Goal: Task Accomplishment & Management: Complete application form

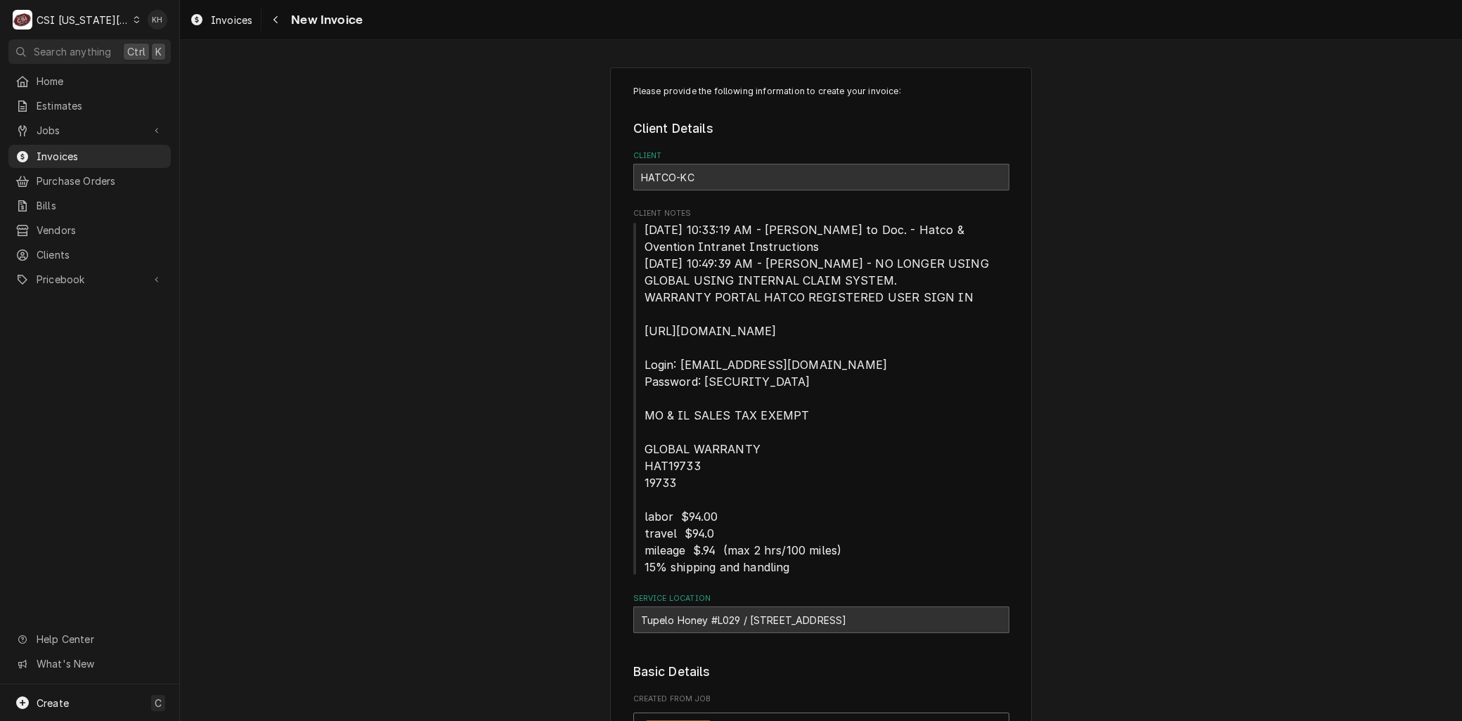
click at [62, 123] on span "Jobs" at bounding box center [90, 130] width 106 height 15
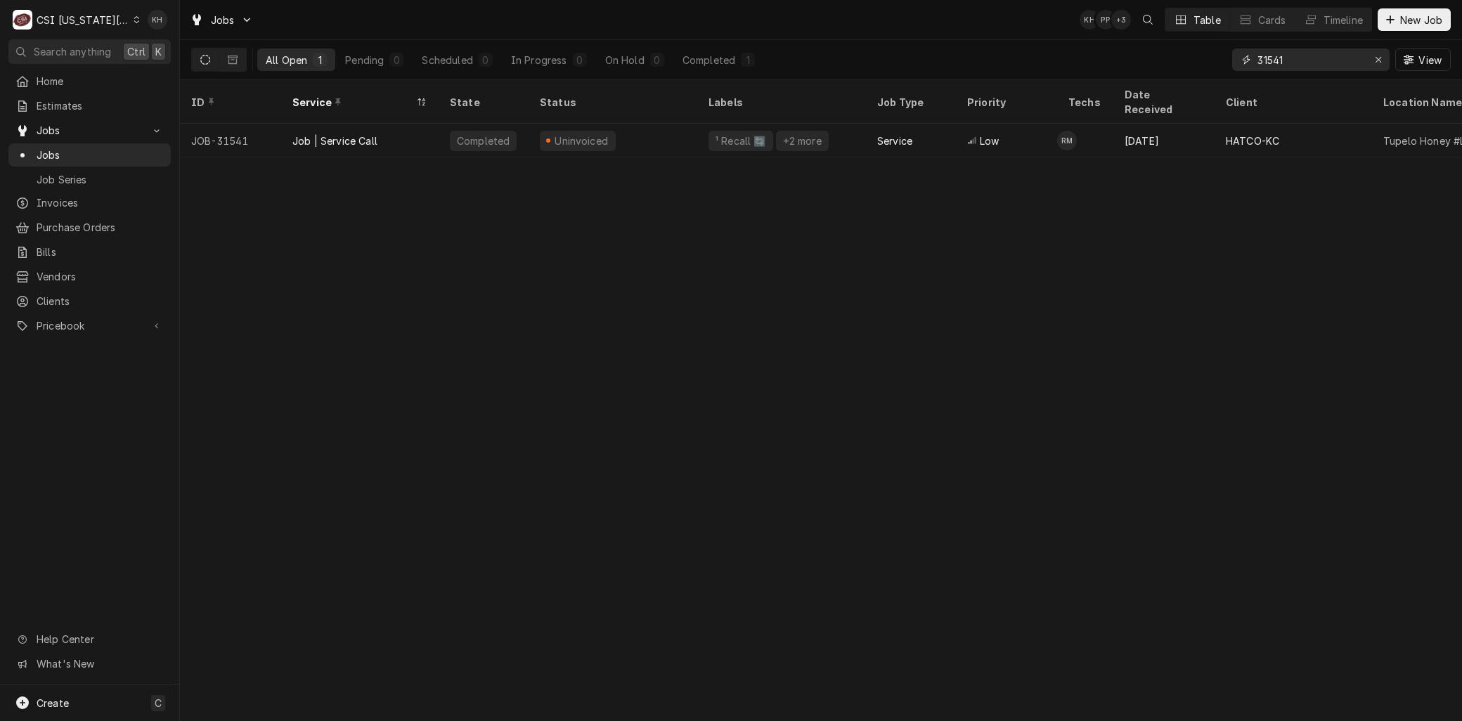
click at [1327, 66] on input "31541" at bounding box center [1310, 60] width 105 height 22
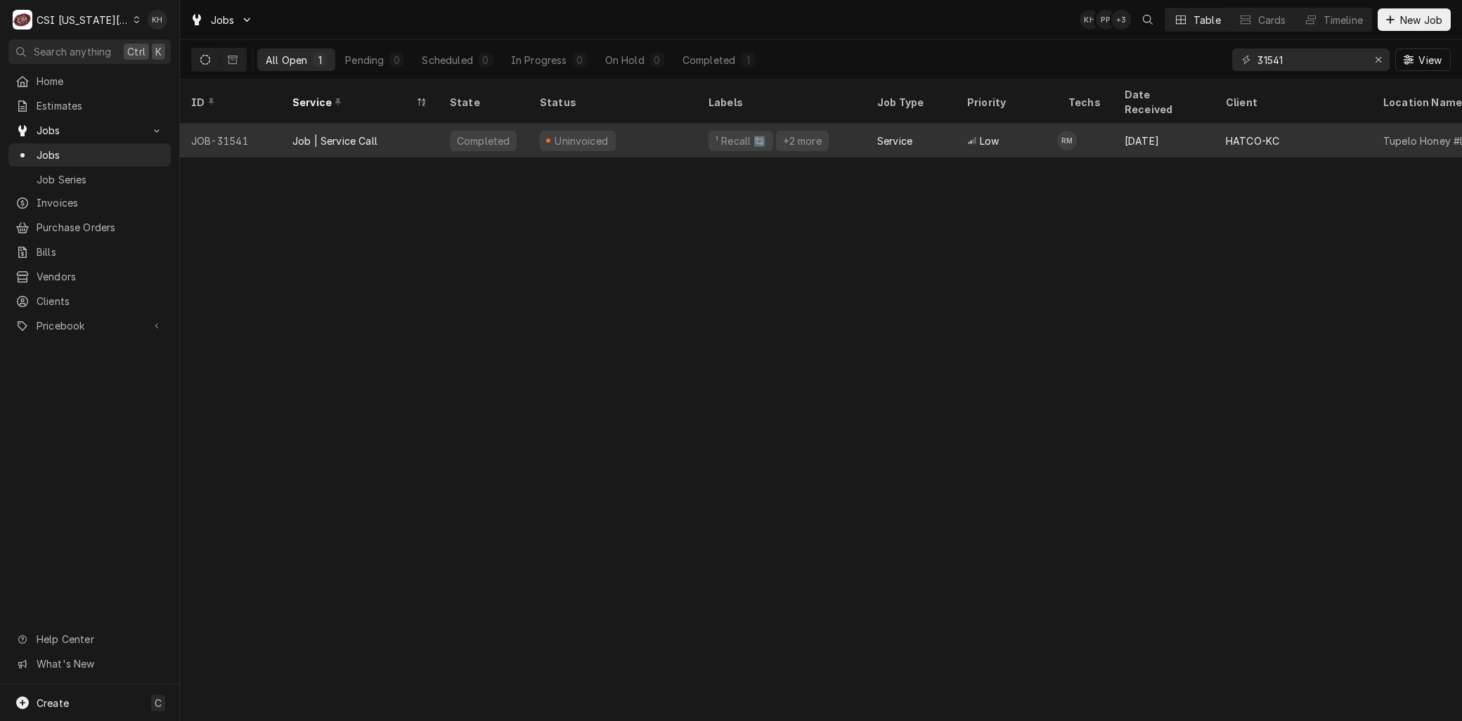
click at [418, 124] on div "Job | Service Call" at bounding box center [359, 141] width 157 height 34
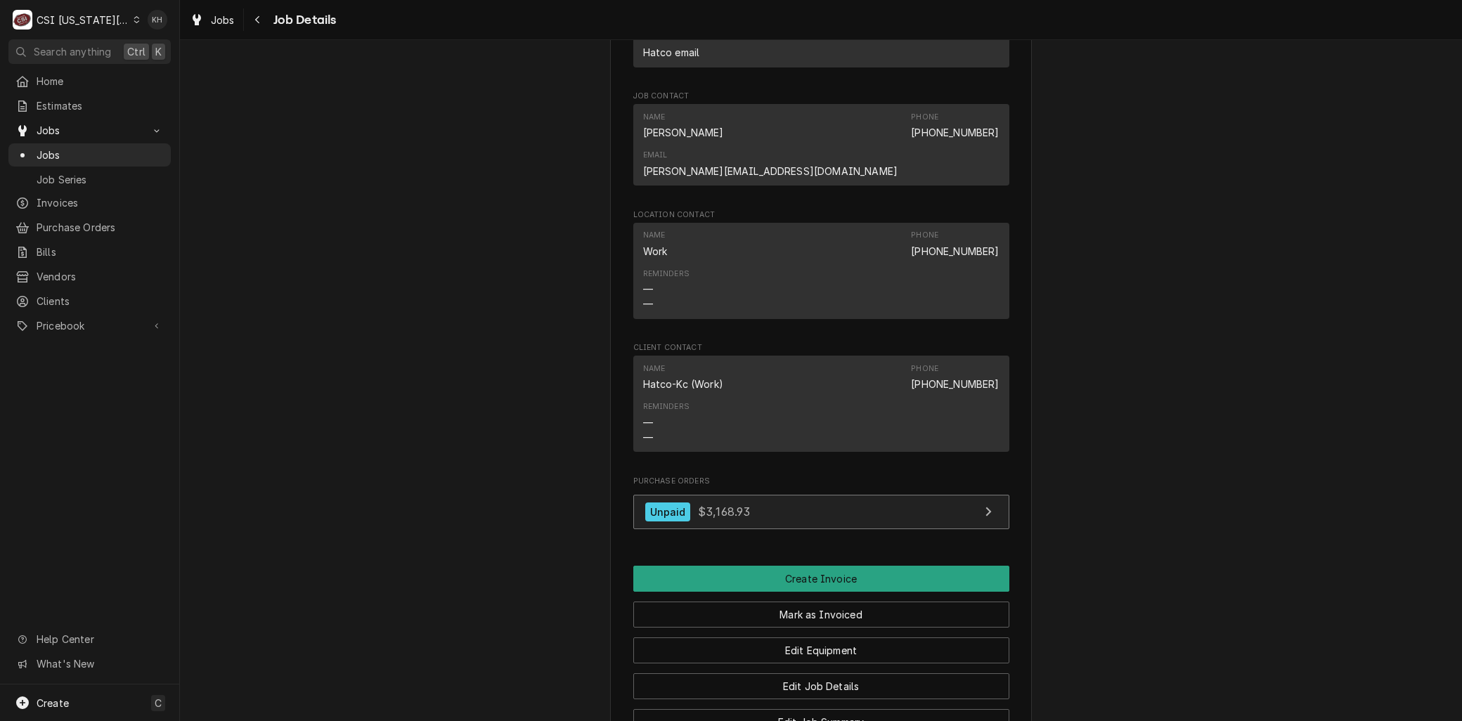
scroll to position [1562, 0]
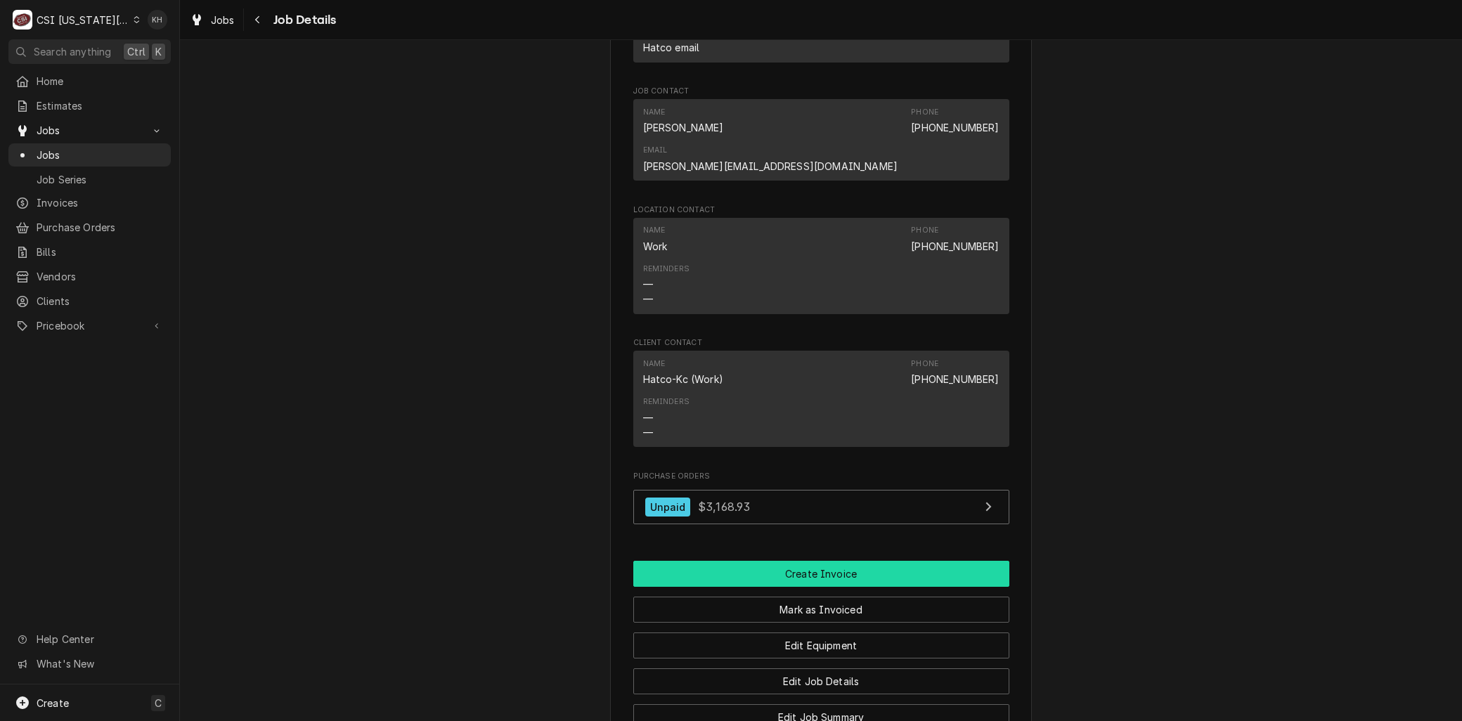
click at [822, 561] on button "Create Invoice" at bounding box center [821, 574] width 376 height 26
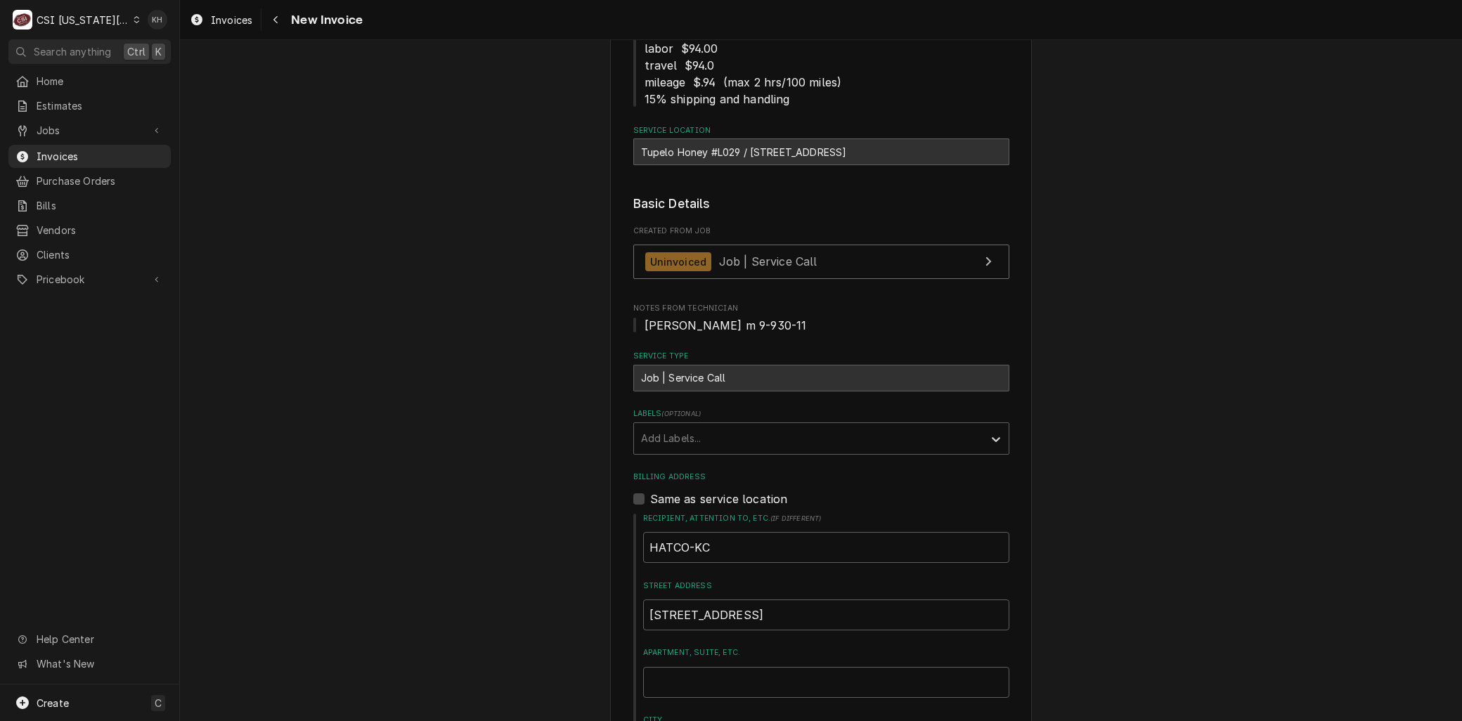
drag, startPoint x: 621, startPoint y: 303, endPoint x: 464, endPoint y: 347, distance: 163.6
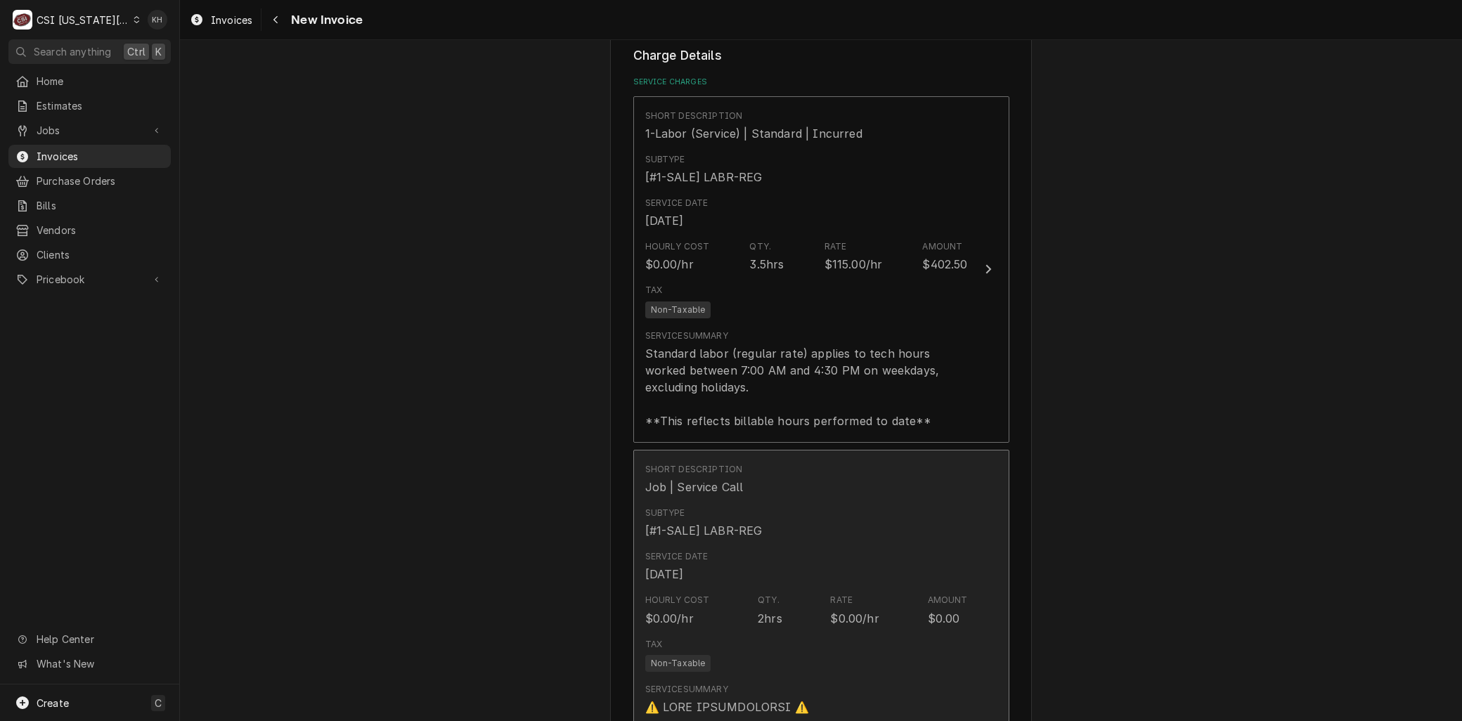
click at [780, 570] on div "Service Date Jul 29, 2025" at bounding box center [806, 567] width 323 height 44
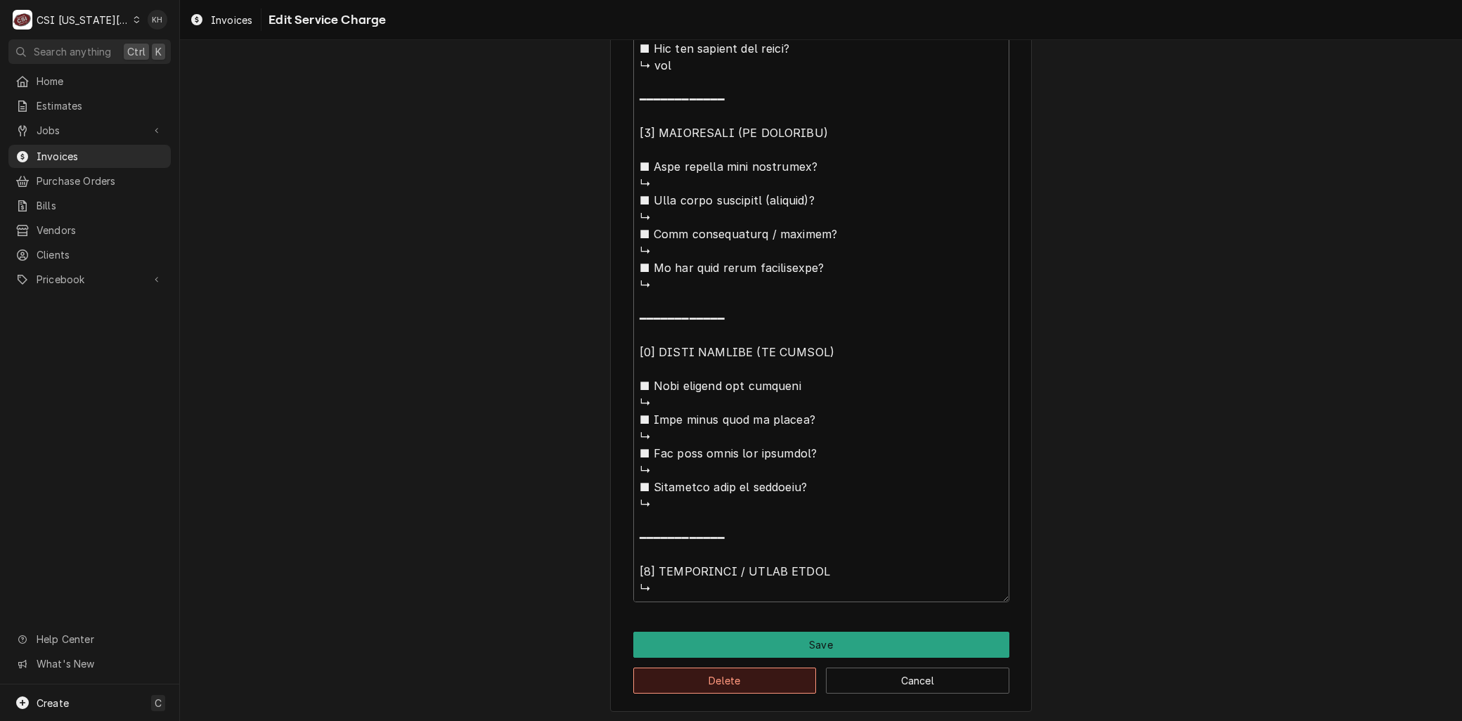
click at [673, 683] on button "Delete" at bounding box center [724, 681] width 183 height 26
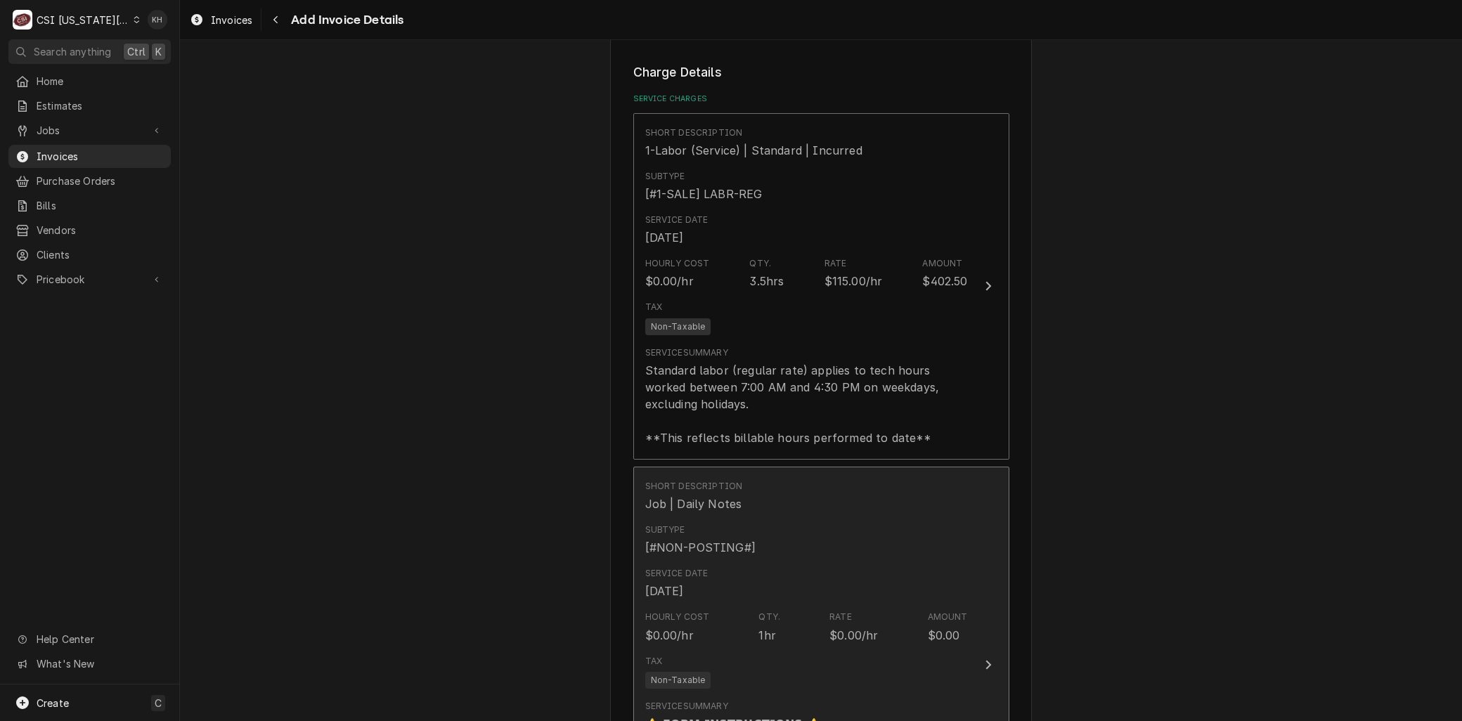
click at [690, 602] on div "Service Date Aug 7, 2025" at bounding box center [806, 584] width 323 height 44
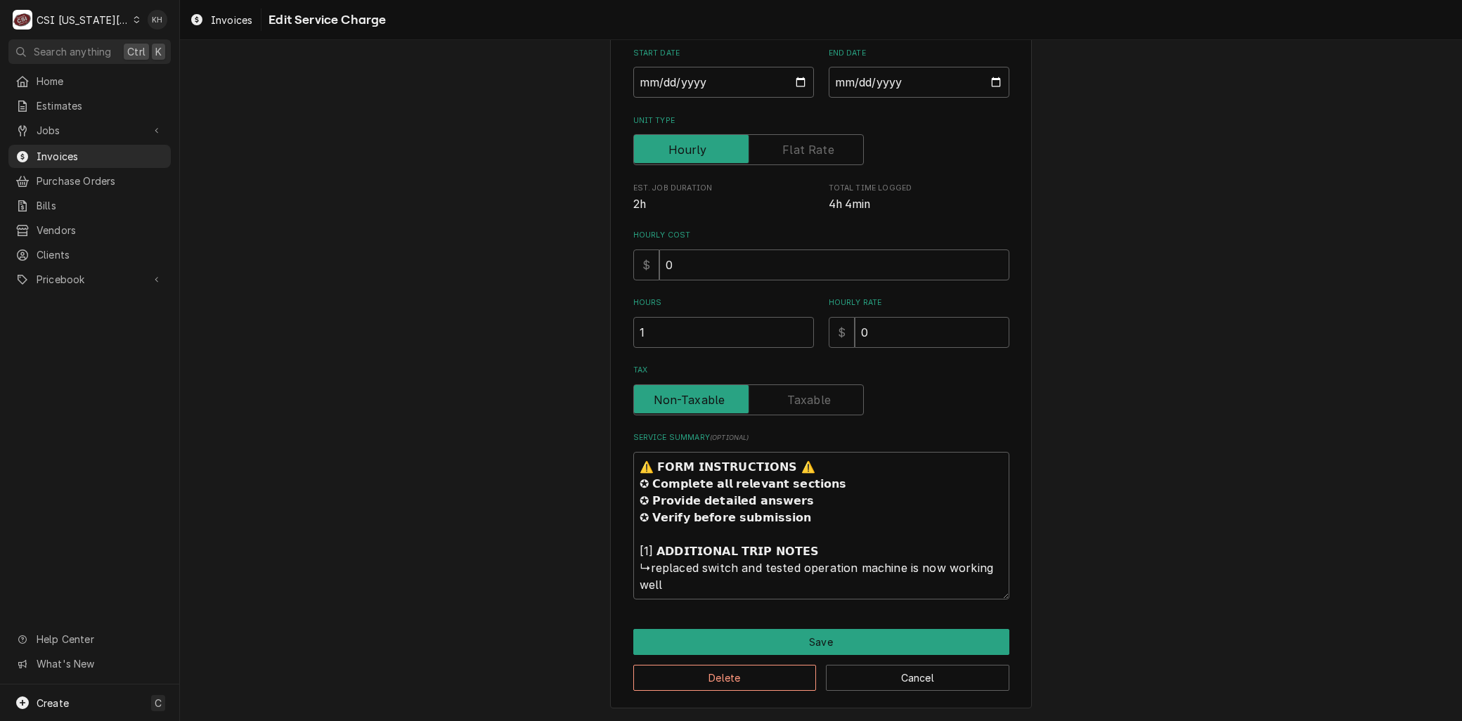
scroll to position [30, 0]
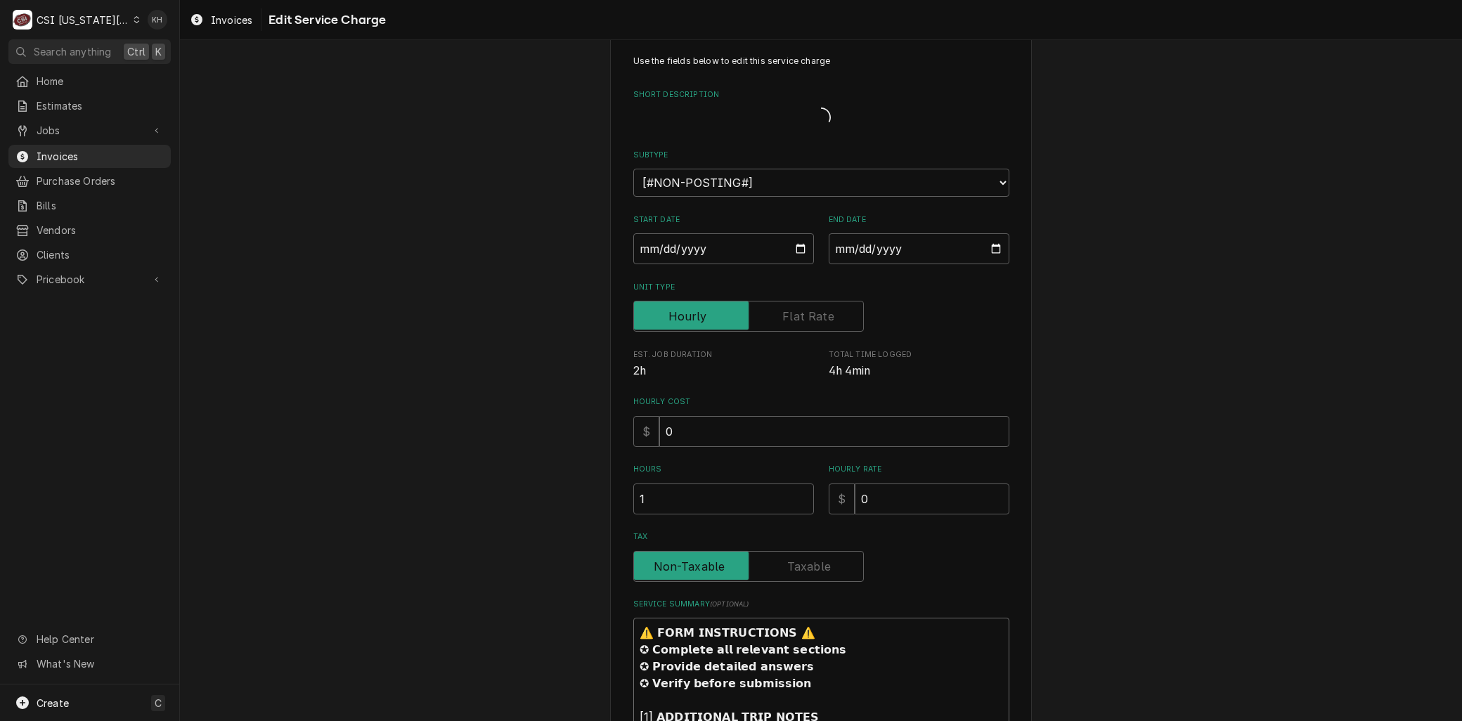
click at [635, 641] on textarea "⚠️ 𝗙𝗢𝗥𝗠 𝗜𝗡𝗦𝗧𝗥𝗨𝗖𝗧𝗜𝗢𝗡𝗦 ⚠️ ✪ 𝗖𝗼𝗺𝗽𝗹𝗲𝘁𝗲 𝗮𝗹𝗹 𝗿𝗲𝗹𝗲𝘃𝗮𝗻𝘁 𝘀𝗲𝗰𝘁𝗶𝗼𝗻𝘀 ✪ 𝗣𝗿𝗼𝘃𝗶𝗱𝗲 𝗱𝗲𝘁𝗮𝗶𝗹𝗲𝗱 𝗮𝗻𝘀…" at bounding box center [821, 692] width 376 height 148
type textarea "x"
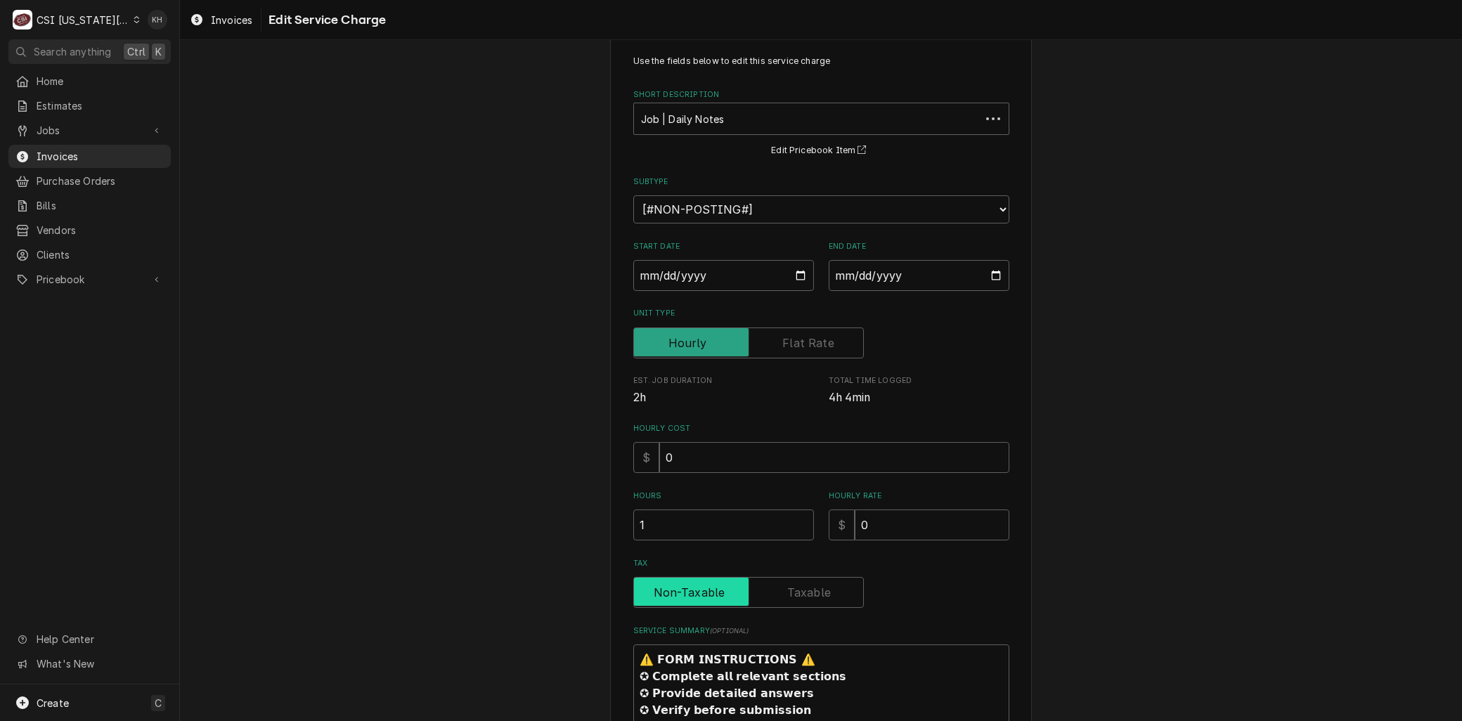
scroll to position [0, 0]
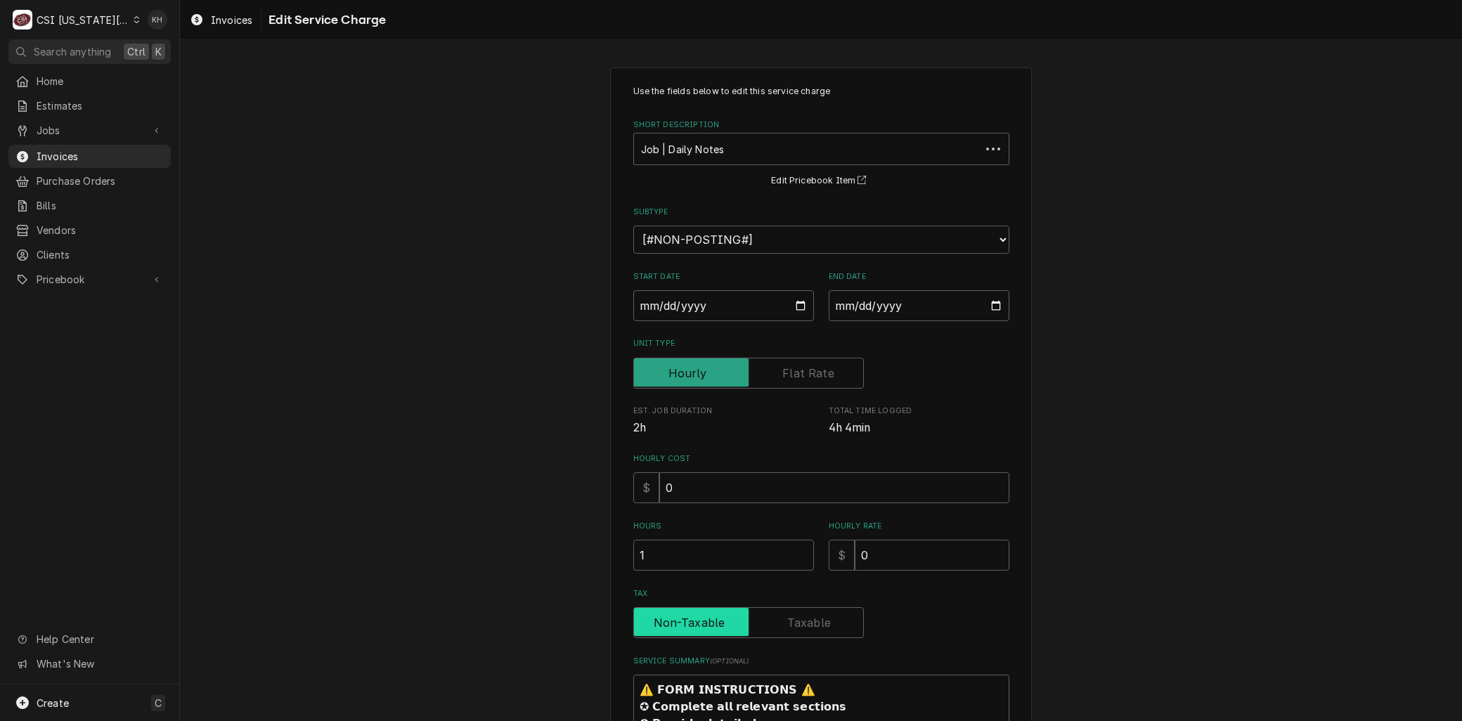
click at [634, 628] on span "Tax" at bounding box center [691, 622] width 115 height 28
click at [640, 628] on input "Tax" at bounding box center [749, 622] width 218 height 31
checkbox input "true"
type textarea "x"
click at [640, 626] on input "Tax" at bounding box center [749, 622] width 218 height 31
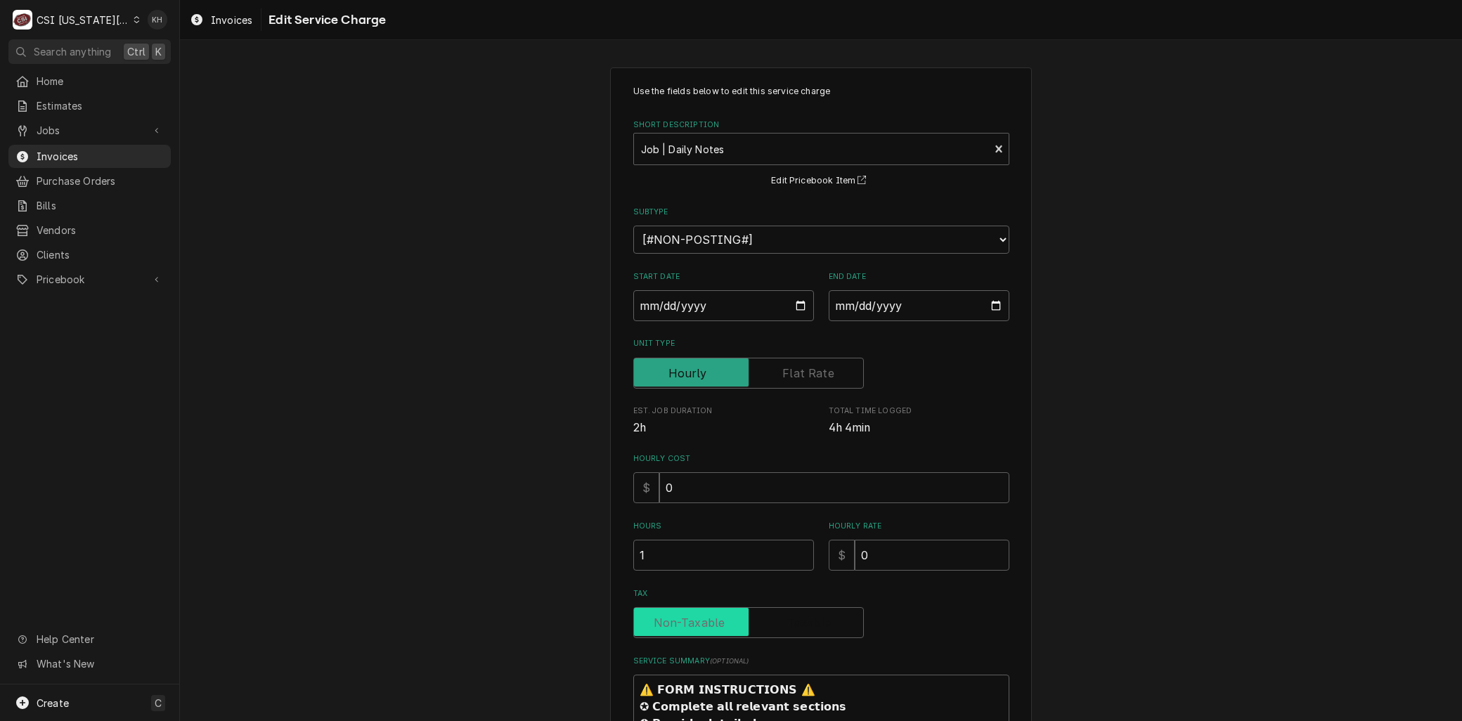
checkbox input "false"
paste textarea "⚠️ 𝗙𝗢𝗥𝗠 𝗜𝗡𝗦𝗧𝗥𝗨𝗖𝗧𝗜𝗢𝗡𝗦 ⚠️ ✪ 𝗖𝗼𝗺𝗽𝗹𝗲𝘁𝗲 𝗮𝗹𝗹 𝗿𝗲𝗹𝗲𝘃𝗮𝗻𝘁 𝘀𝗲𝗰𝘁𝗶𝗼𝗻𝘀 ✪ 𝗣𝗿𝗼𝘃𝗶𝗱𝗲 𝗱𝗲𝘁𝗮𝗶𝗹𝗲𝗱 𝗮𝗻𝘀…"
type textarea "x"
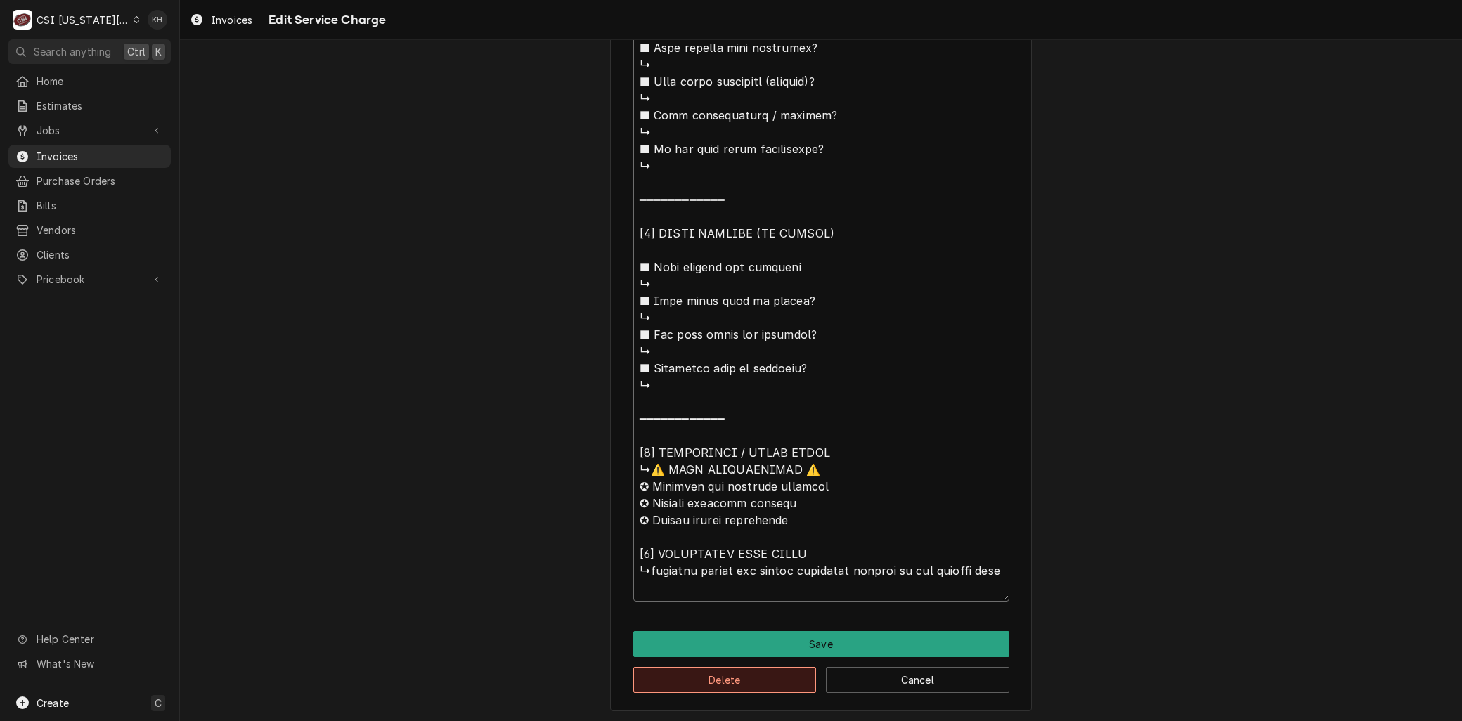
type textarea "⚠️ 𝗙𝗢𝗥𝗠 𝗜𝗡𝗦𝗧𝗥𝗨𝗖𝗧𝗜𝗢𝗡𝗦 ⚠️ ✪ 𝗖𝗼𝗺𝗽𝗹𝗲𝘁𝗲 𝗮𝗹𝗹 𝗿𝗲𝗹𝗲𝘃𝗮𝗻𝘁 𝘀𝗲𝗰𝘁𝗶𝗼𝗻𝘀 ✪ 𝗣𝗿𝗼𝘃𝗶𝗱𝗲 𝗱𝗲𝘁𝗮𝗶𝗹𝗲𝗱 𝗮𝗻𝘀…"
click at [671, 676] on button "Delete" at bounding box center [724, 680] width 183 height 26
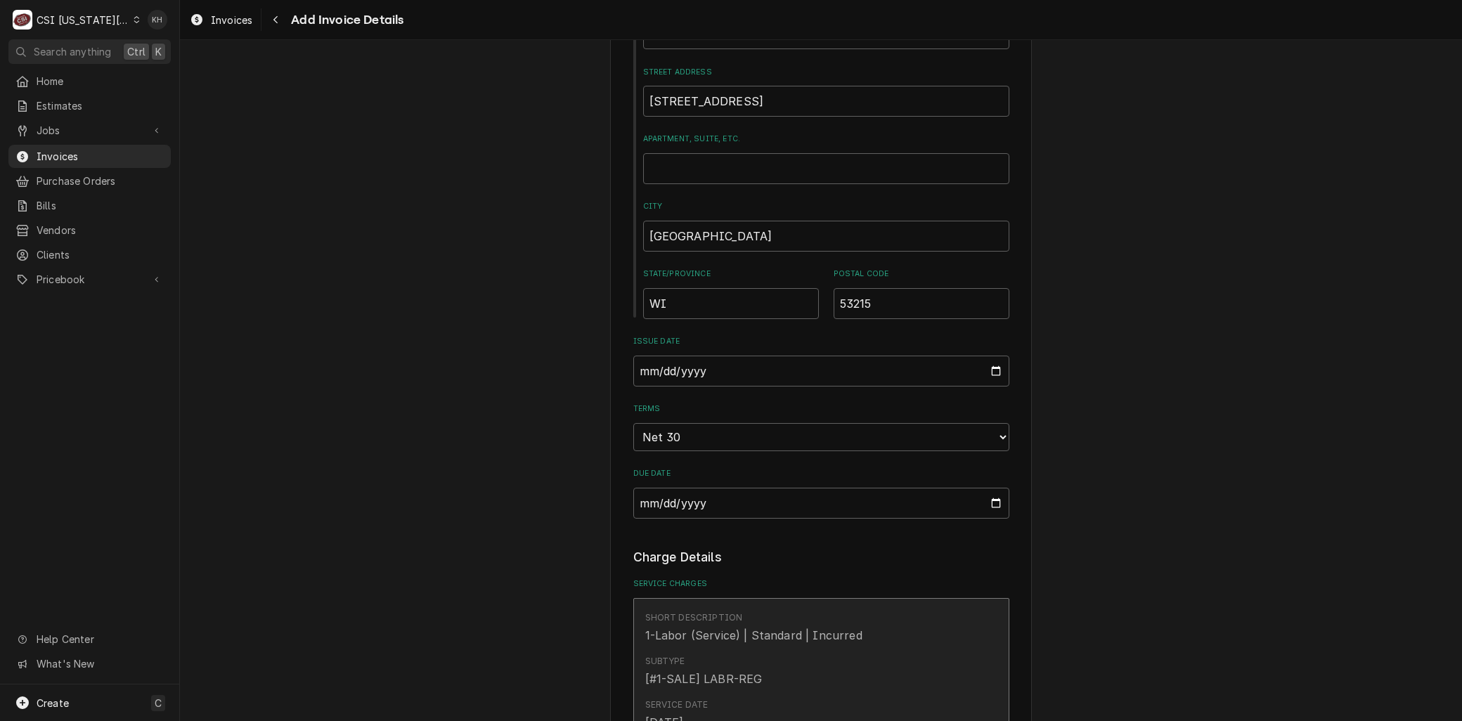
click at [714, 636] on div "1-Labor (Service) | Standard | Incurred" at bounding box center [753, 635] width 217 height 17
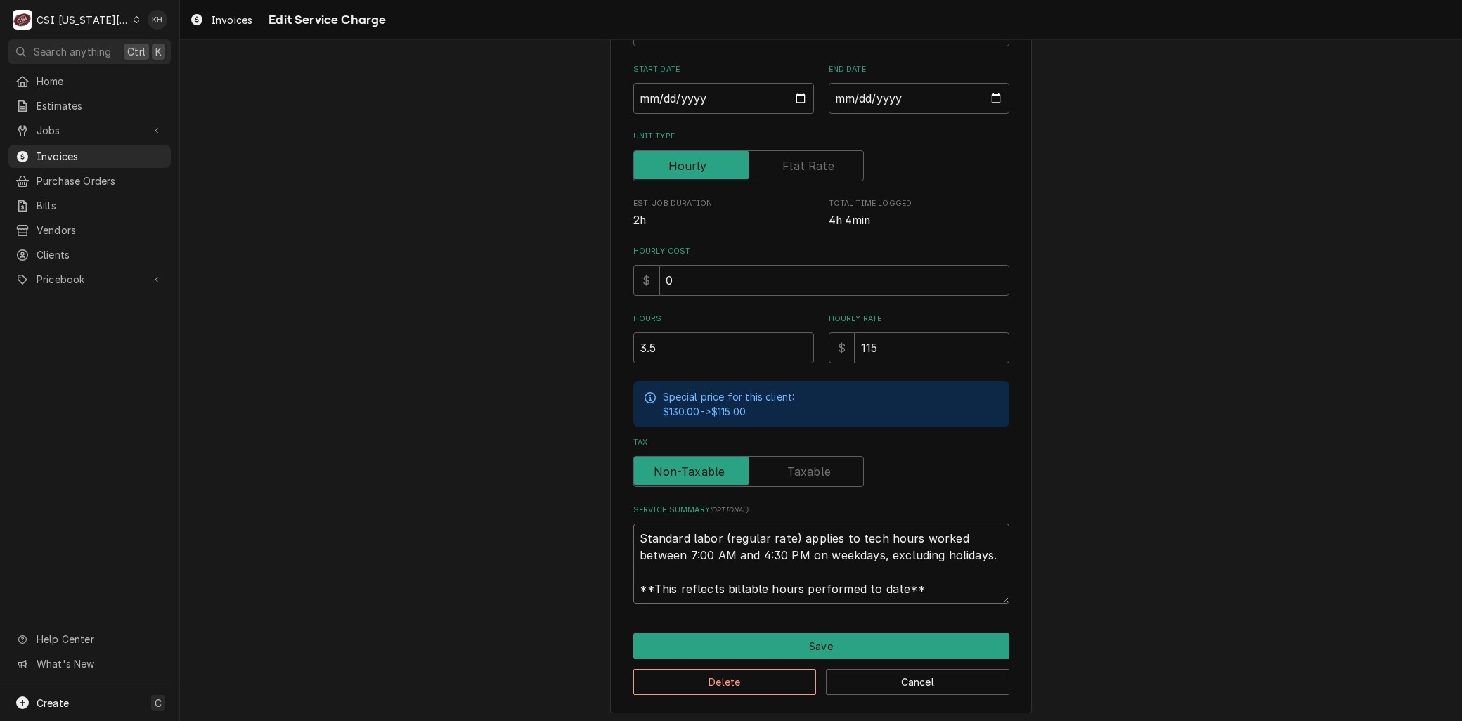
drag, startPoint x: 910, startPoint y: 586, endPoint x: 444, endPoint y: 460, distance: 482.8
click at [444, 460] on div "Use the fields below to edit this service charge Short Description 1-Labor (Ser…" at bounding box center [821, 286] width 1282 height 878
paste textarea "⚠️ 𝗙𝗢𝗥𝗠 𝗜𝗡𝗦𝗧𝗥𝗨𝗖𝗧𝗜𝗢𝗡𝗦 ⚠️ ✪ 𝗖𝗼𝗺𝗽𝗹𝗲𝘁𝗲 𝗮𝗹𝗹 𝗿𝗲𝗹𝗲𝘃𝗮𝗻𝘁 𝘀𝗲𝗰𝘁𝗶𝗼𝗻𝘀 ✪ 𝗣𝗿𝗼𝘃𝗶𝗱𝗲 𝗱𝗲𝘁𝗮𝗶𝗹𝗲𝗱 𝗮𝗻𝘀…"
type textarea "x"
type textarea "⚠️ 𝗙𝗢𝗥𝗠 𝗜𝗡𝗦𝗧𝗥𝗨𝗖𝗧𝗜𝗢𝗡𝗦 ⚠️ ✪ 𝗖𝗼𝗺𝗽𝗹𝗲𝘁𝗲 𝗮𝗹𝗹 𝗿𝗲𝗹𝗲𝘃𝗮𝗻𝘁 𝘀𝗲𝗰𝘁𝗶𝗼𝗻𝘀 ✪ 𝗣𝗿𝗼𝘃𝗶𝗱𝗲 𝗱𝗲𝘁𝗮𝗶𝗹𝗲𝗱 𝗮𝗻𝘀…"
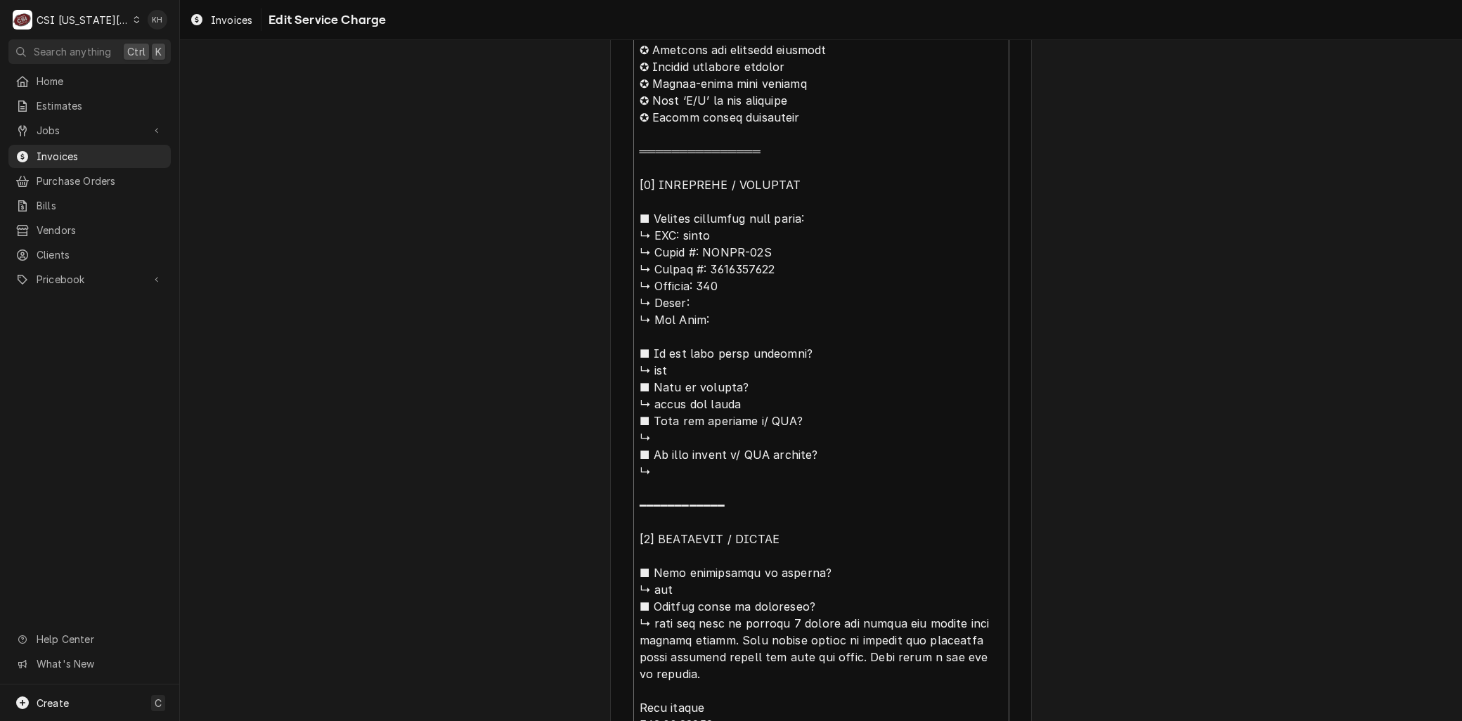
scroll to position [474, 0]
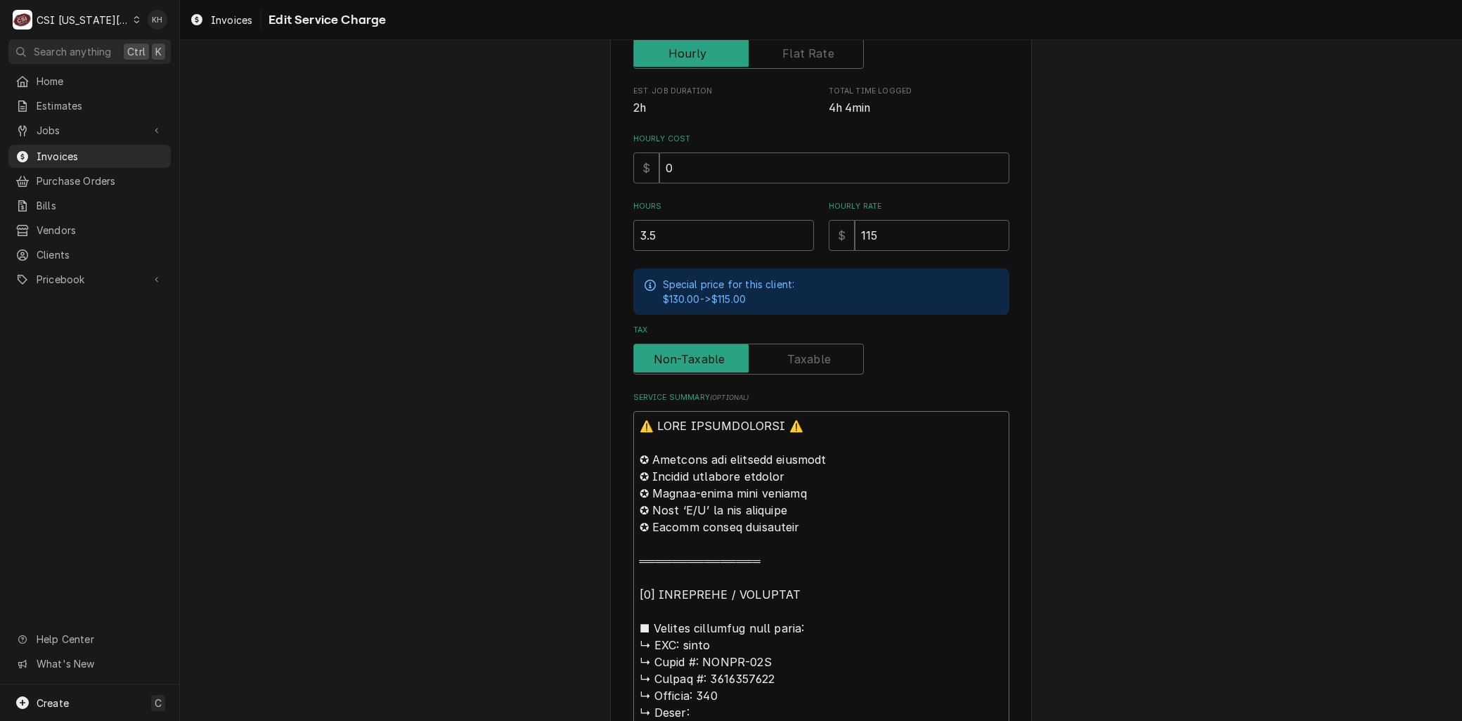
drag, startPoint x: 680, startPoint y: 487, endPoint x: 390, endPoint y: 32, distance: 539.6
click at [391, 32] on div "Invoices Edit Service Charge Use the fields below to edit this service charge S…" at bounding box center [821, 360] width 1282 height 721
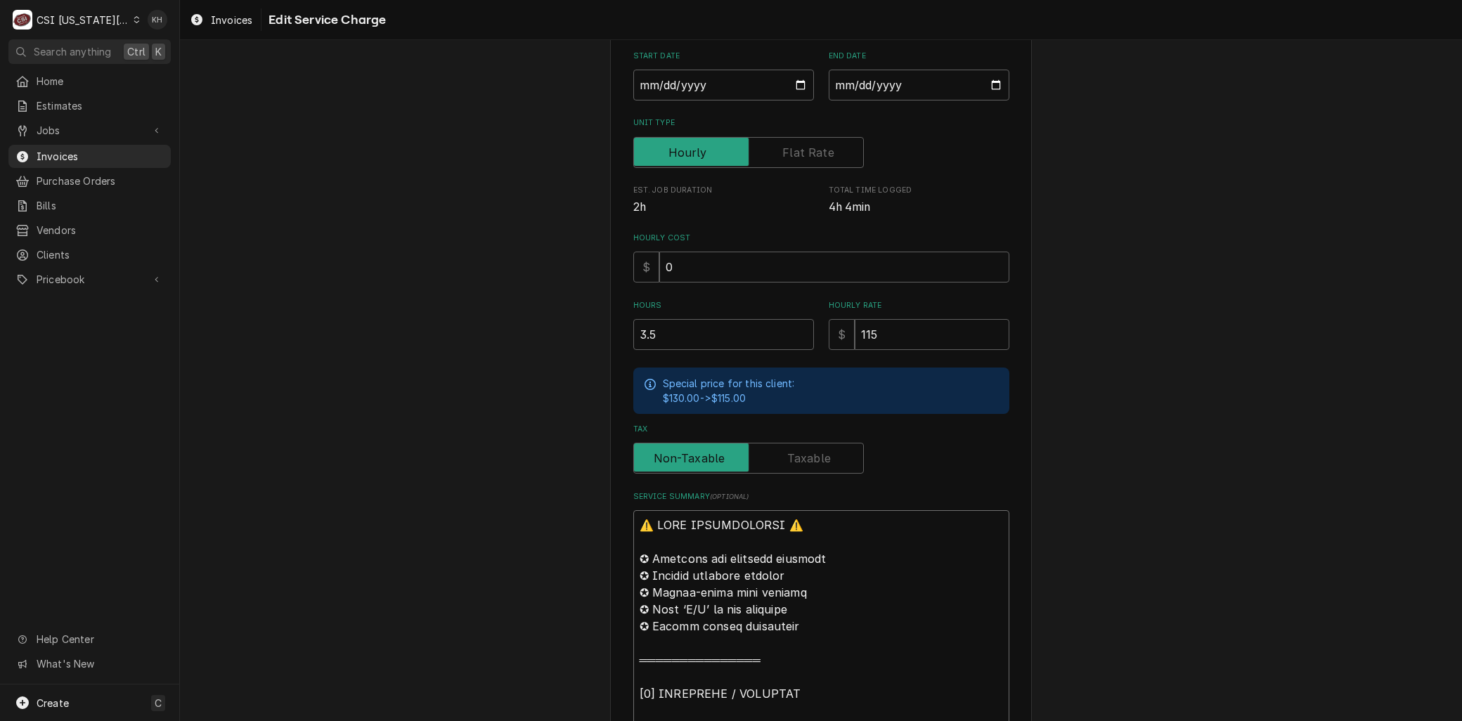
type textarea "x"
type textarea "Batco ↳ 𝗠𝗼𝗱𝗲𝗹 #: GRAHL-54D ↳ 𝗦𝗲𝗿𝗶𝗮𝗹 #: 5130552437 ↳ 𝗩𝗼𝗹𝘁𝗮𝗴𝗲: 208 ↳ 𝗣𝗵𝗮𝘀𝗲: ↳ 𝗚𝗮𝘀…"
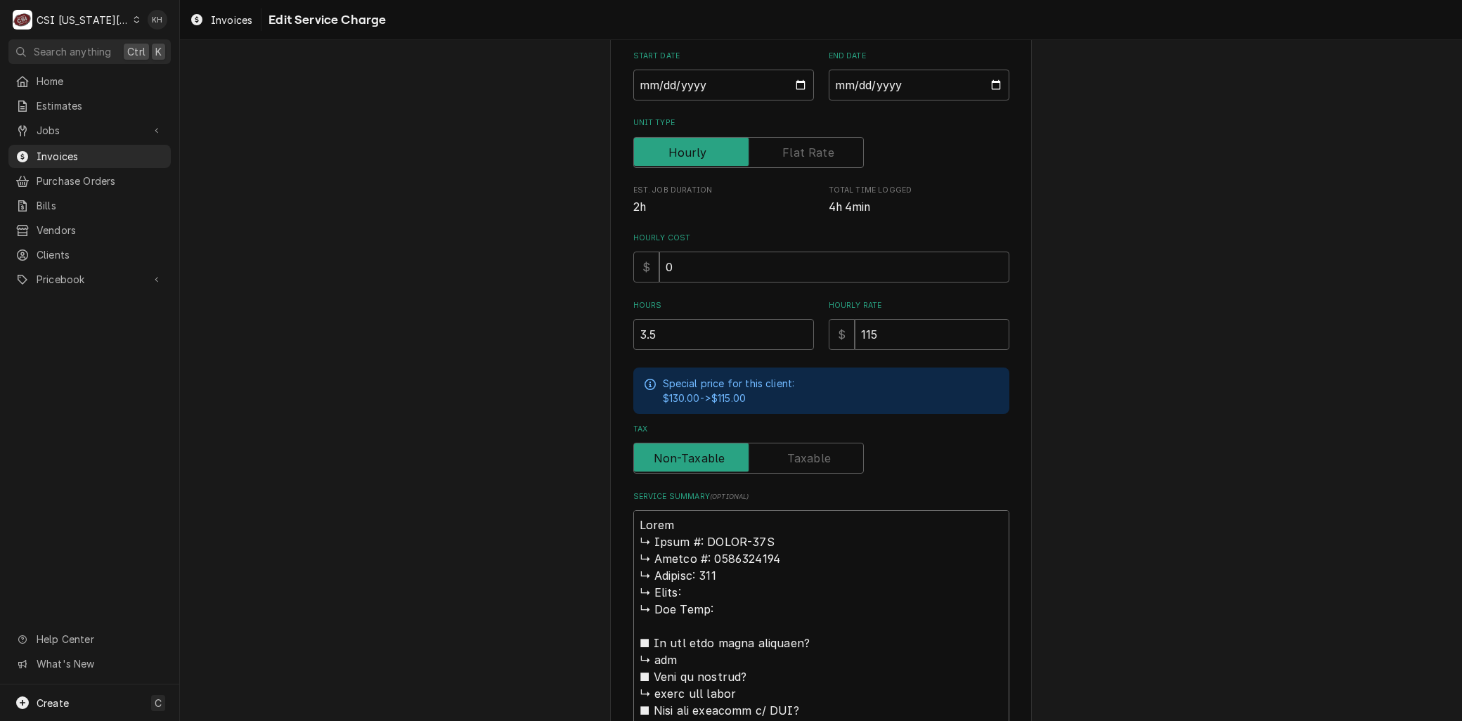
type textarea "x"
type textarea "Braatco ↳ 𝗠𝗼𝗱𝗲𝗹 #: GRAHL-54D ↳ 𝗦𝗲𝗿𝗶𝗮𝗹 #: 5130552437 ↳ 𝗩𝗼𝗹𝘁𝗮𝗴𝗲: 208 ↳ 𝗣𝗵𝗮𝘀𝗲: ↳ 𝗚…"
type textarea "x"
type textarea "Branatco ↳ 𝗠𝗼𝗱𝗲𝗹 #: GRAHL-54D ↳ 𝗦𝗲𝗿𝗶𝗮𝗹 #: 5130552437 ↳ 𝗩𝗼𝗹𝘁𝗮𝗴𝗲: 208 ↳ 𝗣𝗵𝗮𝘀𝗲: ↳ …"
type textarea "x"
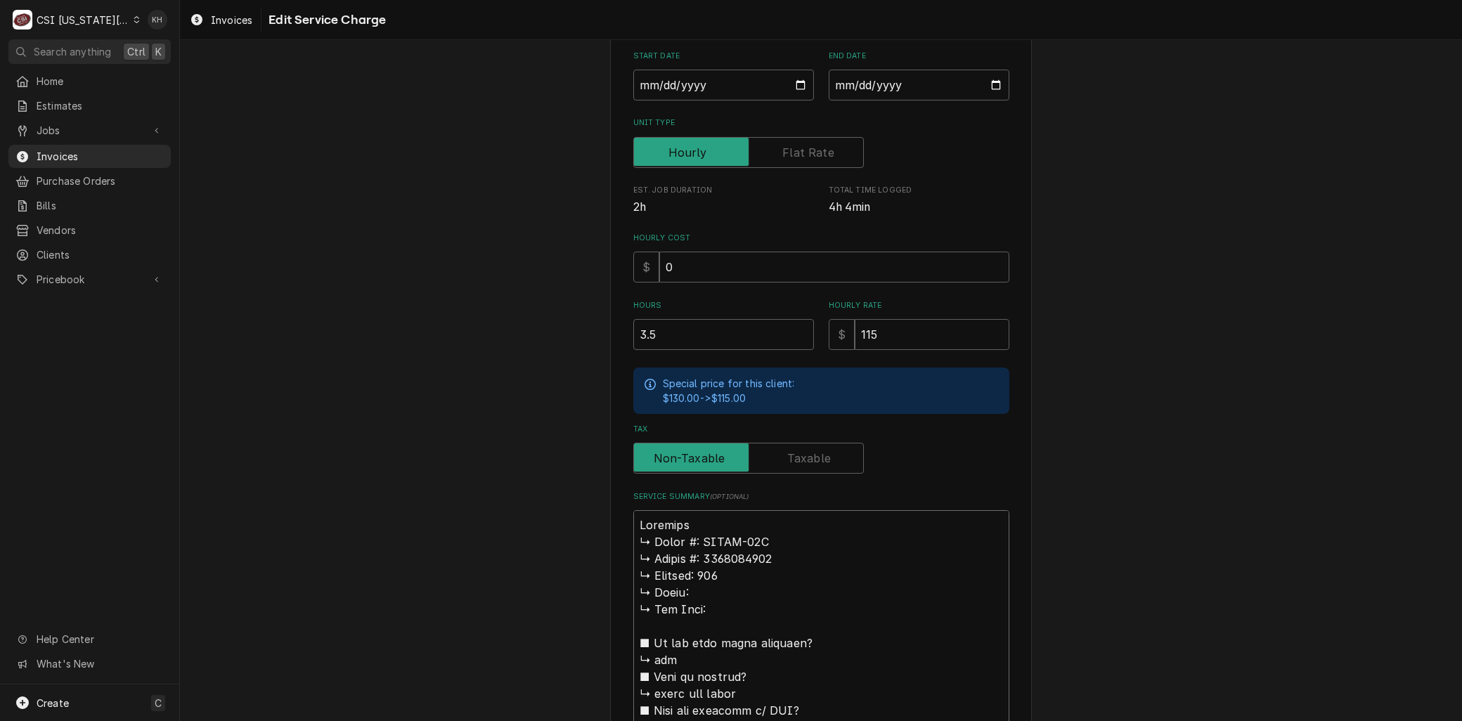
type textarea "Brandatco ↳ 𝗠𝗼𝗱𝗲𝗹 #: GRAHL-54D ↳ 𝗦𝗲𝗿𝗶𝗮𝗹 #: 5130552437 ↳ 𝗩𝗼𝗹𝘁𝗮𝗴𝗲: 208 ↳ 𝗣𝗵𝗮𝘀𝗲: ↳…"
type textarea "x"
type textarea "Brand:atco ↳ 𝗠𝗼𝗱𝗲𝗹 #: GRAHL-54D ↳ 𝗦𝗲𝗿𝗶𝗮𝗹 #: 5130552437 ↳ 𝗩𝗼𝗹𝘁𝗮𝗴𝗲: 208 ↳ 𝗣𝗵𝗮𝘀𝗲: …"
type textarea "x"
type textarea "Brand: atco ↳ 𝗠𝗼𝗱𝗲𝗹 #: GRAHL-54D ↳ 𝗦𝗲𝗿𝗶𝗮𝗹 #: 5130552437 ↳ 𝗩𝗼𝗹𝘁𝗮𝗴𝗲: 208 ↳ 𝗣𝗵𝗮𝘀𝗲:…"
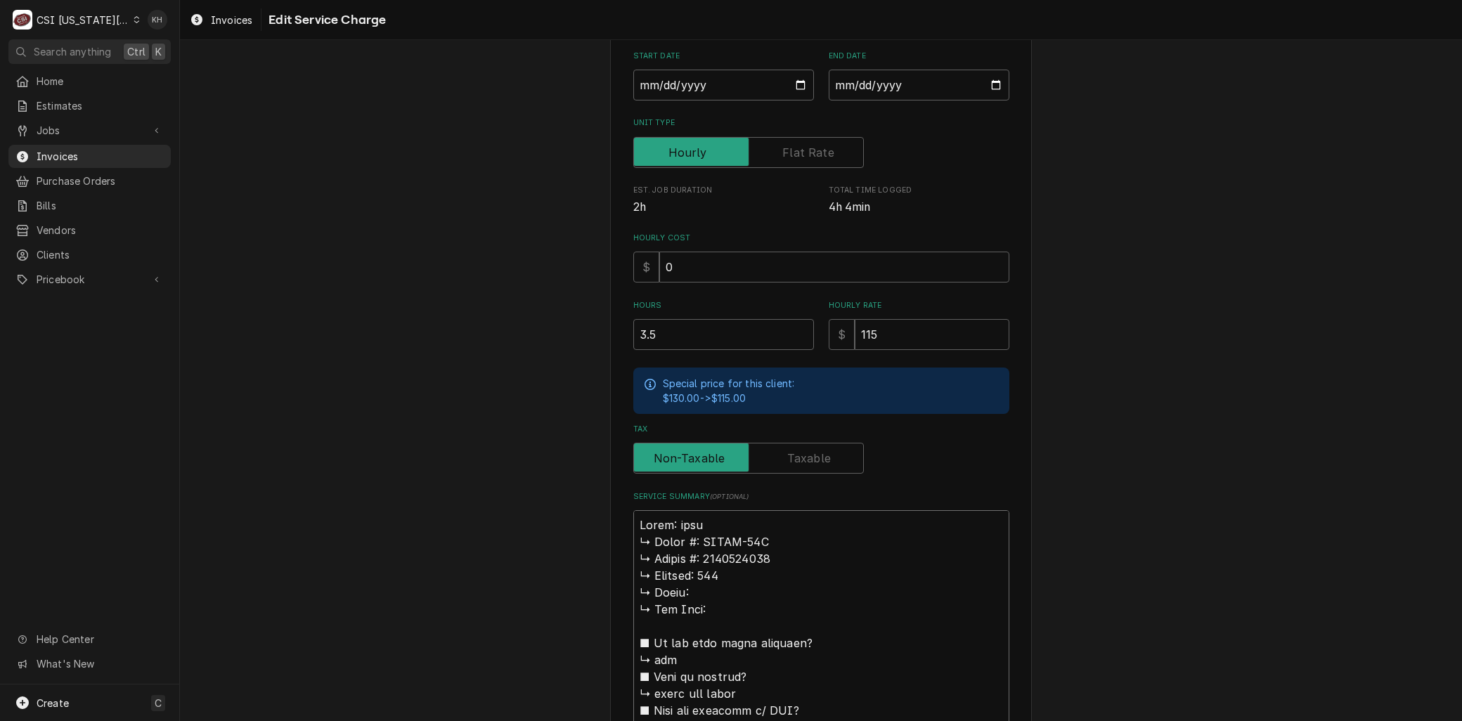
type textarea "x"
type textarea "Brand: Hatco ↳ 𝗠𝗼𝗱𝗲𝗹 #: GRAHL-54D ↳ 𝗦𝗲𝗿𝗶𝗮𝗹 #: 5130552437 ↳ 𝗩𝗼𝗹𝘁𝗮𝗴𝗲: 208 ↳ 𝗣𝗵𝗮𝘀𝗲…"
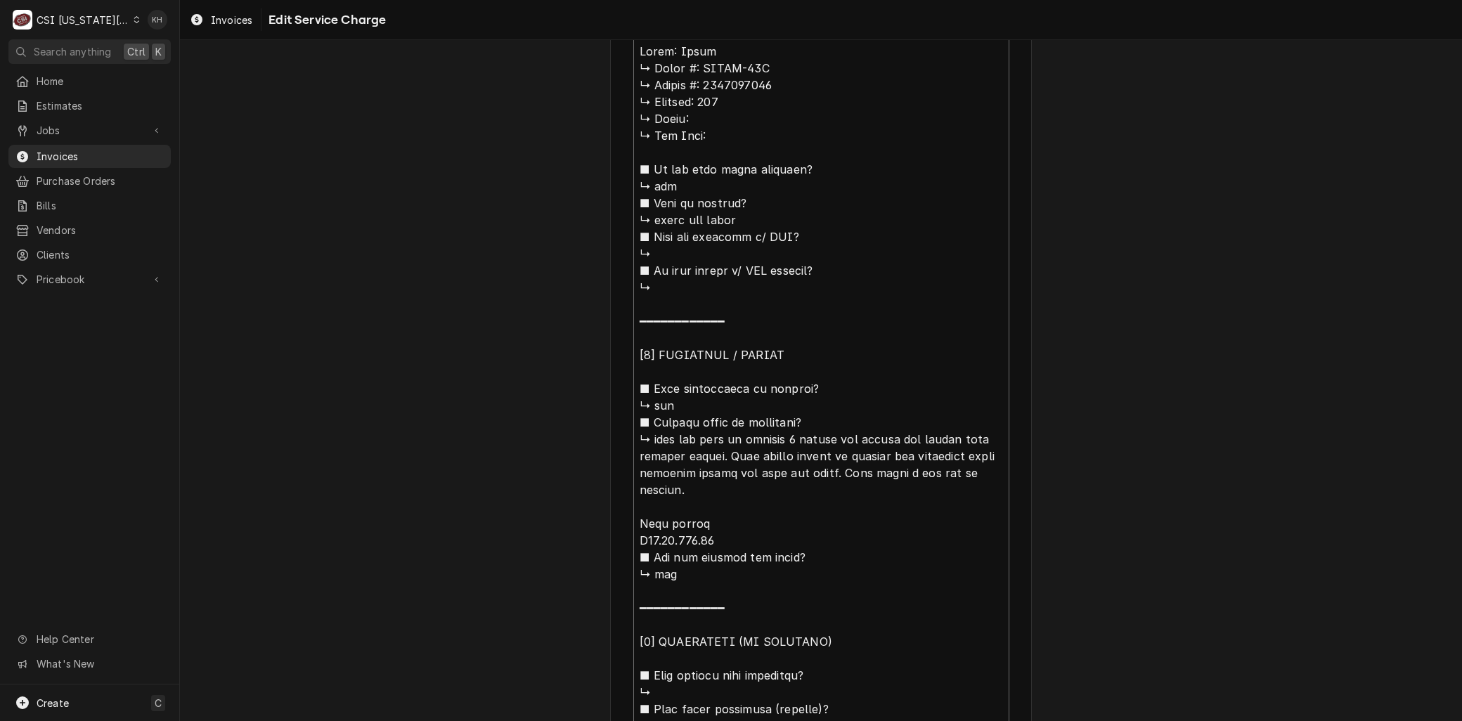
type textarea "x"
type textarea "Brand: Hatco 𝗠𝗼𝗱𝗲𝗹 #: GRAHL-54D ↳ 𝗦𝗲𝗿𝗶𝗮𝗹 #: 5130552437 ↳ 𝗩𝗼𝗹𝘁𝗮𝗴𝗲: 208 ↳ 𝗣𝗵𝗮𝘀𝗲: …"
type textarea "x"
type textarea "Brand: Hatco 𝗠𝗼𝗱𝗲𝗹 #: GRAHL-54D ↳ 𝗦𝗲𝗿𝗶𝗮𝗹 #: 5130552437 ↳ 𝗩𝗼𝗹𝘁𝗮𝗴𝗲: 208 ↳ 𝗣𝗵𝗮𝘀𝗲: …"
type textarea "x"
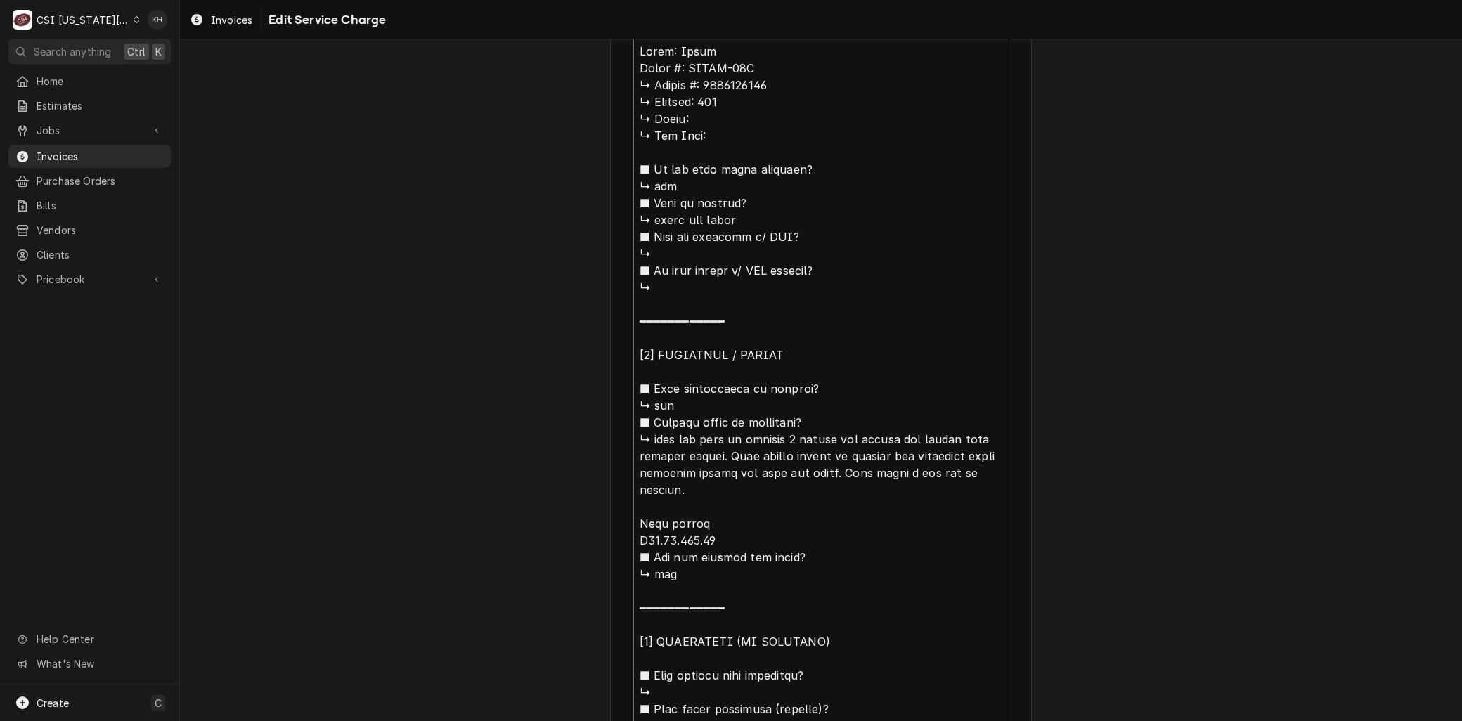
type textarea "Brand: Hatco 𝗼𝗱𝗲𝗹 #: GRAHL-54D ↳ 𝗦𝗲𝗿𝗶𝗮𝗹 #: 5130552437 ↳ 𝗩𝗼𝗹𝘁𝗮𝗴𝗲: 208 ↳ 𝗣𝗵𝗮𝘀𝗲: ↳…"
type textarea "x"
type textarea "Brand: Hatco 𝗱𝗲𝗹 #: GRAHL-54D ↳ 𝗦𝗲𝗿𝗶𝗮𝗹 #: 5130552437 ↳ 𝗩𝗼𝗹𝘁𝗮𝗴𝗲: 208 ↳ 𝗣𝗵𝗮𝘀𝗲: ↳ …"
type textarea "x"
type textarea "Brand: Hatco 𝗲𝗹 #: GRAHL-54D ↳ 𝗦𝗲𝗿𝗶𝗮𝗹 #: 5130552437 ↳ 𝗩𝗼𝗹𝘁𝗮𝗴𝗲: 208 ↳ 𝗣𝗵𝗮𝘀𝗲: ↳ 𝗚…"
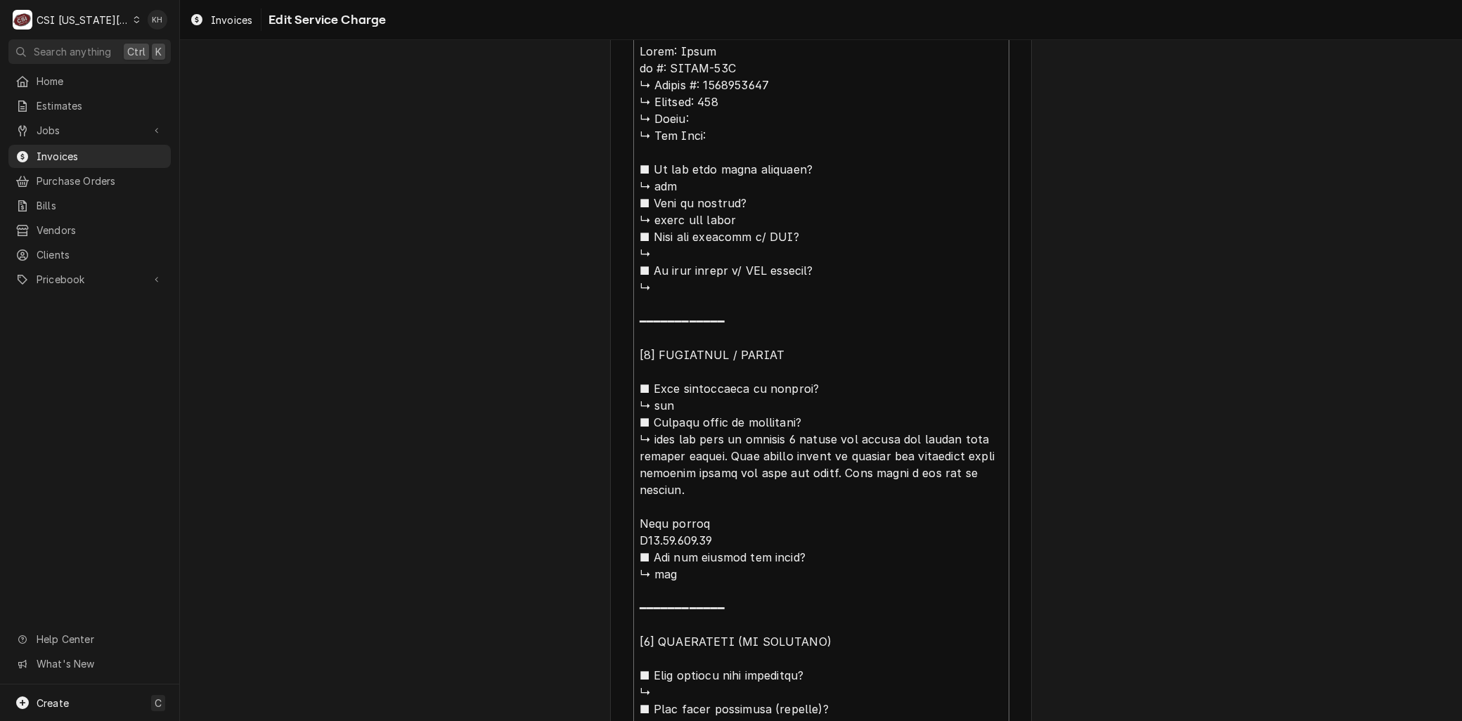
type textarea "x"
type textarea "Brand: Hatco 𝗹 #: GRAHL-54D ↳ 𝗦𝗲𝗿𝗶𝗮𝗹 #: 5130552437 ↳ 𝗩𝗼𝗹𝘁𝗮𝗴𝗲: 208 ↳ 𝗣𝗵𝗮𝘀𝗲: ↳ 𝗚𝗮…"
type textarea "x"
type textarea "Brand: Hatco #: GRAHL-54D ↳ 𝗦𝗲𝗿𝗶𝗮𝗹 #: 5130552437 ↳ 𝗩𝗼𝗹𝘁𝗮𝗴𝗲: 208 ↳ 𝗣𝗵𝗮𝘀𝗲: ↳ 𝗚𝗮𝘀 …"
type textarea "x"
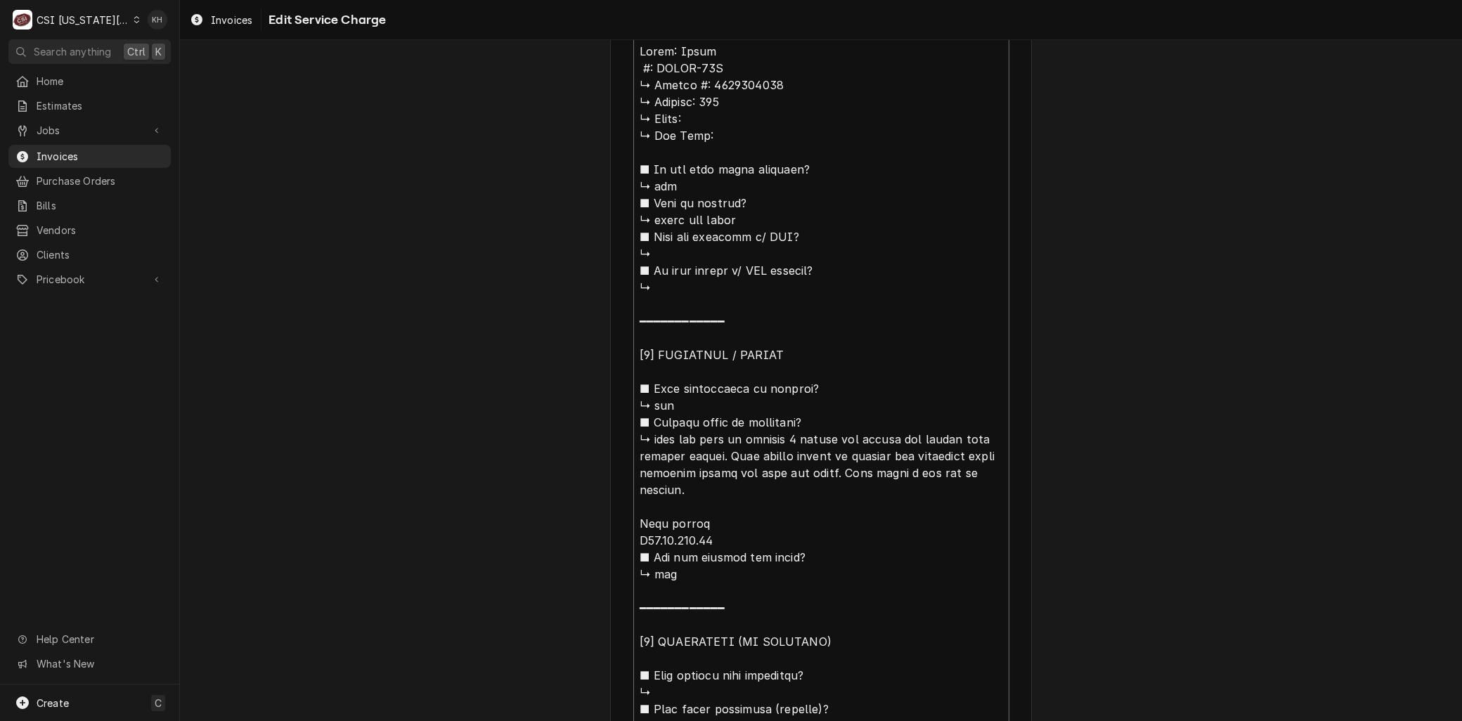
type textarea "Brand: Hatco #: GRAHL-54D ↳ 𝗦𝗲𝗿𝗶𝗮𝗹 #: 5130552437 ↳ 𝗩𝗼𝗹𝘁𝗮𝗴𝗲: 208 ↳ 𝗣𝗵𝗮𝘀𝗲: ↳ 𝗚𝗮𝘀 …"
type textarea "x"
type textarea "Brand: Hatco : GRAHL-54D ↳ 𝗦𝗲𝗿𝗶𝗮𝗹 #: 5130552437 ↳ 𝗩𝗼𝗹𝘁𝗮𝗴𝗲: 208 ↳ 𝗣𝗵𝗮𝘀𝗲: ↳ 𝗚𝗮𝘀 𝗧…"
type textarea "x"
type textarea "Brand: Hatco M: GRAHL-54D ↳ 𝗦𝗲𝗿𝗶𝗮𝗹 #: 5130552437 ↳ 𝗩𝗼𝗹𝘁𝗮𝗴𝗲: 208 ↳ 𝗣𝗵𝗮𝘀𝗲: ↳ 𝗚𝗮𝘀 …"
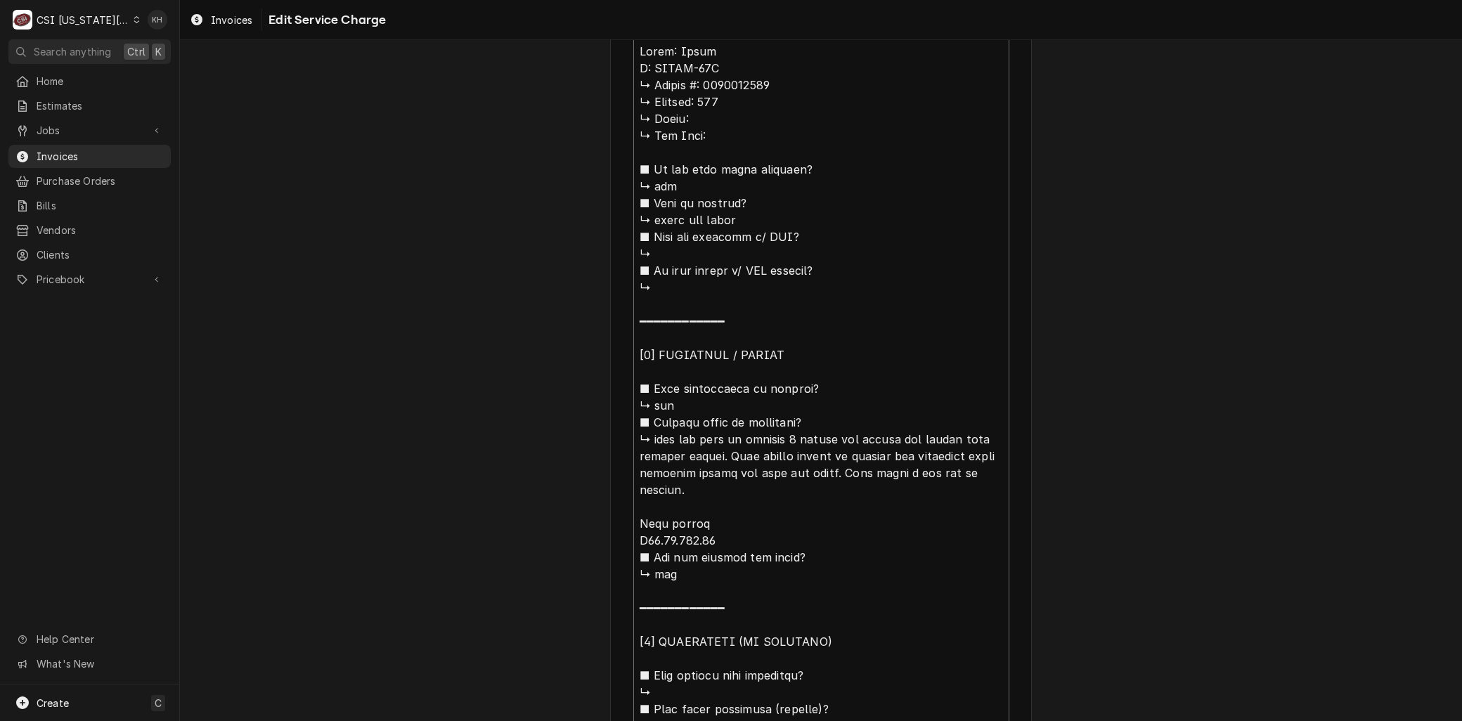
type textarea "x"
type textarea "Brand: Hatco Mo: GRAHL-54D ↳ 𝗦𝗲𝗿𝗶𝗮𝗹 #: 5130552437 ↳ 𝗩𝗼𝗹𝘁𝗮𝗴𝗲: 208 ↳ 𝗣𝗵𝗮𝘀𝗲: ↳ 𝗚𝗮𝘀…"
type textarea "x"
type textarea "Brand: Hatco Mod: GRAHL-54D ↳ 𝗦𝗲𝗿𝗶𝗮𝗹 #: 5130552437 ↳ 𝗩𝗼𝗹𝘁𝗮𝗴𝗲: 208 ↳ 𝗣𝗵𝗮𝘀𝗲: ↳ 𝗚𝗮…"
type textarea "x"
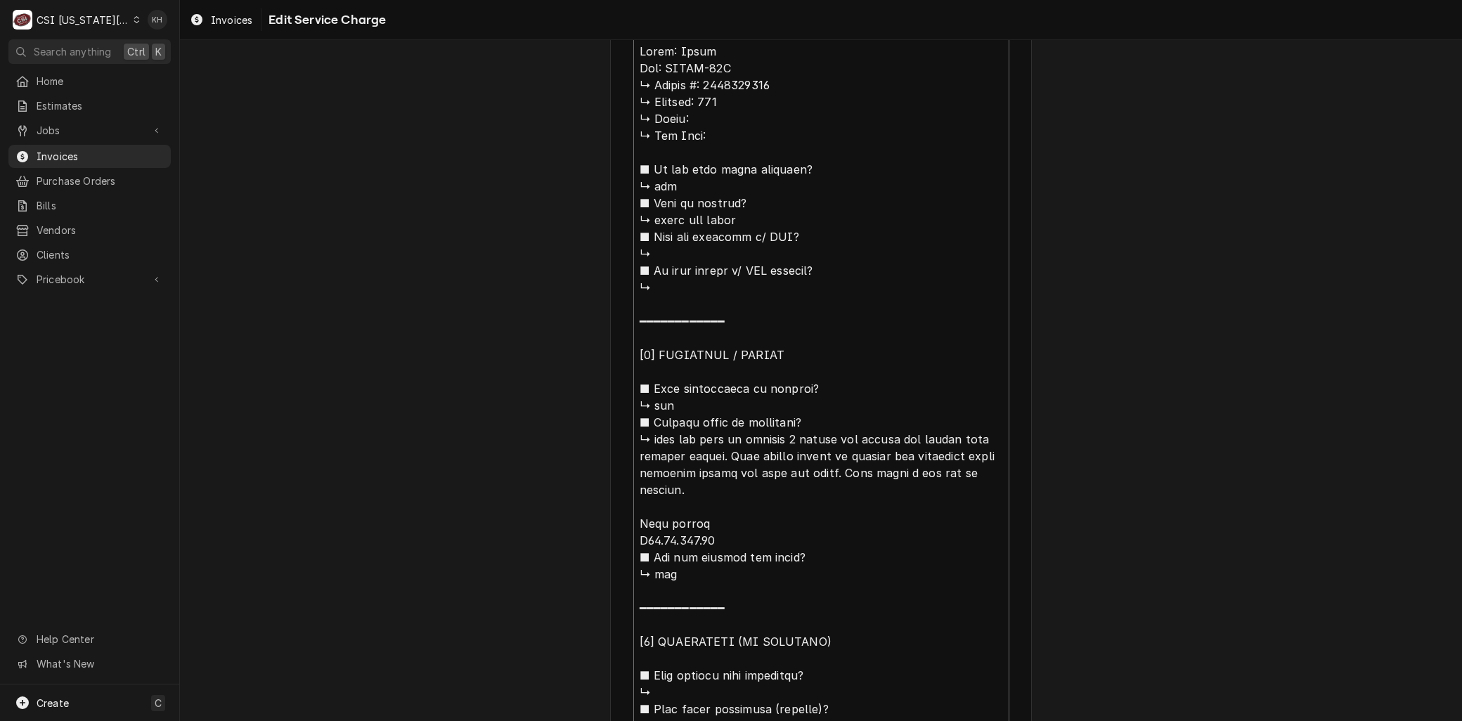
type textarea "Brand: Hatco Mode: GRAHL-54D ↳ 𝗦𝗲𝗿𝗶𝗮𝗹 #: 5130552437 ↳ 𝗩𝗼𝗹𝘁𝗮𝗴𝗲: 208 ↳ 𝗣𝗵𝗮𝘀𝗲: ↳ 𝗚…"
type textarea "x"
type textarea "Brand: Hatco Model: GRAHL-54D ↳ 𝗦𝗲𝗿𝗶𝗮𝗹 #: 5130552437 ↳ 𝗩𝗼𝗹𝘁𝗮𝗴𝗲: 208 ↳ 𝗣𝗵𝗮𝘀𝗲: ↳ …"
type textarea "x"
type textarea "Brand: Hatco Model: GRAHL-54D 𝗦𝗲𝗿𝗶𝗮𝗹 #: 5130552437 ↳ 𝗩𝗼𝗹𝘁𝗮𝗴𝗲: 208 ↳ 𝗣𝗵𝗮𝘀𝗲: ↳ 𝗚𝗮…"
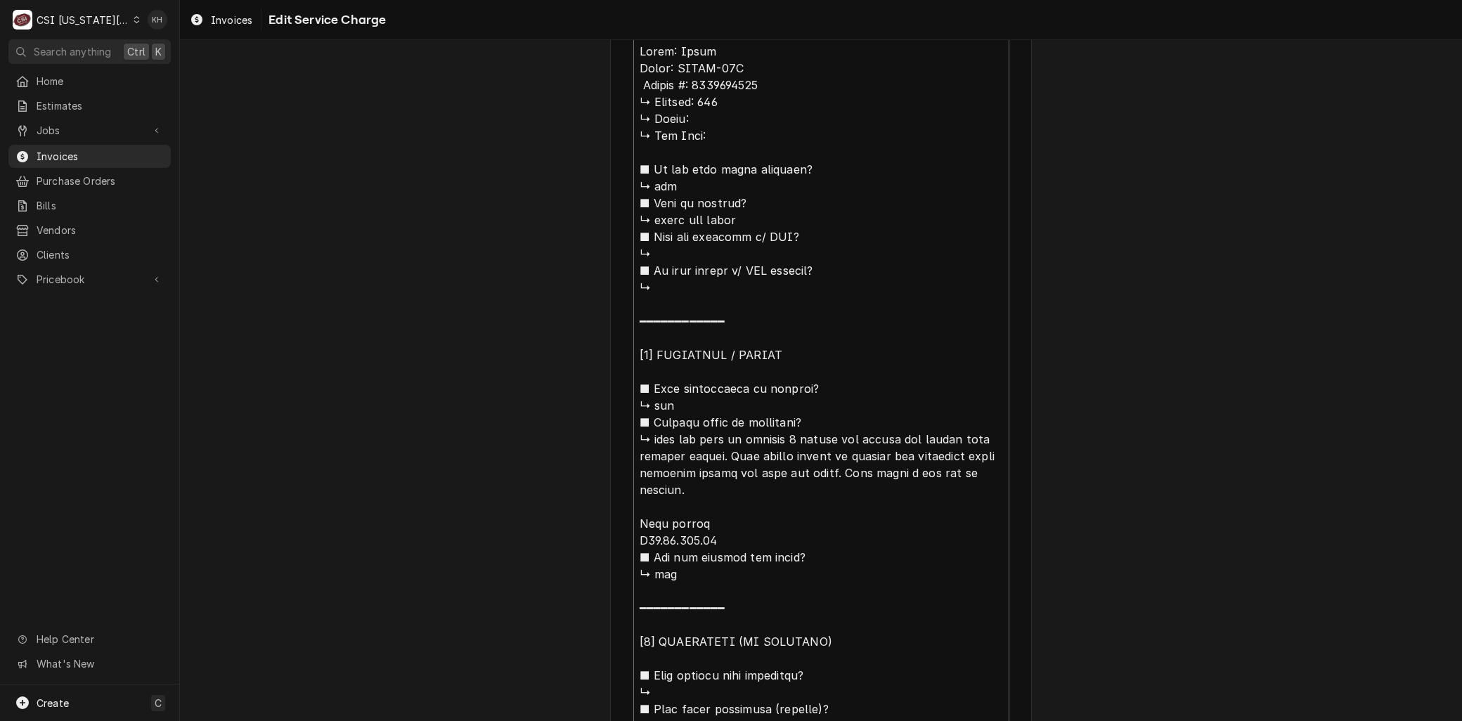
type textarea "x"
type textarea "Brand: Hatco Model: GRAHL-54D 𝗦𝗲𝗿𝗶𝗮𝗹 #: 5130552437 ↳ 𝗩𝗼𝗹𝘁𝗮𝗴𝗲: 208 ↳ 𝗣𝗵𝗮𝘀𝗲: ↳ 𝗚𝗮…"
type textarea "x"
type textarea "Brand: Hatco Model: GRAHL-54D 𝗲𝗿𝗶𝗮𝗹 #: 5130552437 ↳ 𝗩𝗼𝗹𝘁𝗮𝗴𝗲: 208 ↳ 𝗣𝗵𝗮𝘀𝗲: ↳ 𝗚𝗮𝘀…"
type textarea "x"
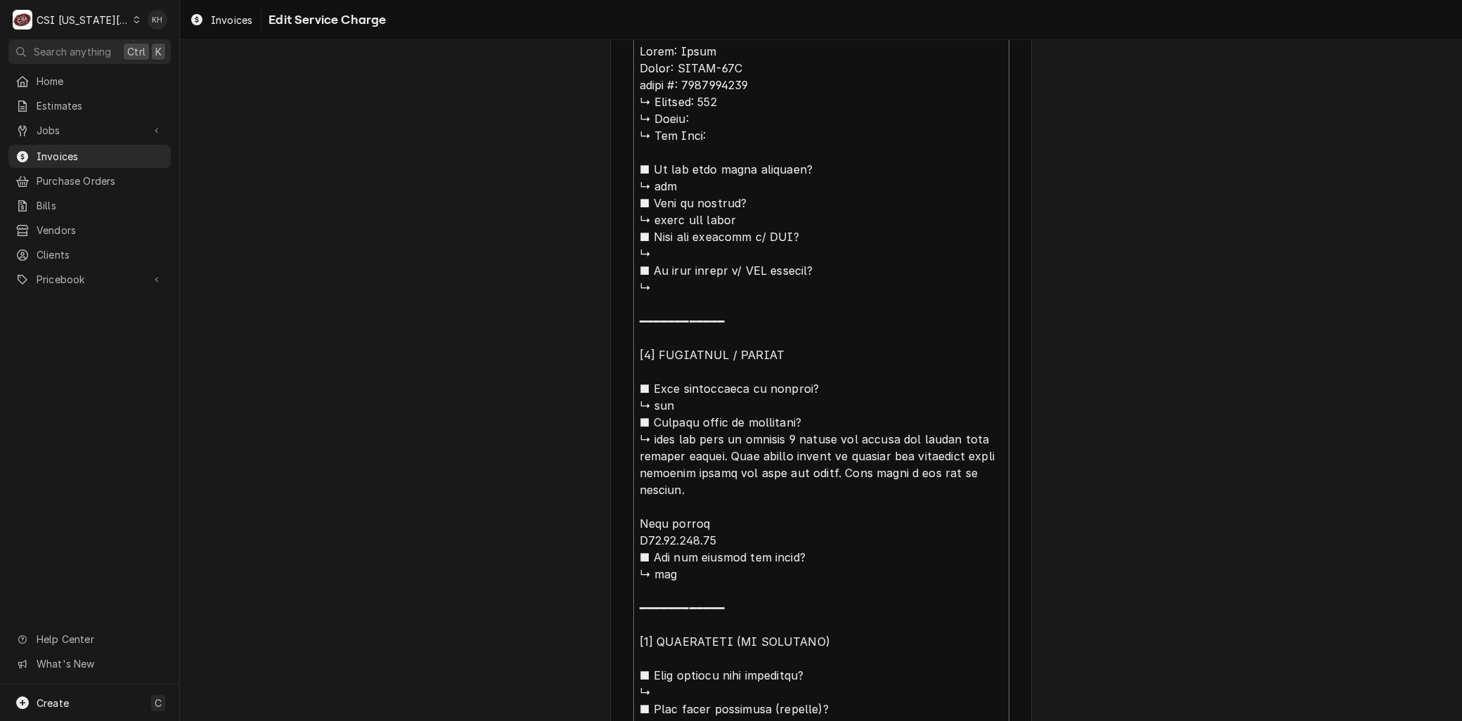
type textarea "Brand: Hatco Model: GRAHL-54D 𝗿𝗶𝗮𝗹 #: 5130552437 ↳ 𝗩𝗼𝗹𝘁𝗮𝗴𝗲: 208 ↳ 𝗣𝗵𝗮𝘀𝗲: ↳ 𝗚𝗮𝘀 …"
type textarea "x"
type textarea "Brand: Hatco Model: GRAHL-54D 𝗶𝗮𝗹 #: 5130552437 ↳ 𝗩𝗼𝗹𝘁𝗮𝗴𝗲: 208 ↳ 𝗣𝗵𝗮𝘀𝗲: ↳ 𝗚𝗮𝘀 𝗧…"
type textarea "x"
type textarea "Brand: Hatco Model: GRAHL-54D 𝗮𝗹 #: 5130552437 ↳ 𝗩𝗼𝗹𝘁𝗮𝗴𝗲: 208 ↳ 𝗣𝗵𝗮𝘀𝗲: ↳ 𝗚𝗮𝘀 𝗧𝘆…"
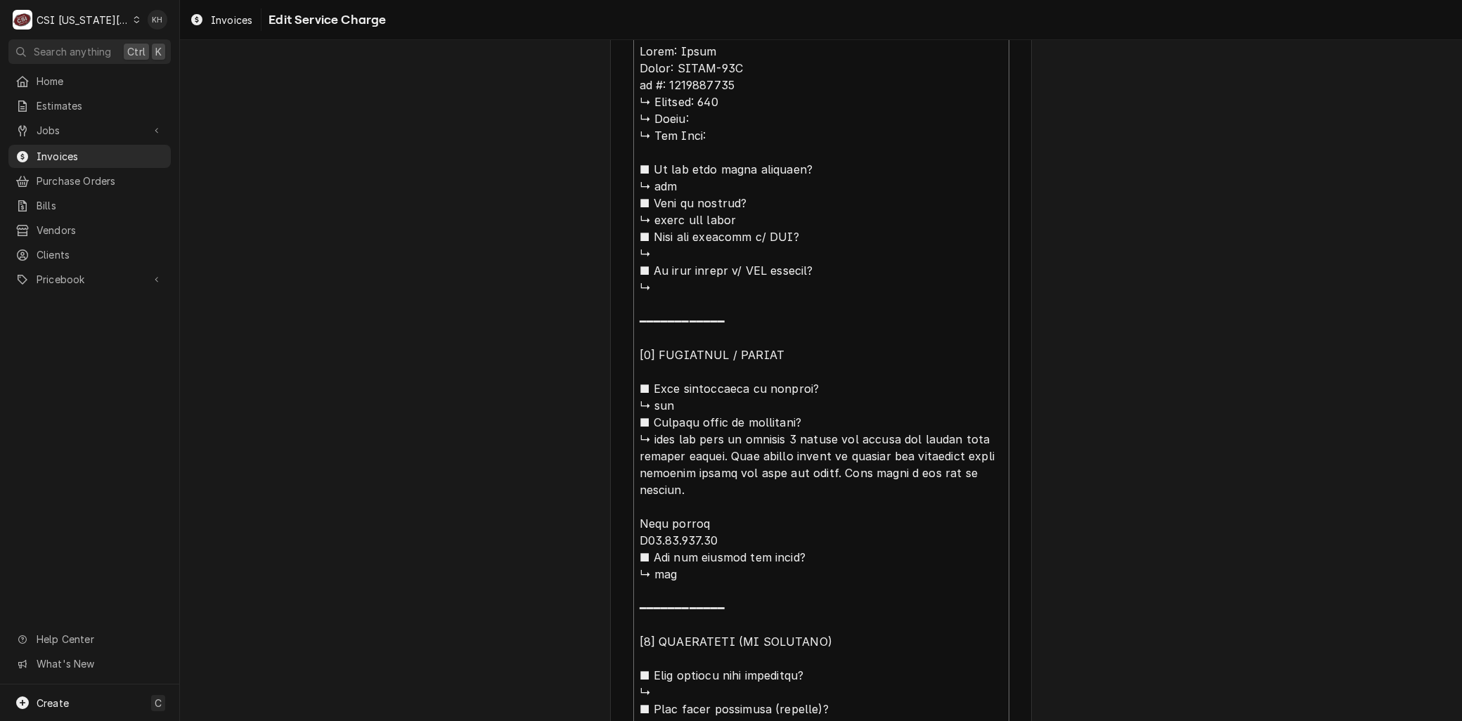
type textarea "x"
type textarea "Brand: Hatco Model: GRAHL-54D 𝗹 #: 5130552437 ↳ 𝗩𝗼𝗹𝘁𝗮𝗴𝗲: 208 ↳ 𝗣𝗵𝗮𝘀𝗲: ↳ 𝗚𝗮𝘀 𝗧𝘆𝗽…"
type textarea "x"
type textarea "Brand: Hatco Model: GRAHL-54D #: 5130552437 ↳ 𝗩𝗼𝗹𝘁𝗮𝗴𝗲: 208 ↳ 𝗣𝗵𝗮𝘀𝗲: ↳ 𝗚𝗮𝘀 𝗧𝘆𝗽𝗲:…"
type textarea "x"
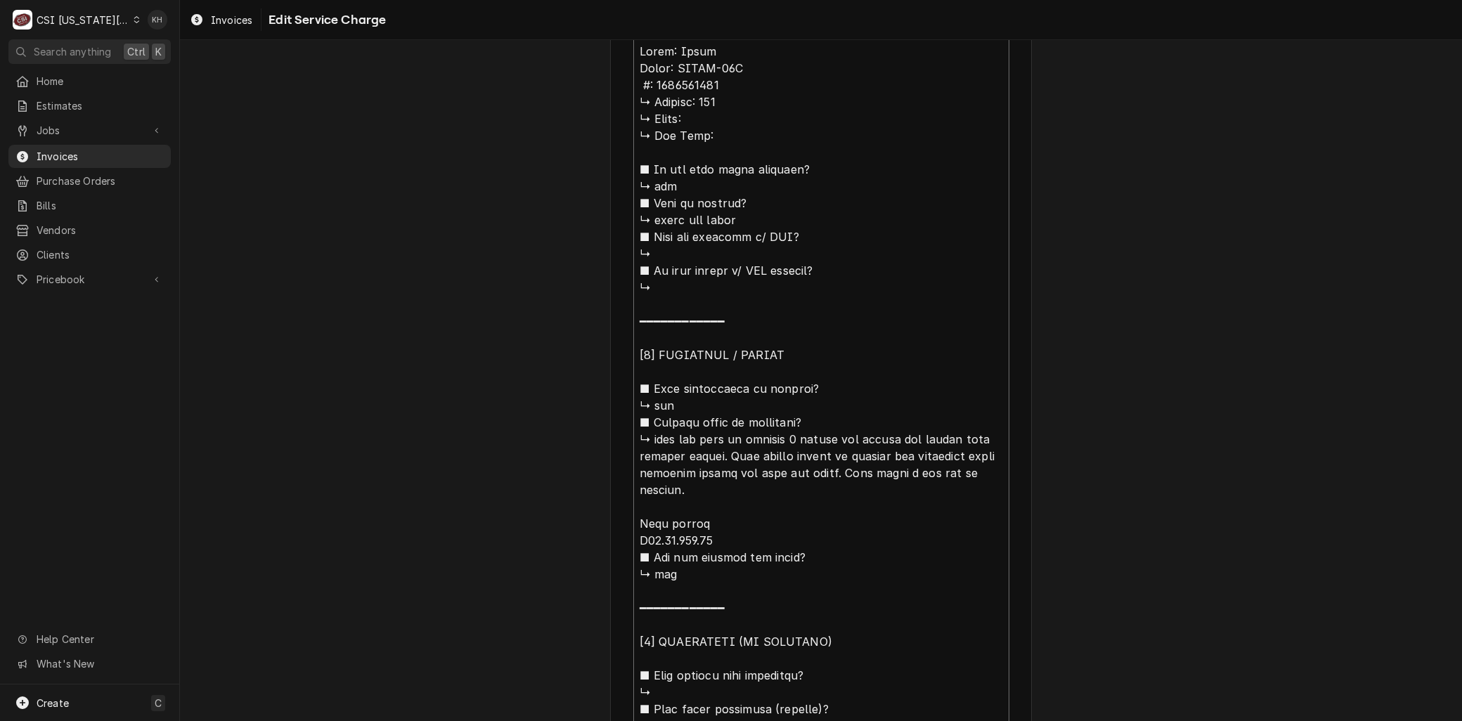
type textarea "Brand: Hatco Model: GRAHL-54D #: 5130552437 ↳ 𝗩𝗼𝗹𝘁𝗮𝗴𝗲: 208 ↳ 𝗣𝗵𝗮𝘀𝗲: ↳ 𝗚𝗮𝘀 𝗧𝘆𝗽𝗲:…"
type textarea "x"
type textarea "Brand: Hatco Model: GRAHL-54D : 5130552437 ↳ 𝗩𝗼𝗹𝘁𝗮𝗴𝗲: 208 ↳ 𝗣𝗵𝗮𝘀𝗲: ↳ 𝗚𝗮𝘀 𝗧𝘆𝗽𝗲: …"
type textarea "x"
type textarea "Brand: Hatco Model: GRAHL-54D S: 5130552437 ↳ 𝗩𝗼𝗹𝘁𝗮𝗴𝗲: 208 ↳ 𝗣𝗵𝗮𝘀𝗲: ↳ 𝗚𝗮𝘀 𝗧𝘆𝗽𝗲:…"
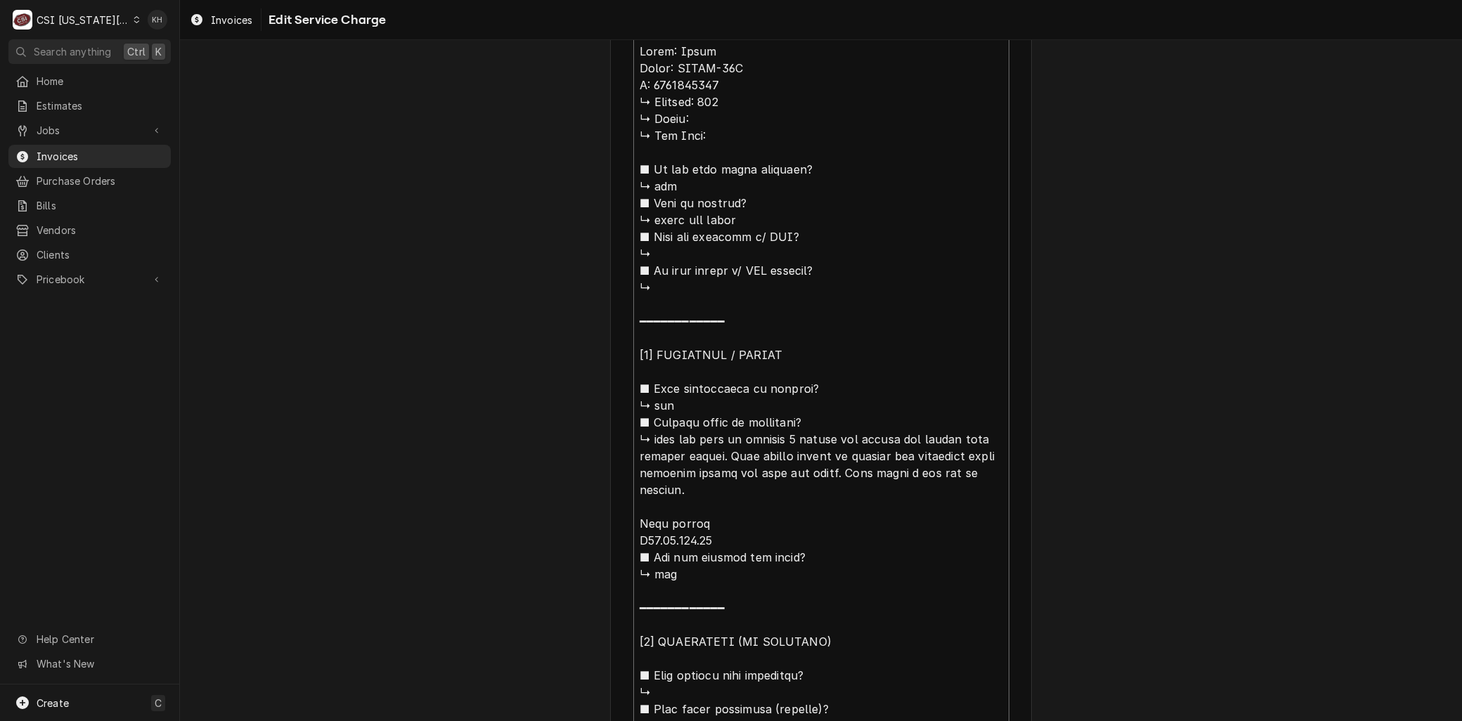
type textarea "x"
type textarea "Brand: Hatco Model: GRAHL-54D Se: 5130552437 ↳ 𝗩𝗼𝗹𝘁𝗮𝗴𝗲: 208 ↳ 𝗣𝗵𝗮𝘀𝗲: ↳ 𝗚𝗮𝘀 𝗧𝘆𝗽𝗲…"
type textarea "x"
type textarea "Brand: Hatco Model: GRAHL-54D Seri: 5130552437 ↳ 𝗩𝗼𝗹𝘁𝗮𝗴𝗲: 208 ↳ 𝗣𝗵𝗮𝘀𝗲: ↳ 𝗚𝗮𝘀 𝗧𝘆…"
type textarea "x"
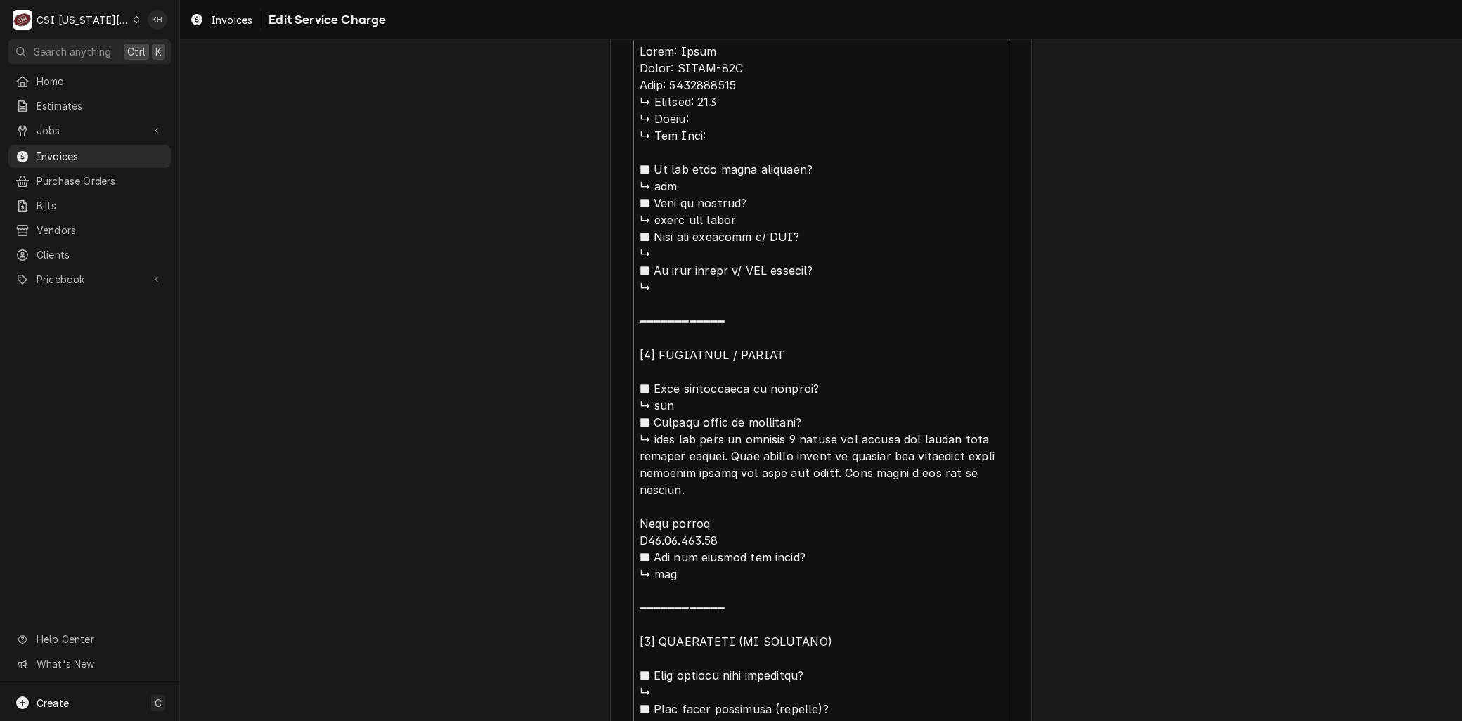
type textarea "Brand: Hatco Model: GRAHL-54D Seria: 5130552437 ↳ 𝗩𝗼𝗹𝘁𝗮𝗴𝗲: 208 ↳ 𝗣𝗵𝗮𝘀𝗲: ↳ 𝗚𝗮𝘀 𝗧…"
type textarea "x"
type textarea "Brand: Hatco Model: GRAHL-54D Serial: 5130552437 ↳ 𝗩𝗼𝗹𝘁𝗮𝗴𝗲: 208 ↳ 𝗣𝗵𝗮𝘀𝗲: ↳ 𝗚𝗮𝘀 …"
drag, startPoint x: 654, startPoint y: 438, endPoint x: 594, endPoint y: 97, distance: 346.1
click at [594, 97] on div "Use the fields below to edit this service charge Short Description 1-Labor (Ser…" at bounding box center [821, 356] width 1282 height 1991
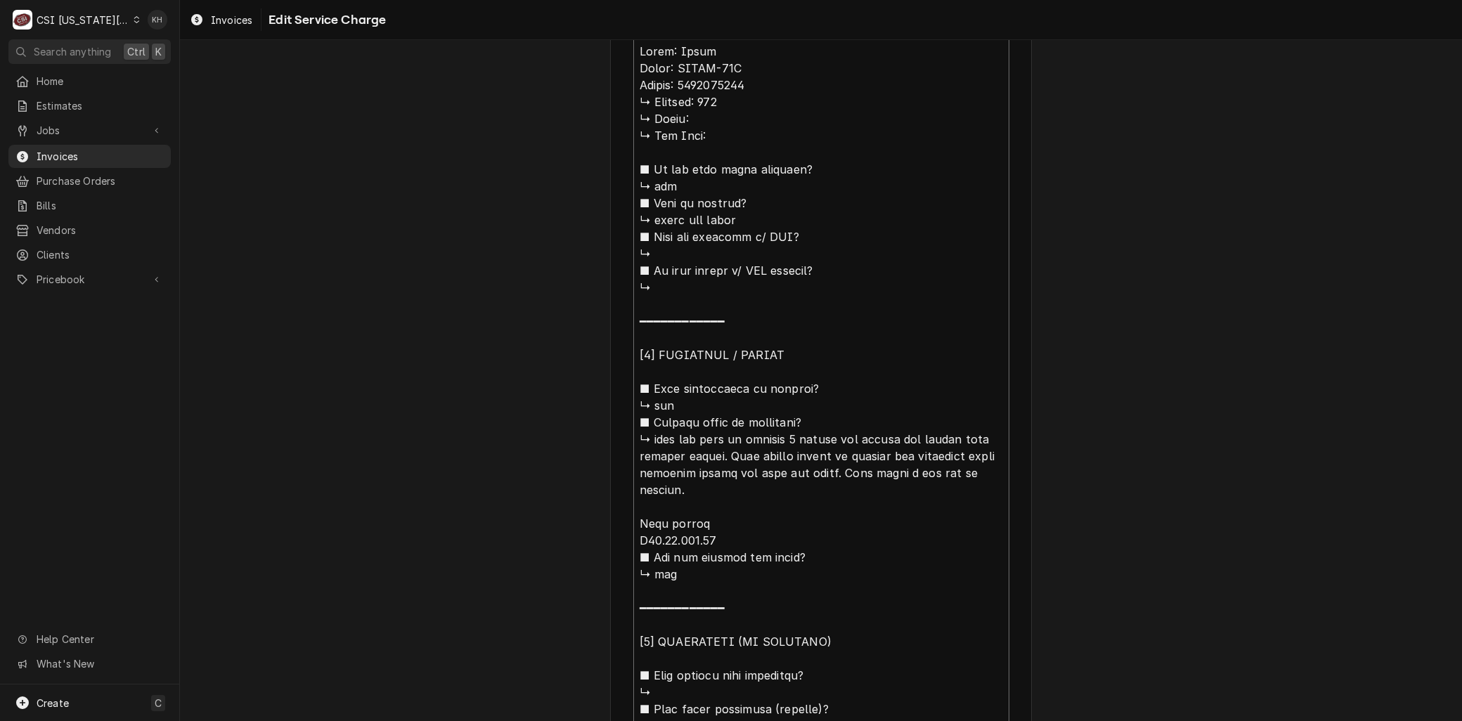
type textarea "x"
type textarea "Brand: Hatco Model: GRAHL-54D Serial: 5130552437 eat was full on setting 1 pull…"
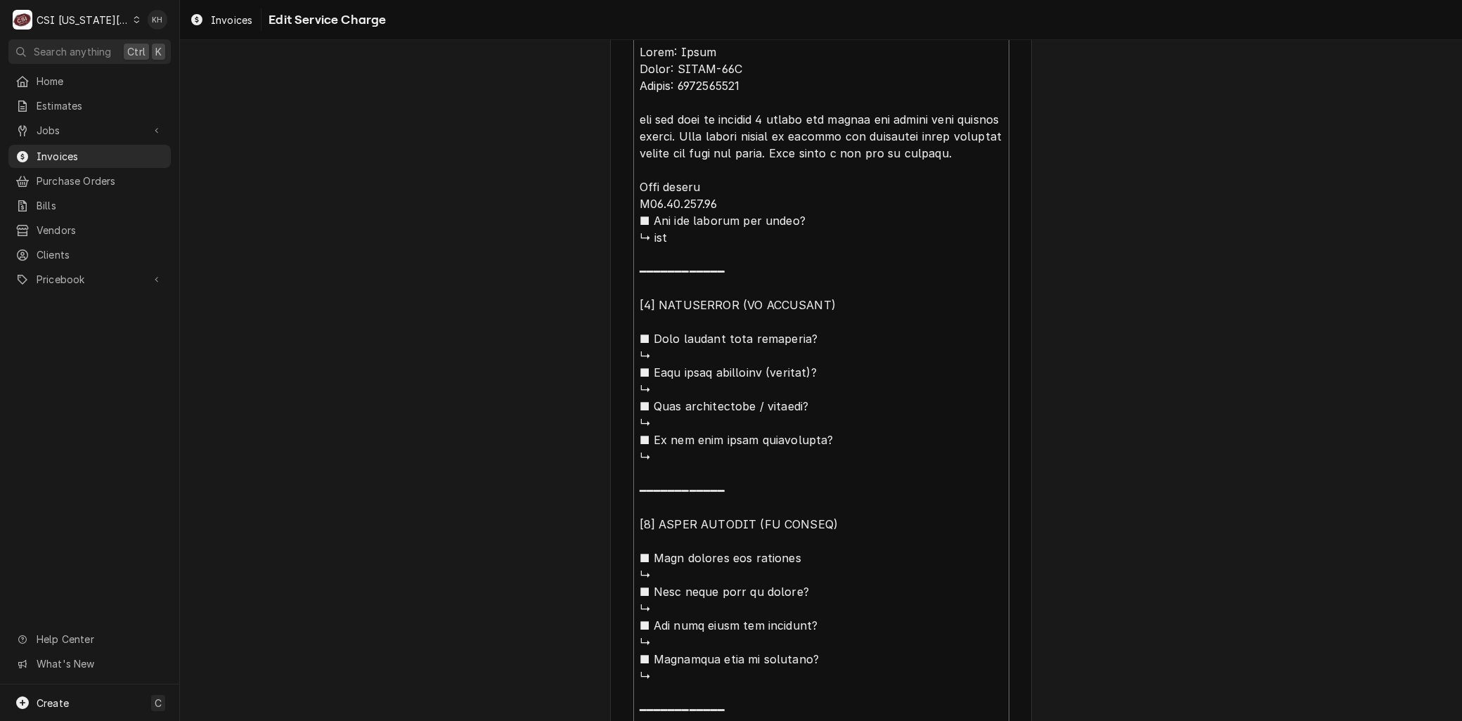
scroll to position [695, 0]
type textarea "x"
type textarea "Brand: Hatco Model: GRAHL-54D Serial: 5130552437 eat was full on setting 1 pull…"
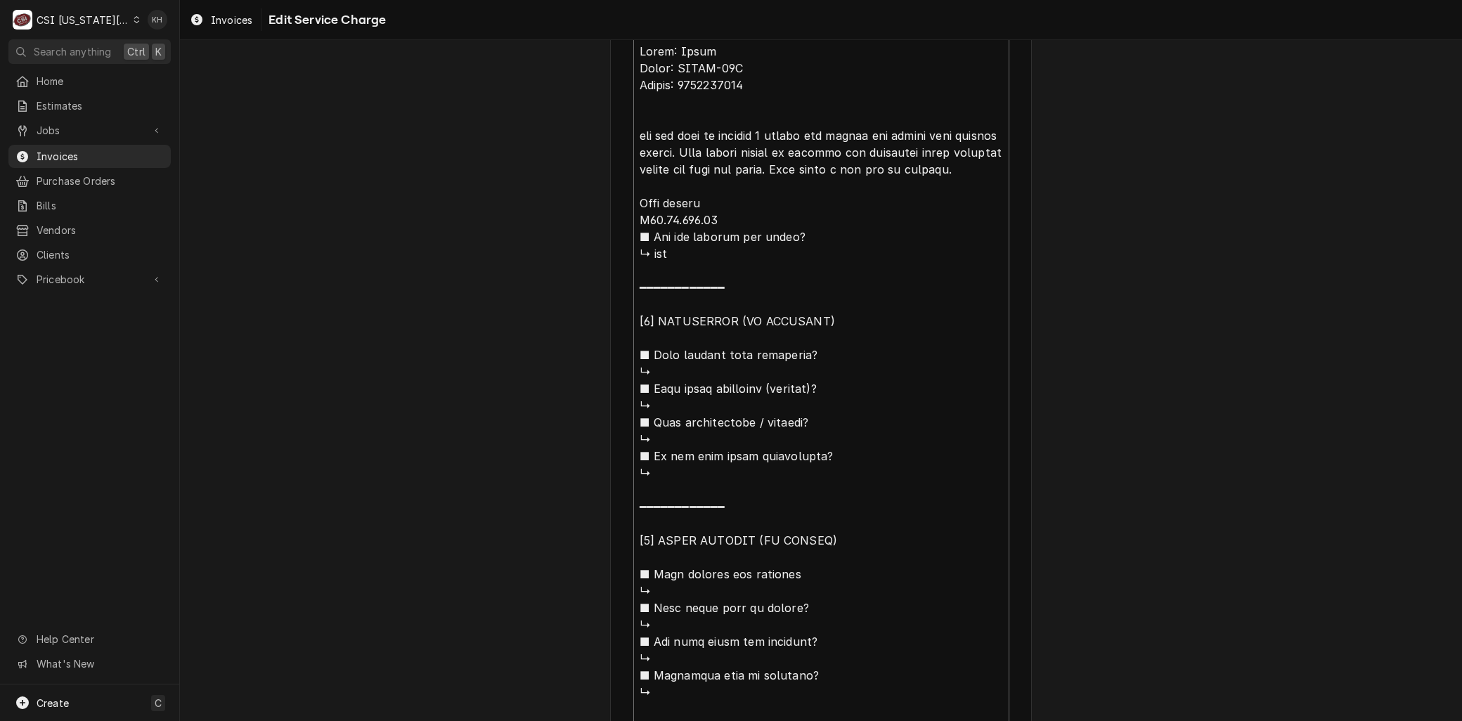
type textarea "x"
type textarea "Brand: Hatco Model: GRAHL-54D Serial: 5130552437 Aeat was full on setting 1 pul…"
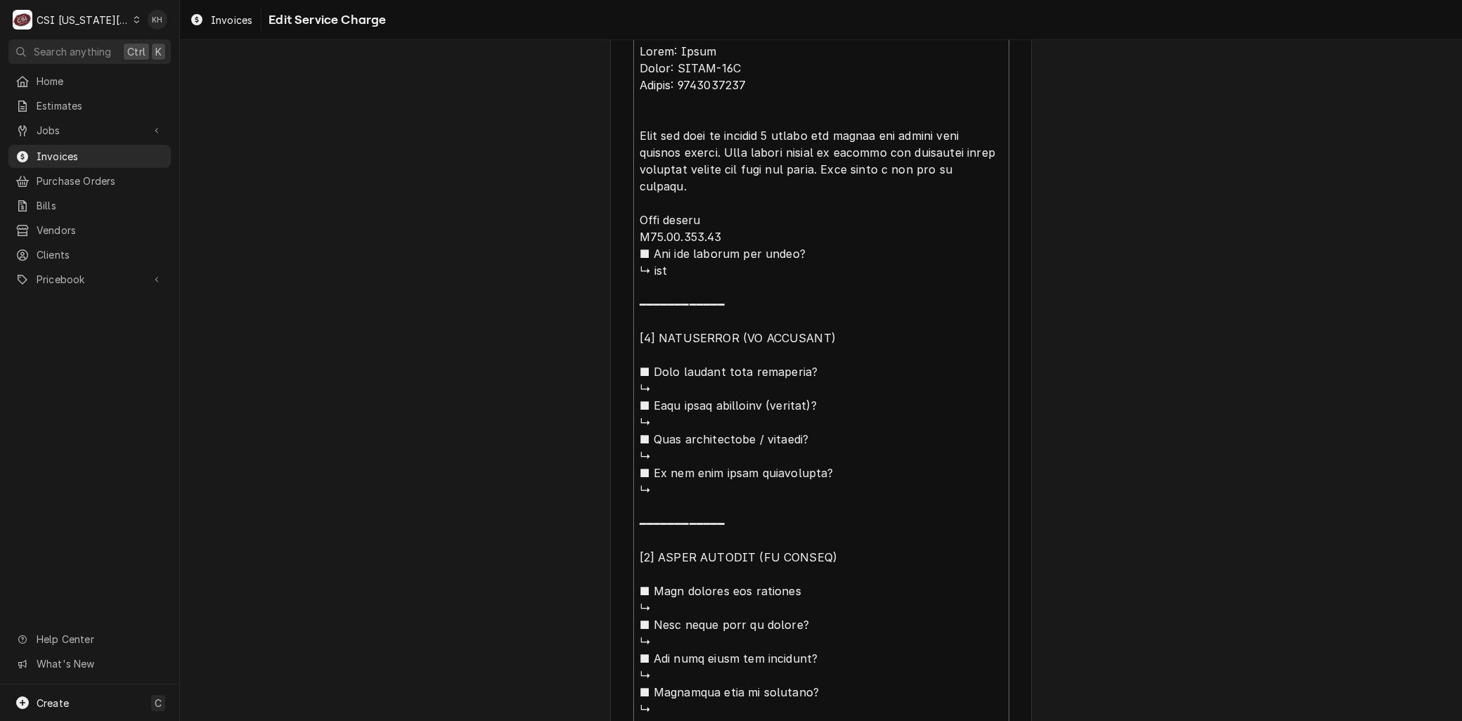
type textarea "x"
type textarea "Brand: Hatco Model: GRAHL-54D Serial: 5130552437 Areat was full on setting 1 pu…"
type textarea "x"
type textarea "Brand: Hatco Model: GRAHL-54D Serial: 5130552437 Arreat was full on setting 1 p…"
type textarea "x"
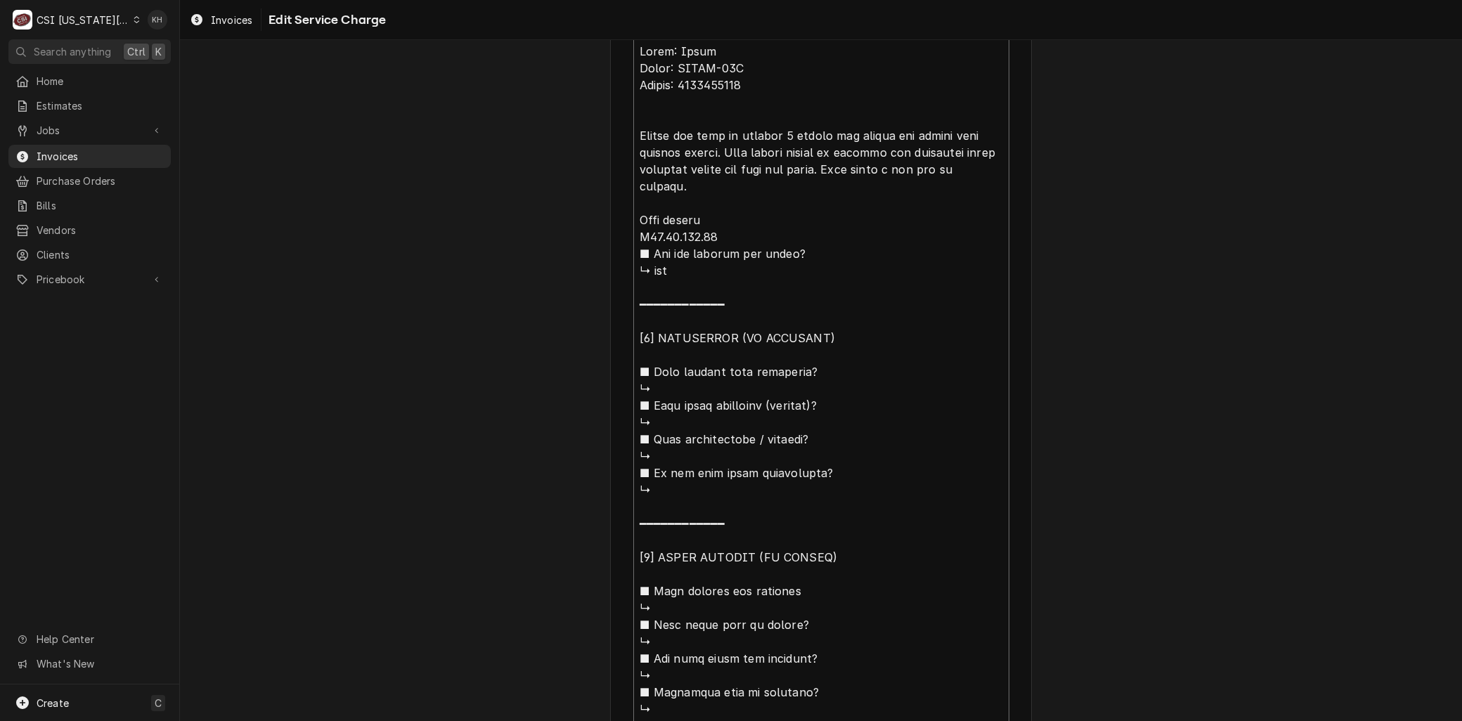
type textarea "Brand: Hatco Model: GRAHL-54D Serial: 5130552437 Arrieat was full on setting 1 …"
type textarea "x"
type textarea "Brand: Hatco Model: GRAHL-54D Serial: 5130552437 Arriveat was full on setting 1…"
type textarea "x"
type textarea "Brand: Hatco Model: GRAHL-54D Serial: 5130552437 Arriveeat was full on setting …"
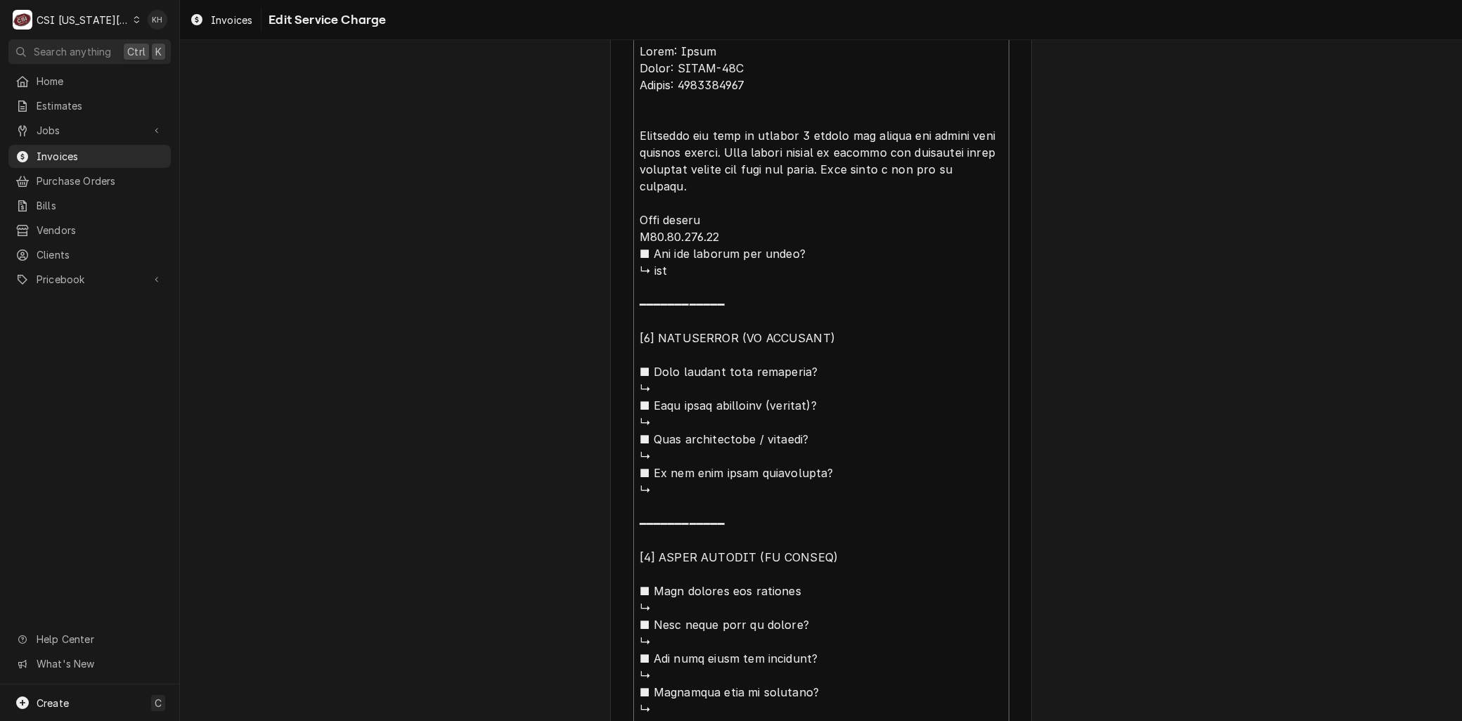
type textarea "x"
type textarea "Brand: Hatco Model: GRAHL-54D Serial: 5130552437 Arrivedeat was full on setting…"
type textarea "x"
type textarea "Brand: Hatco Model: GRAHL-54D Serial: 5130552437 Arrived eat was full on settin…"
type textarea "x"
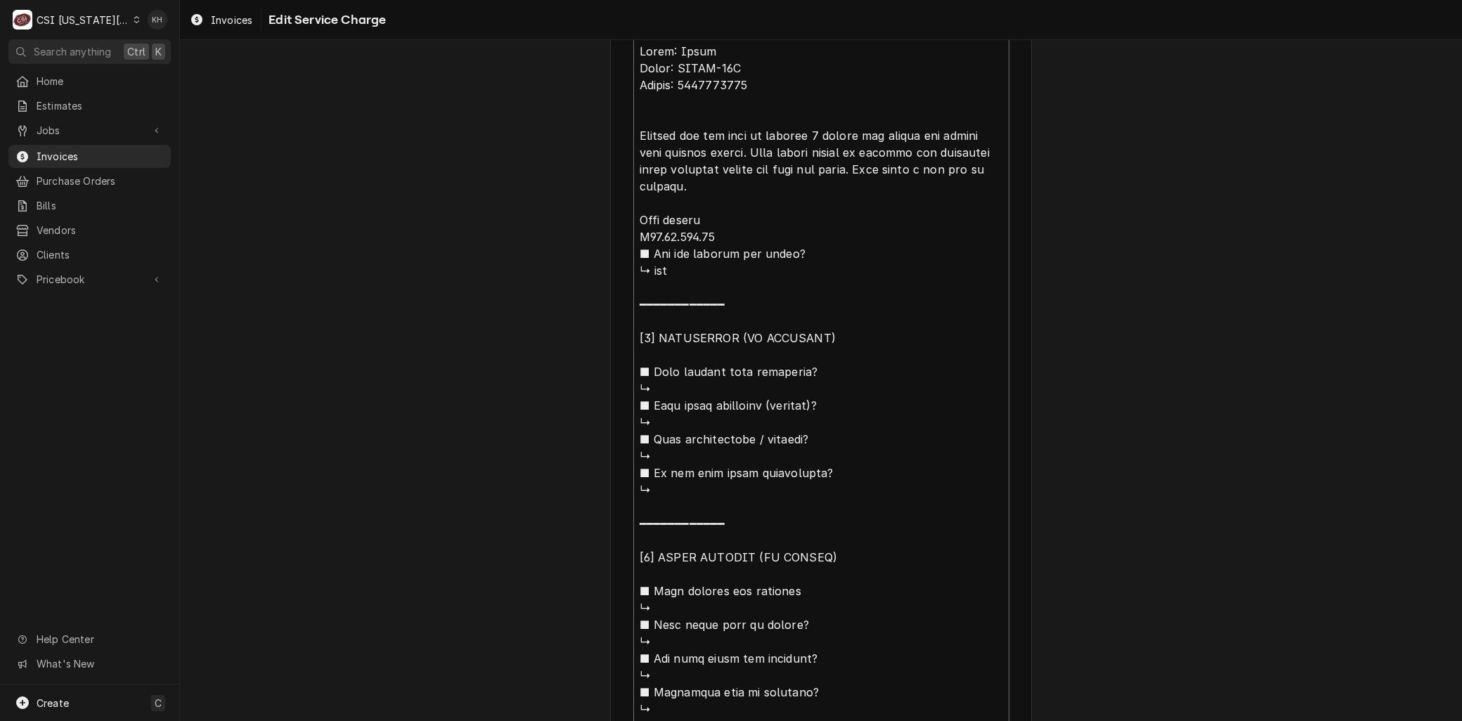
type textarea "Brand: Hatco Model: GRAHL-54D Serial: 5130552437 Arrived oeat was full on setti…"
type textarea "x"
type textarea "Brand: Hatco Model: GRAHL-54D Serial: 5130552437 Arrived oneat was full on sett…"
type textarea "x"
type textarea "Brand: Hatco Model: GRAHL-54D Serial: 5130552437 Arrived on eat was full on set…"
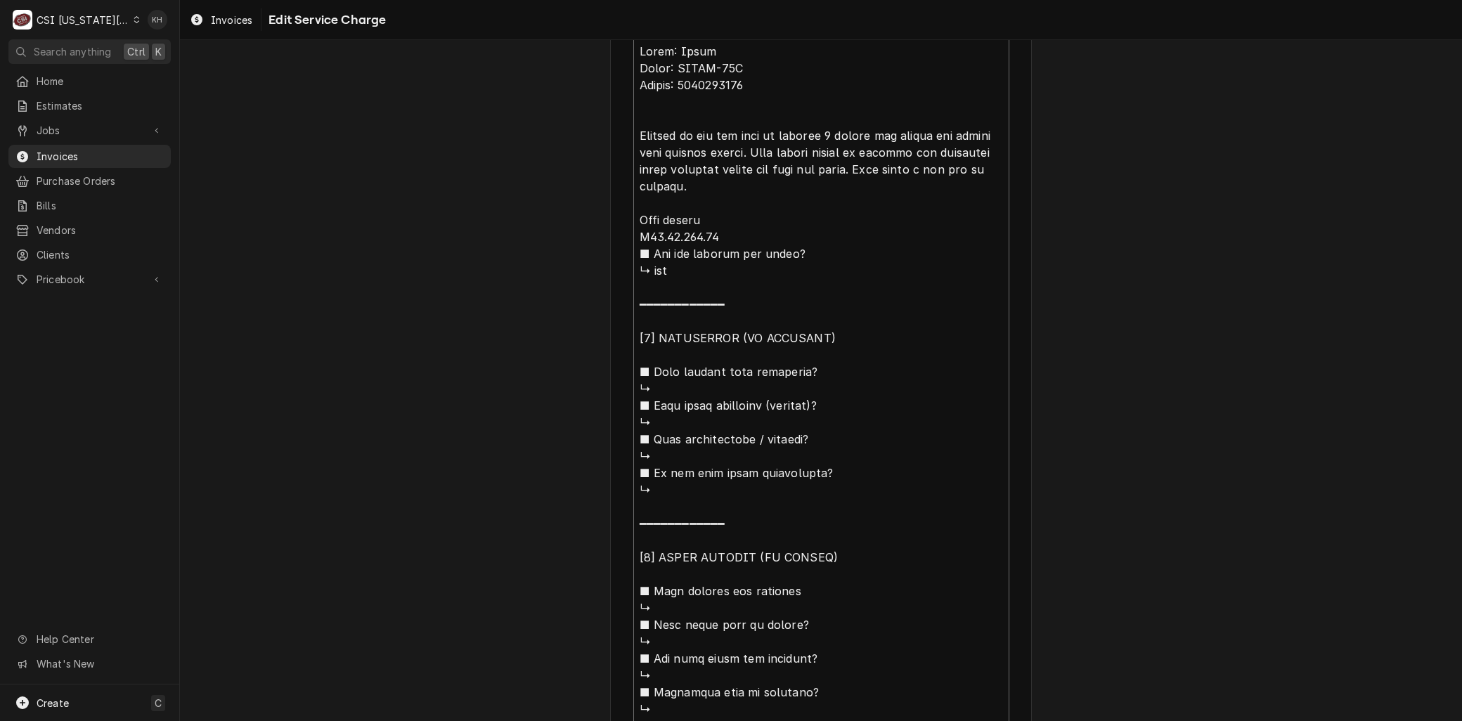
type textarea "x"
type textarea "Brand: Hatco Model: GRAHL-54D Serial: 5130552437 Arrived on seat was full on se…"
type textarea "x"
type textarea "Brand: Hatco Model: GRAHL-54D Serial: 5130552437 Arrived on sieat was full on s…"
type textarea "x"
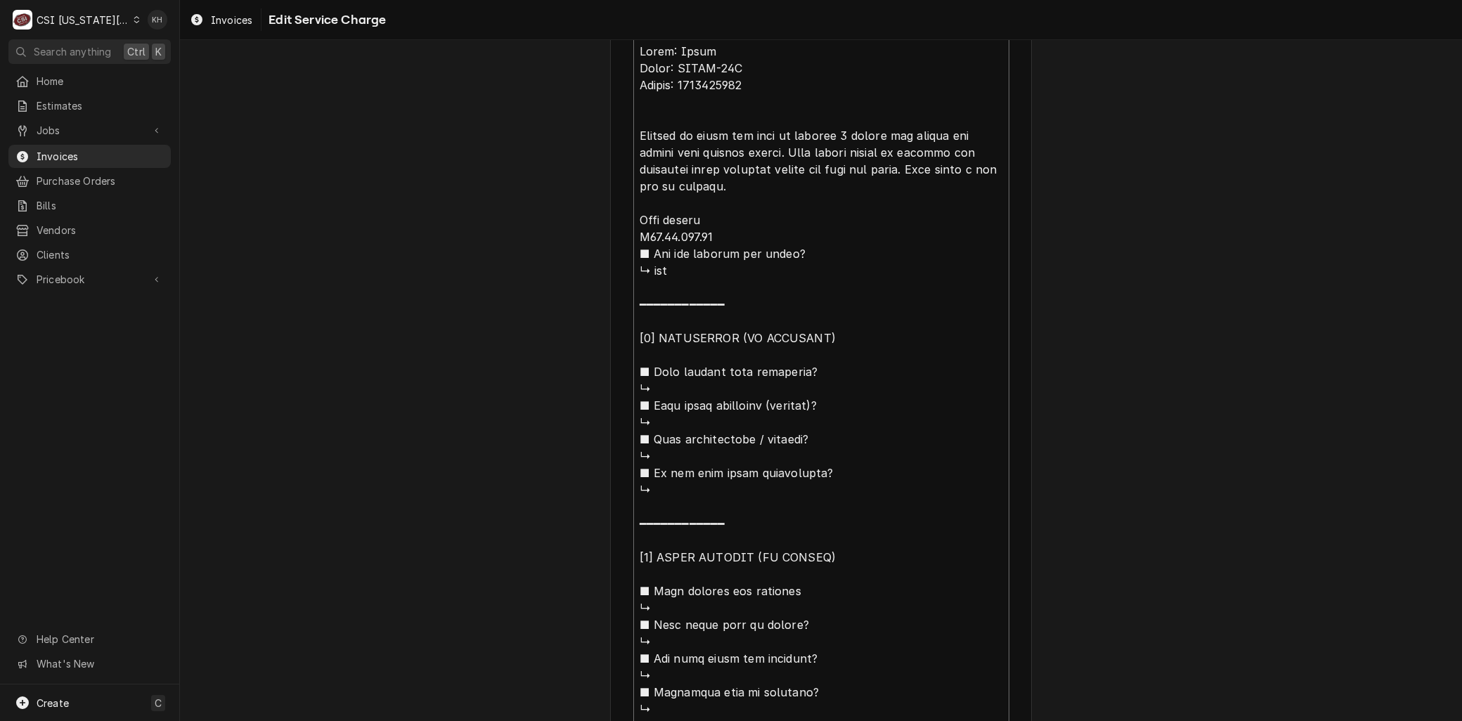
type textarea "Brand: Hatco Model: GRAHL-54D Serial: 5130552437 Arrived on siteat was full on …"
type textarea "x"
type textarea "Brand: Hatco Model: GRAHL-54D Serial: 5130552437 Arrived on siteeat was full on…"
type textarea "x"
type textarea "Brand: Hatco Model: GRAHL-54D Serial: 5130552437 Arrived on site,eat was full o…"
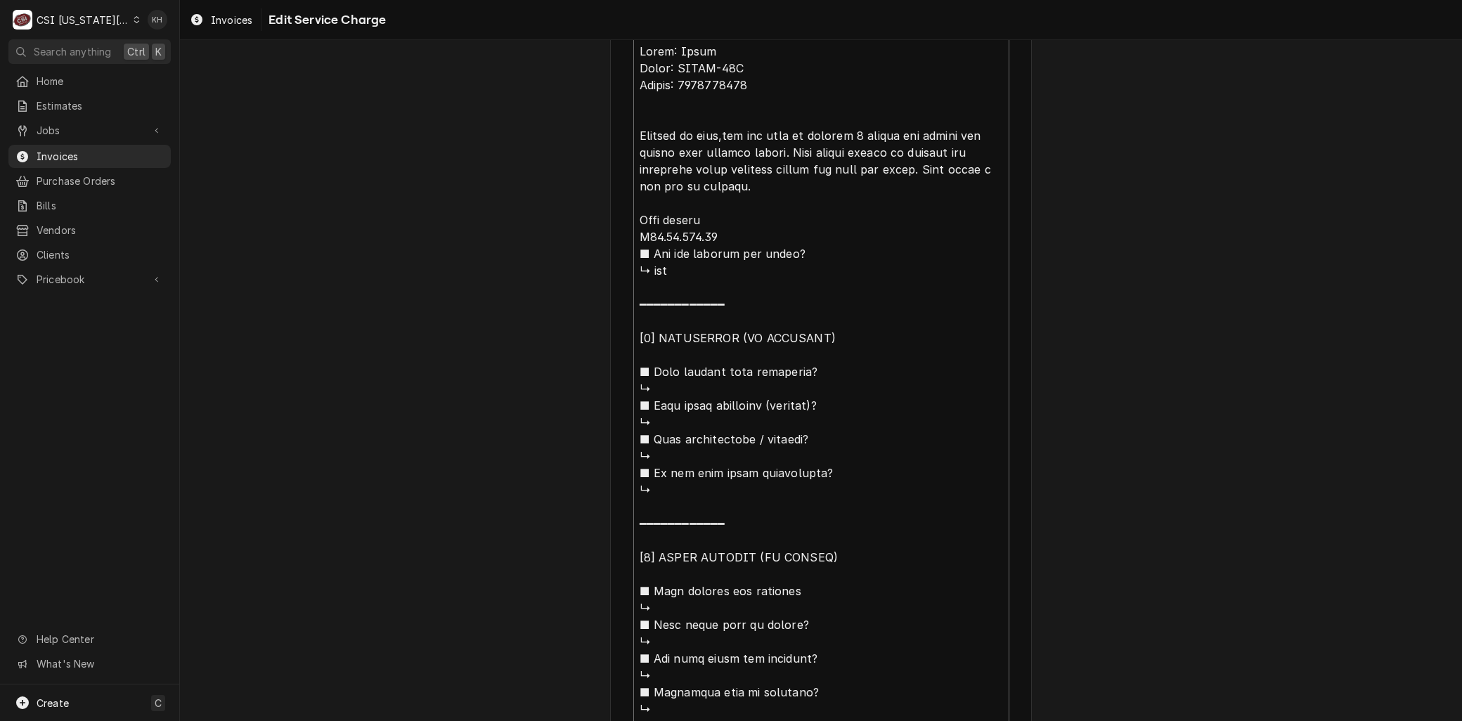
type textarea "x"
type textarea "Brand: Hatco Model: GRAHL-54D Serial: 5130552437 Arrived on site, eat was full …"
type textarea "x"
type textarea "Brand: Hatco Model: GRAHL-54D Serial: 5130552437 Arrived on site, feat was full…"
type textarea "x"
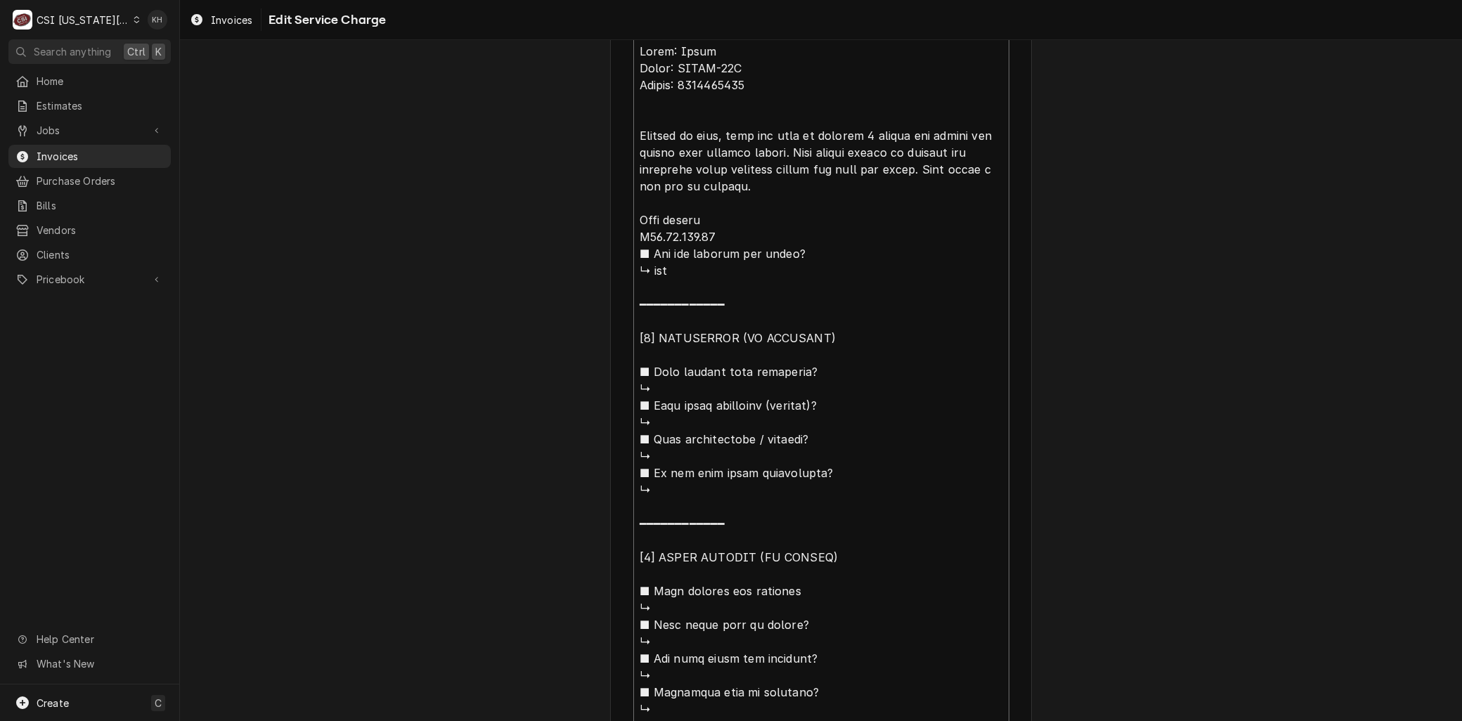
type textarea "Brand: Hatco Model: GRAHL-54D Serial: 5130552437 Arrived on site, foeat was ful…"
type textarea "x"
type textarea "Brand: Hatco Model: GRAHL-54D Serial: 5130552437 Arrived on site, foueat was fu…"
type textarea "x"
type textarea "Brand: Hatco Model: GRAHL-54D Serial: 5130552437 Arrived on site, founeat was f…"
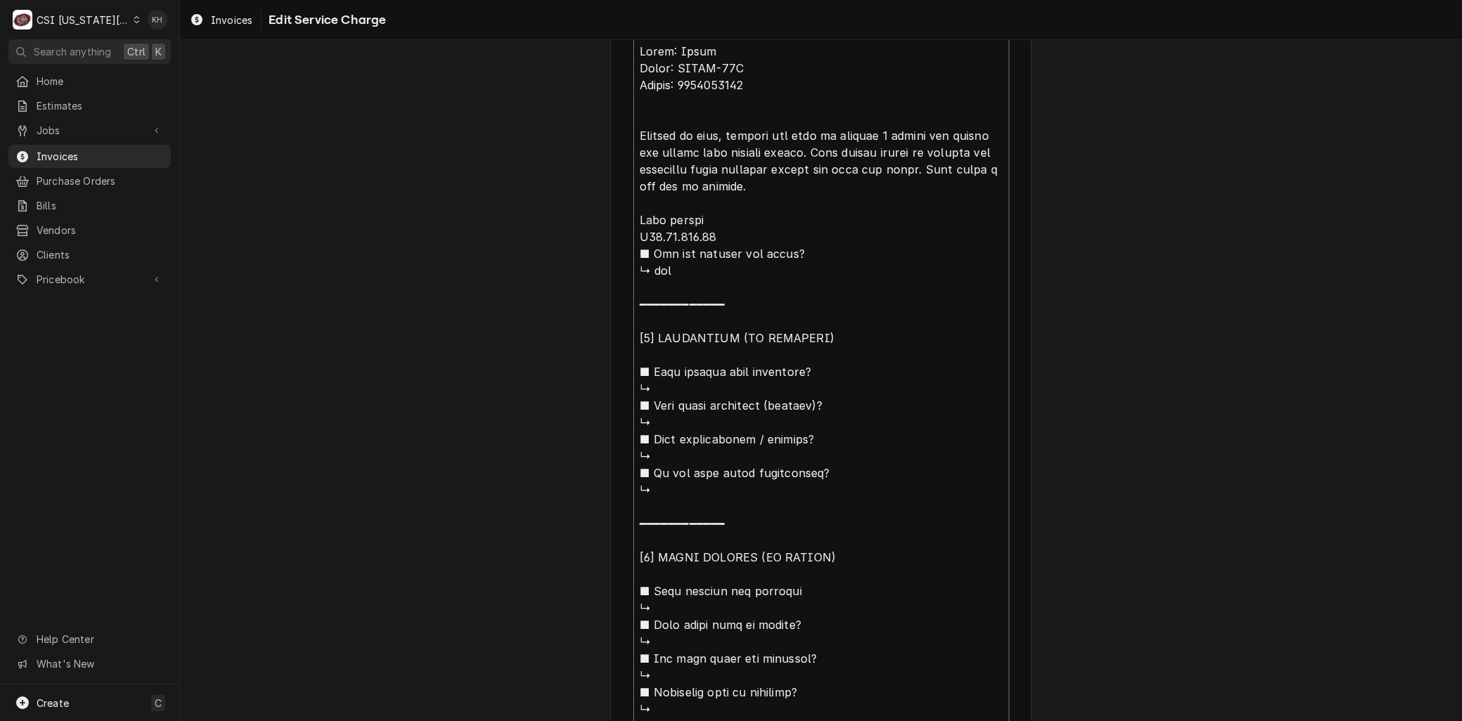
type textarea "x"
type textarea "Brand: Hatco Model: GRAHL-54D Serial: 5130552437 Arrived on site, foundeat was …"
type textarea "x"
type textarea "Brand: Hatco Model: GRAHL-54D Serial: 5130552437 Arrived on site, found eat was…"
type textarea "x"
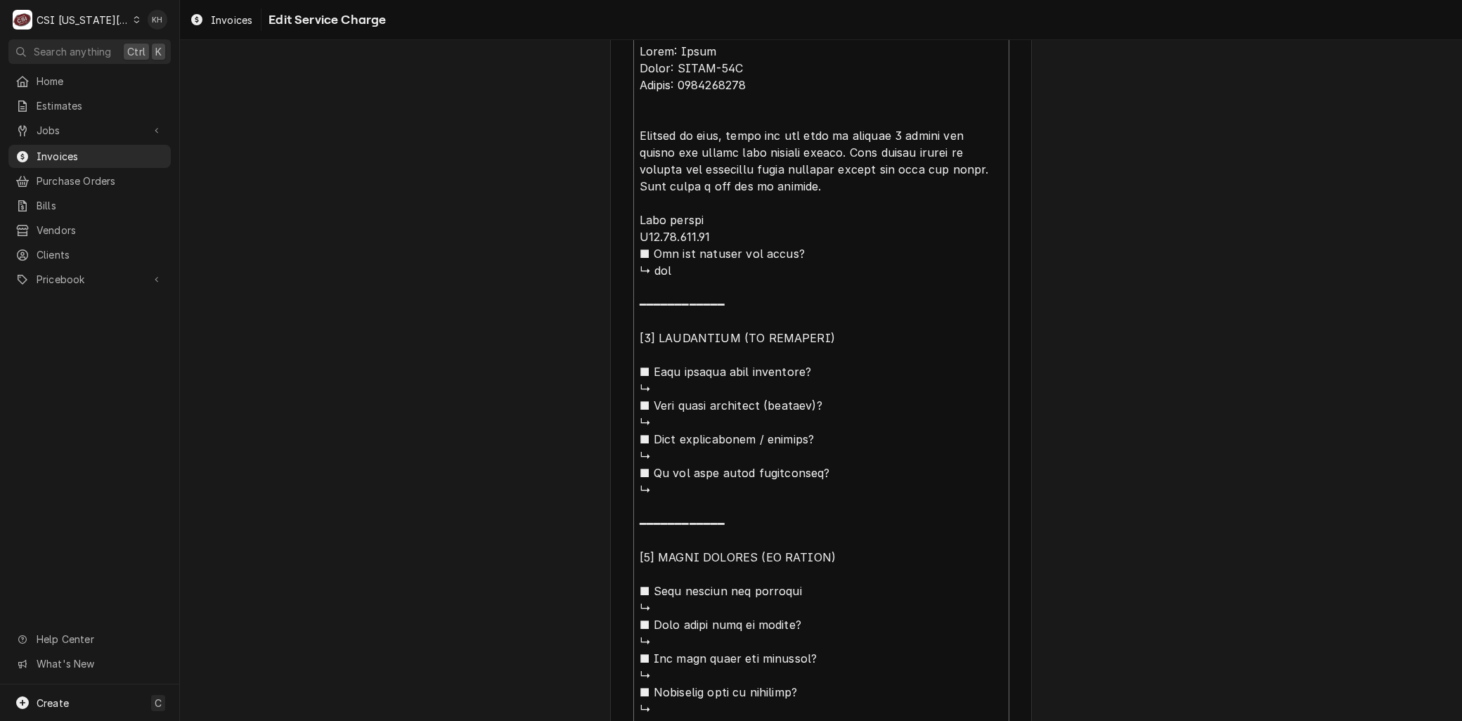
type textarea "Brand: Hatco Model: GRAHL-54D Serial: 5130552437 Arrived on site, found heat wa…"
drag, startPoint x: 827, startPoint y: 130, endPoint x: 805, endPoint y: 130, distance: 22.5
click at [805, 130] on textarea "Service Summary ( optional )" at bounding box center [821, 482] width 376 height 890
type textarea "x"
type textarea "Brand: Hatco Model: GRAHL-54D Serial: 5130552437 Arrived on site, found heat wa…"
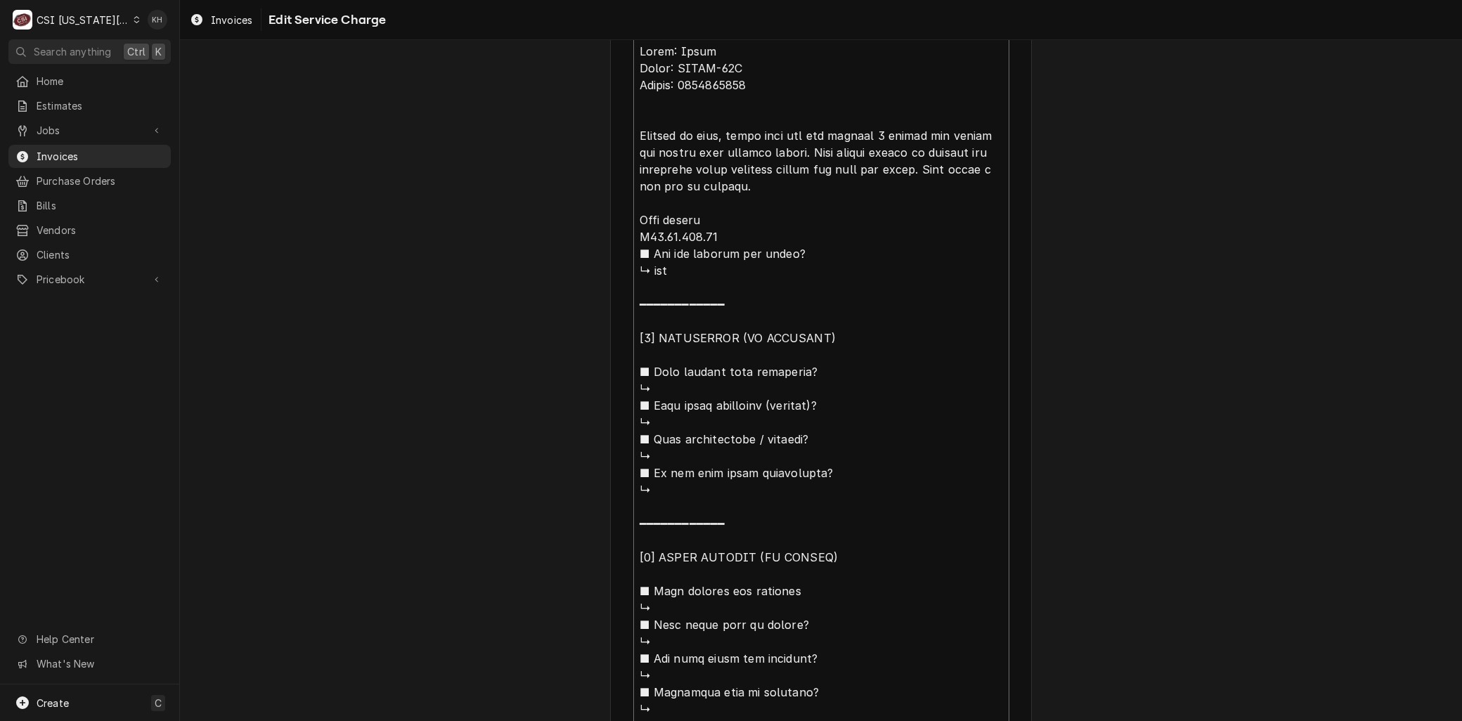
type textarea "x"
type textarea "Brand: Hatco Model: GRAHL-54D Serial: 5130552437 Arrived on site, found heat wa…"
type textarea "x"
type textarea "Brand: Hatco Model: GRAHL-54D Serial: 5130552437 Arrived on site, found heat wa…"
type textarea "x"
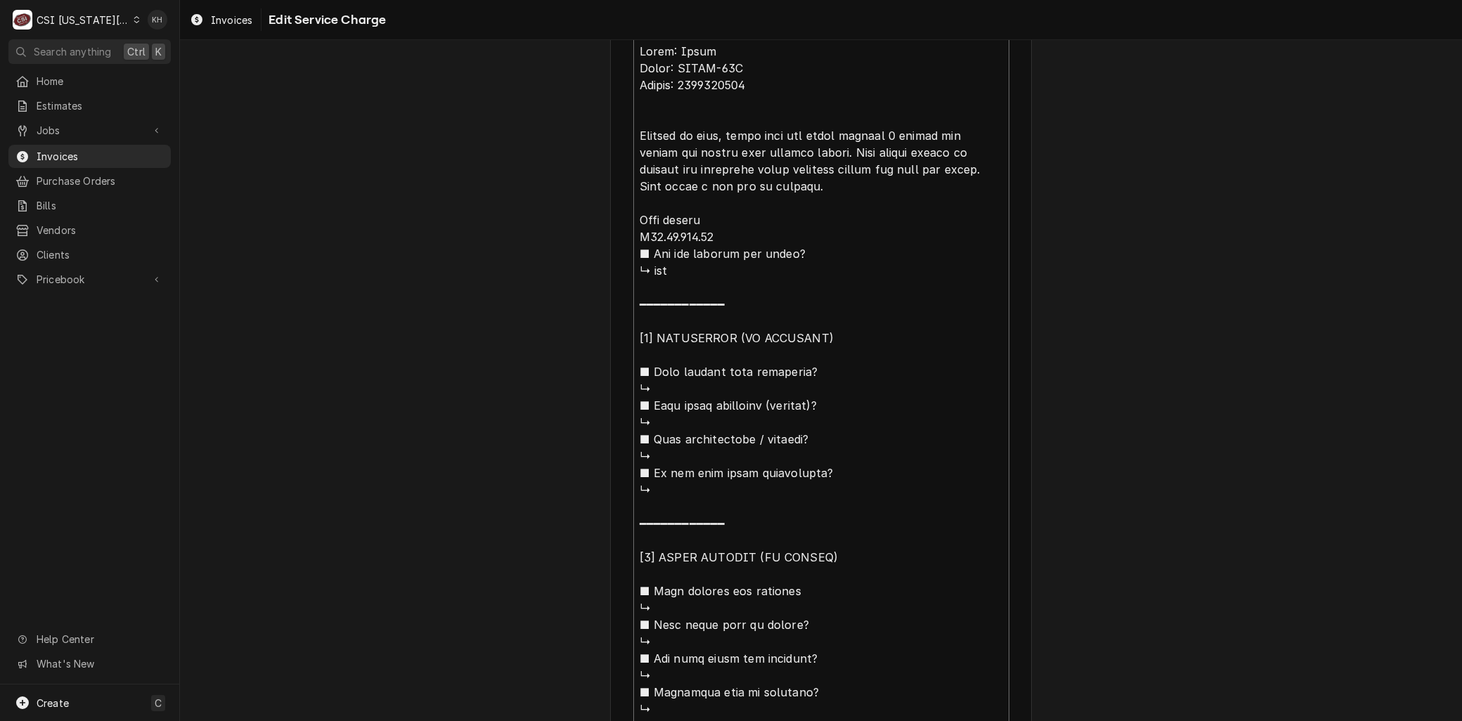
type textarea "Brand: Hatco Model: GRAHL-54D Serial: 5130552437 Arrived on site, found heat wa…"
click at [898, 130] on textarea "Service Summary ( optional )" at bounding box center [821, 482] width 376 height 890
type textarea "x"
type textarea "Brand: Hatco Model: GRAHL-54D Serial: 5130552437 Arrived on site, found heat wa…"
type textarea "x"
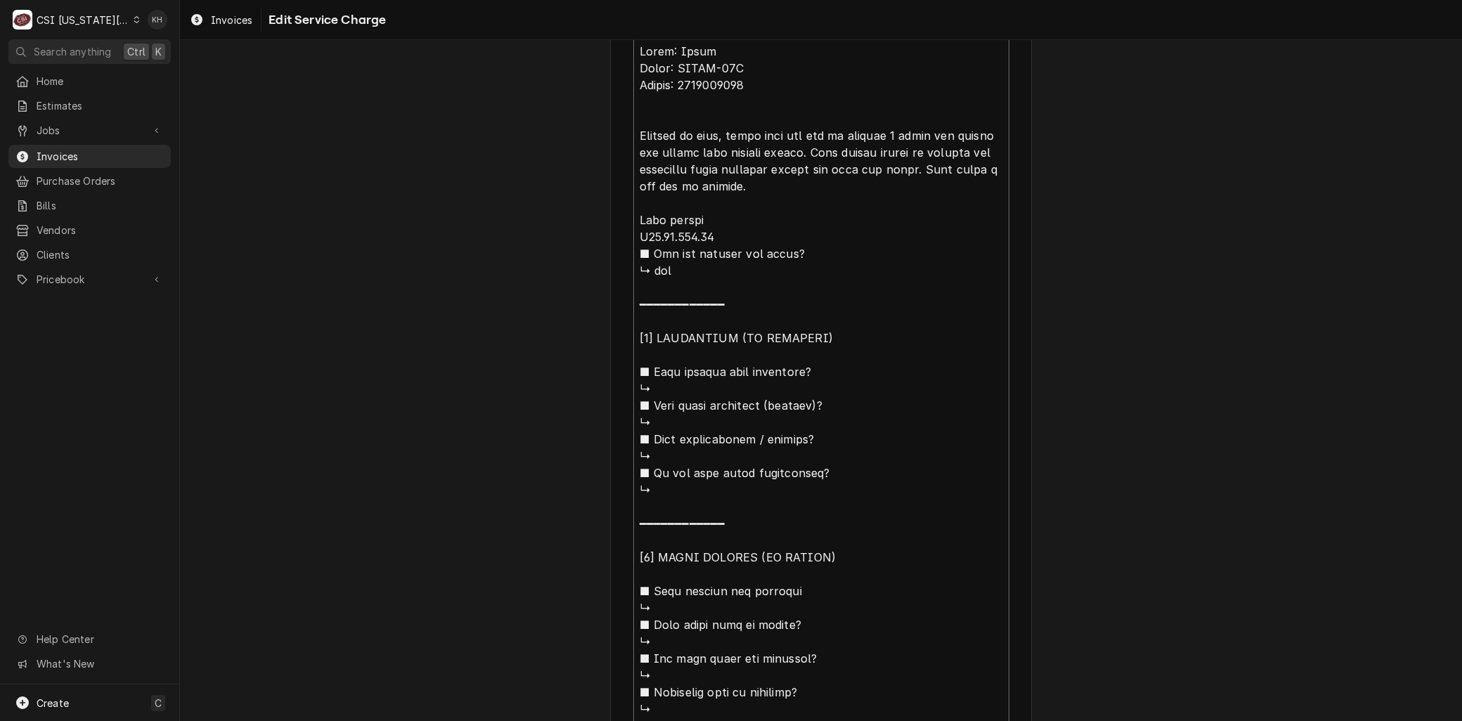
type textarea "Brand: Hatco Model: GRAHL-54D Serial: 5130552437 Arrived on site, found heat wa…"
type textarea "x"
type textarea "Brand: Hatco Model: GRAHL-54D Serial: 5130552437 Arrived on site, found heat wa…"
type textarea "x"
type textarea "Brand: Hatco Model: GRAHL-54D Serial: 5130552437 Arrived on site, found heat wa…"
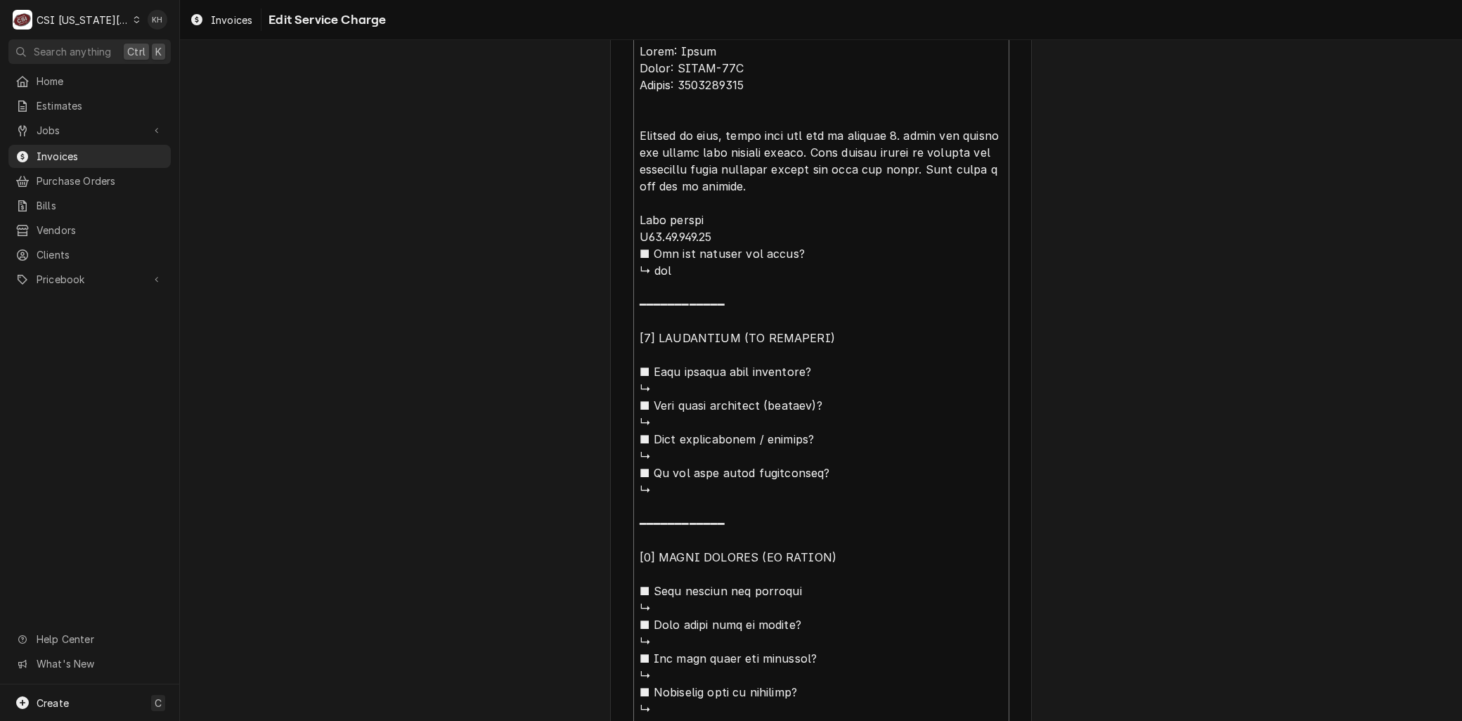
type textarea "x"
type textarea "Brand: Hatco Model: GRAHL-54D Serial: 5130552437 Arrived on site, found heat wa…"
click at [695, 149] on textarea "Service Summary ( optional )" at bounding box center [821, 482] width 376 height 890
type textarea "x"
type textarea "Brand: Hatco Model: GRAHL-54D Serial: 5130552437 Arrived on site, found heat wa…"
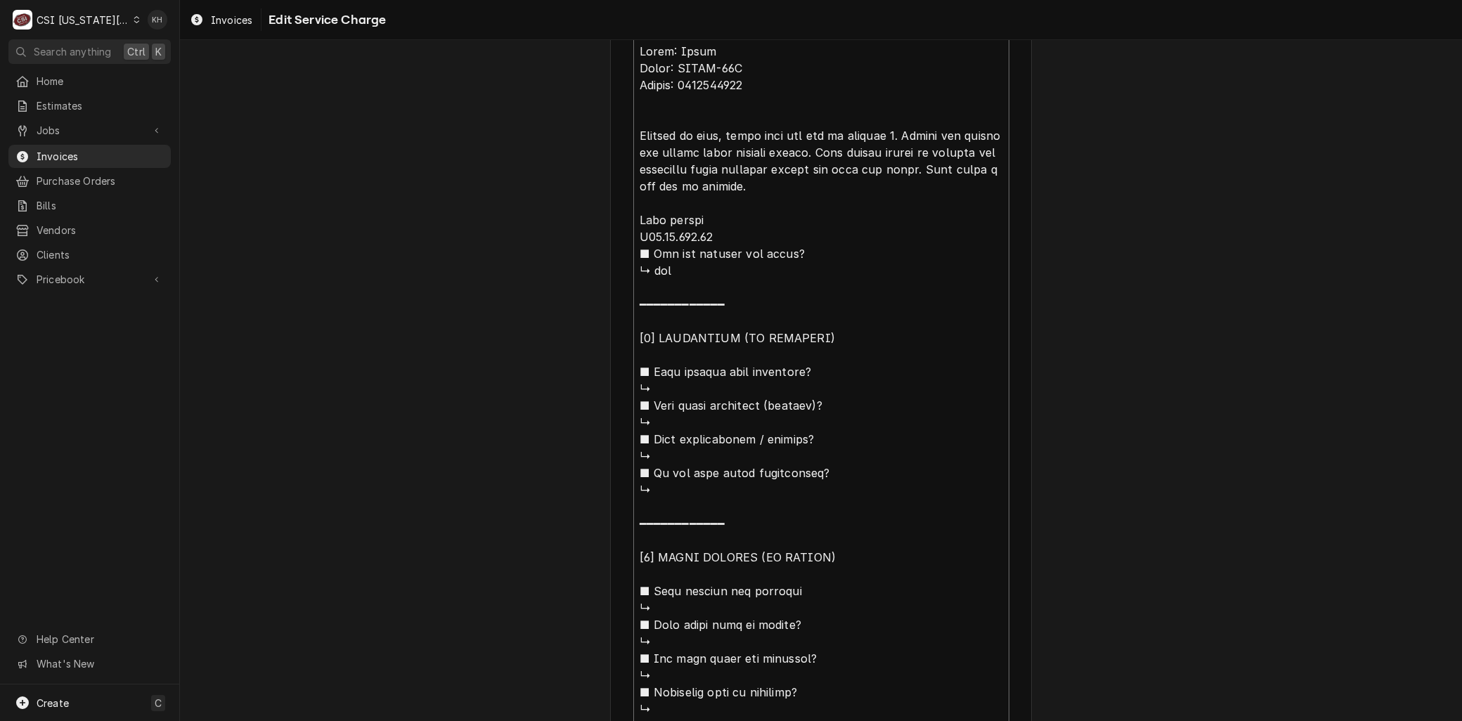
type textarea "x"
type textarea "Brand: Hatco Model: GRAHL-54D Serial: 5130552437 Arrived on site, found heat wa…"
type textarea "x"
type textarea "Brand: Hatco Model: GRAHL-54D Serial: 5130552437 Arrived on site, found heat wa…"
type textarea "x"
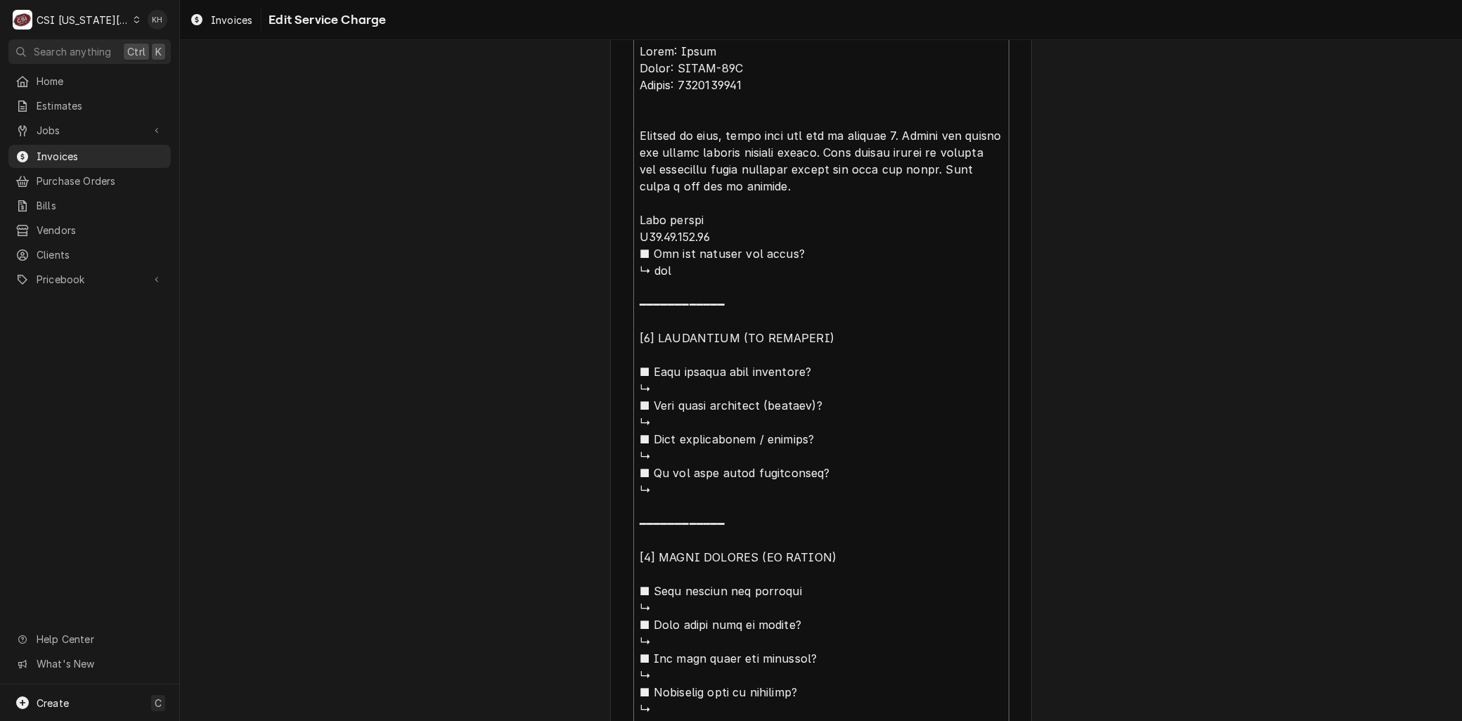
type textarea "Brand: Hatco Model: GRAHL-54D Serial: 5130552437 Arrived on site, found heat wa…"
click at [865, 151] on textarea "Service Summary ( optional )" at bounding box center [821, 482] width 376 height 890
type textarea "x"
type textarea "Brand: Hatco Model: GRAHL-54D Serial: 5130552437 Arrived on site, found heat wa…"
type textarea "x"
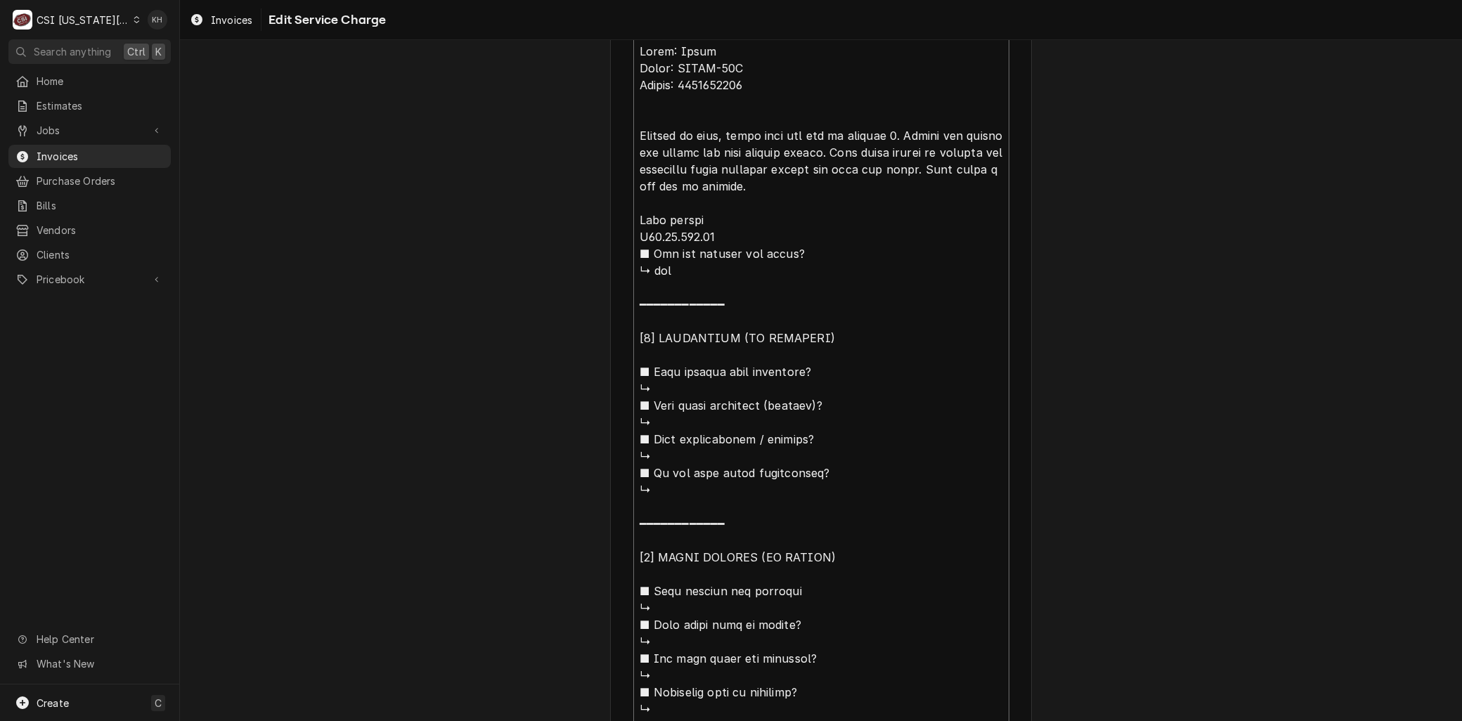
type textarea "Brand: Hatco Model: GRAHL-54D Serial: 5130552437 Arrived on site, found heat wa…"
type textarea "x"
type textarea "Brand: Hatco Model: GRAHL-54D Serial: 5130552437 Arrived on site, found heat wa…"
type textarea "x"
type textarea "Brand: Hatco Model: GRAHL-54D Serial: 5130552437 Arrived on site, found heat wa…"
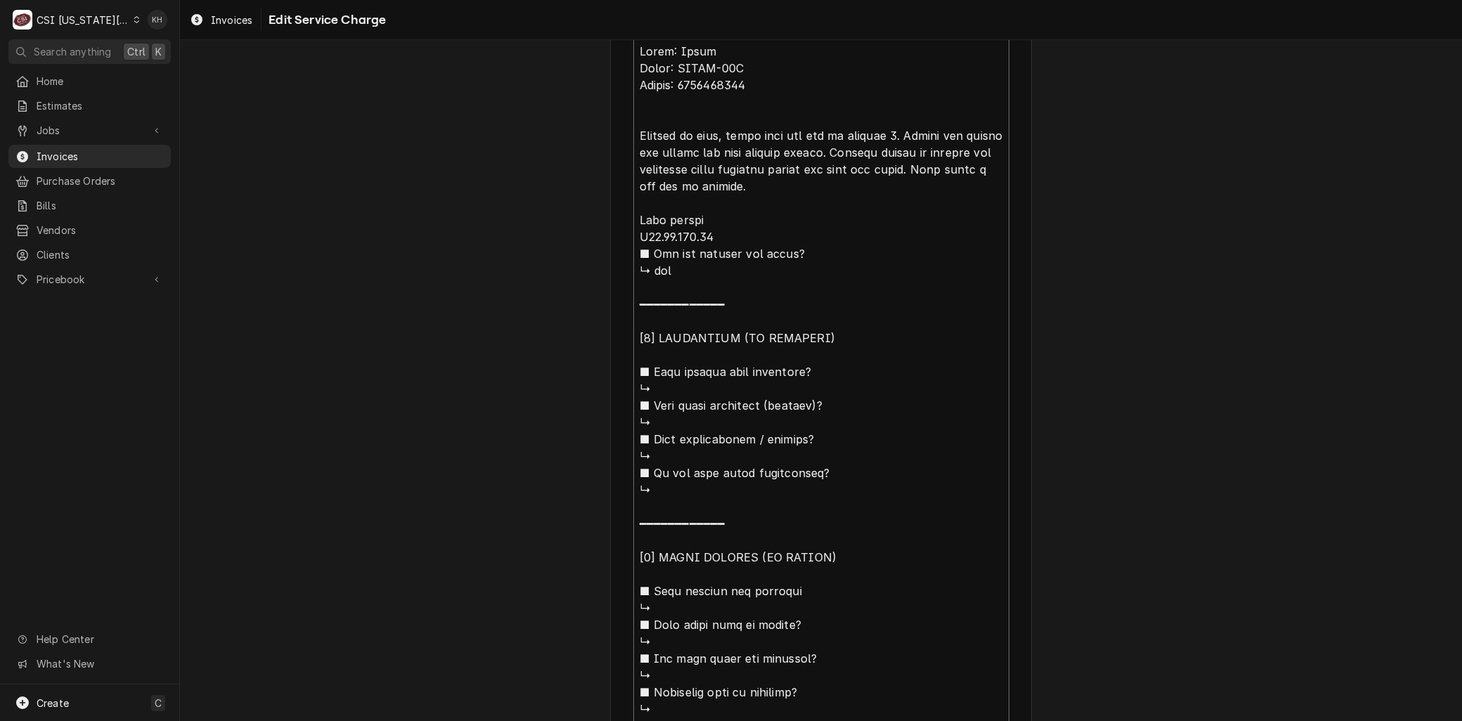
type textarea "x"
type textarea "Brand: Hatco Model: GRAHL-54D Serial: 5130552437 Arrived on site, found heat wa…"
type textarea "x"
type textarea "Brand: Hatco Model: GRAHL-54D Serial: 5130552437 Arrived on site, found heat wa…"
type textarea "x"
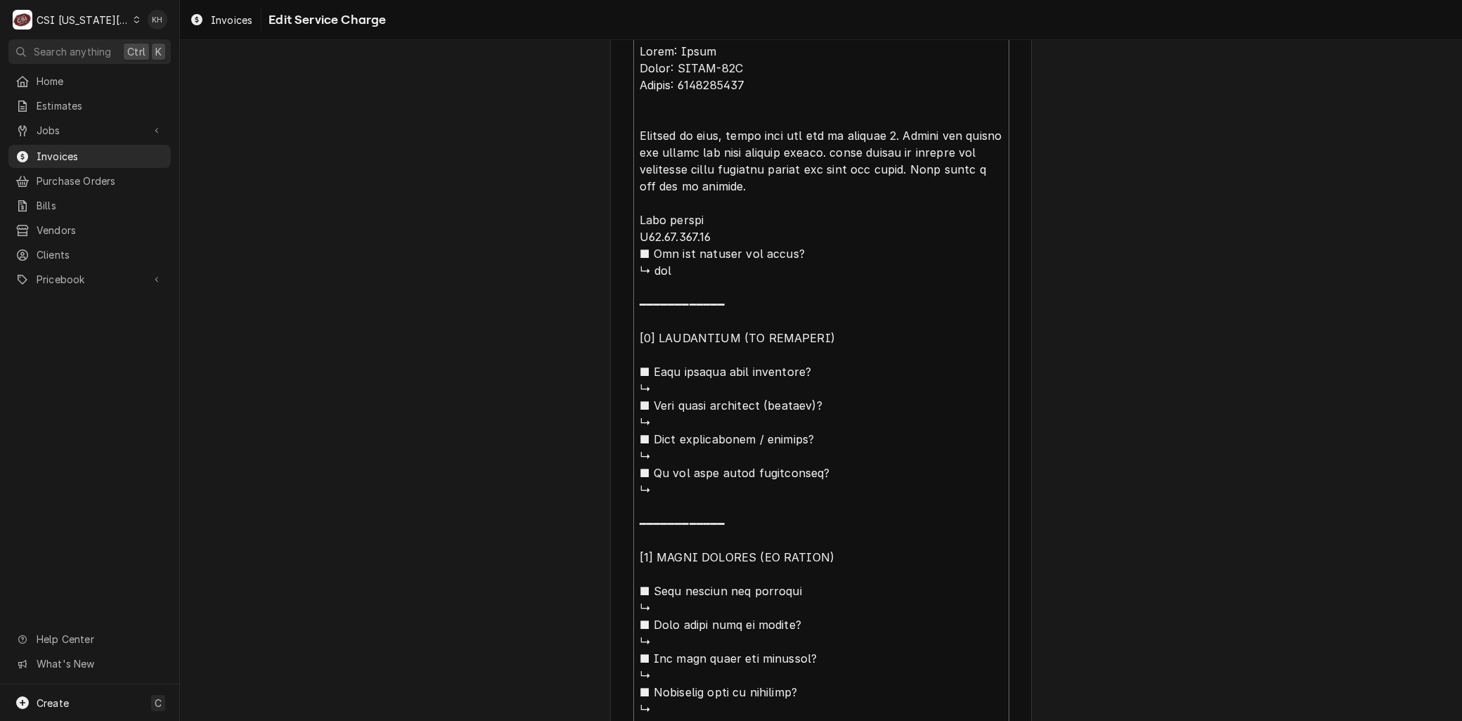
type textarea "Brand: Hatco Model: GRAHL-54D Serial: 5130552437 Arrived on site, found heat wa…"
click at [694, 164] on textarea "Service Summary ( optional )" at bounding box center [821, 482] width 376 height 890
type textarea "x"
type textarea "Brand: Hatco Model: GRAHL-54D Serial: 5130552437 Arrived on site, found heat wa…"
type textarea "x"
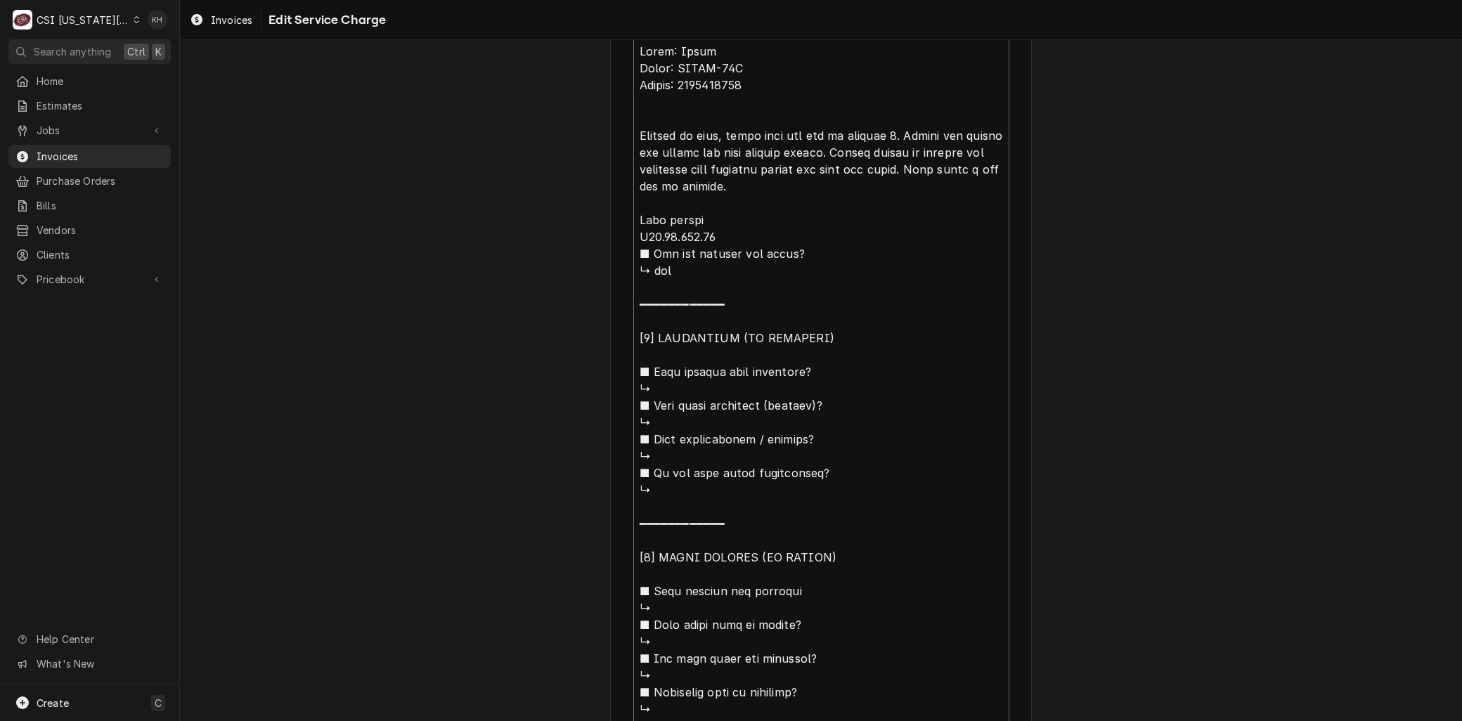
type textarea "Brand: Hatco Model: GRAHL-54D Serial: 5130552437 Arrived on site, found heat wa…"
type textarea "x"
type textarea "Brand: Hatco Model: GRAHL-54D Serial: 5130552437 Arrived on site, found heat wa…"
type textarea "x"
type textarea "Brand: Hatco Model: GRAHL-54D Serial: 5130552437 Arrived on site, found heat wa…"
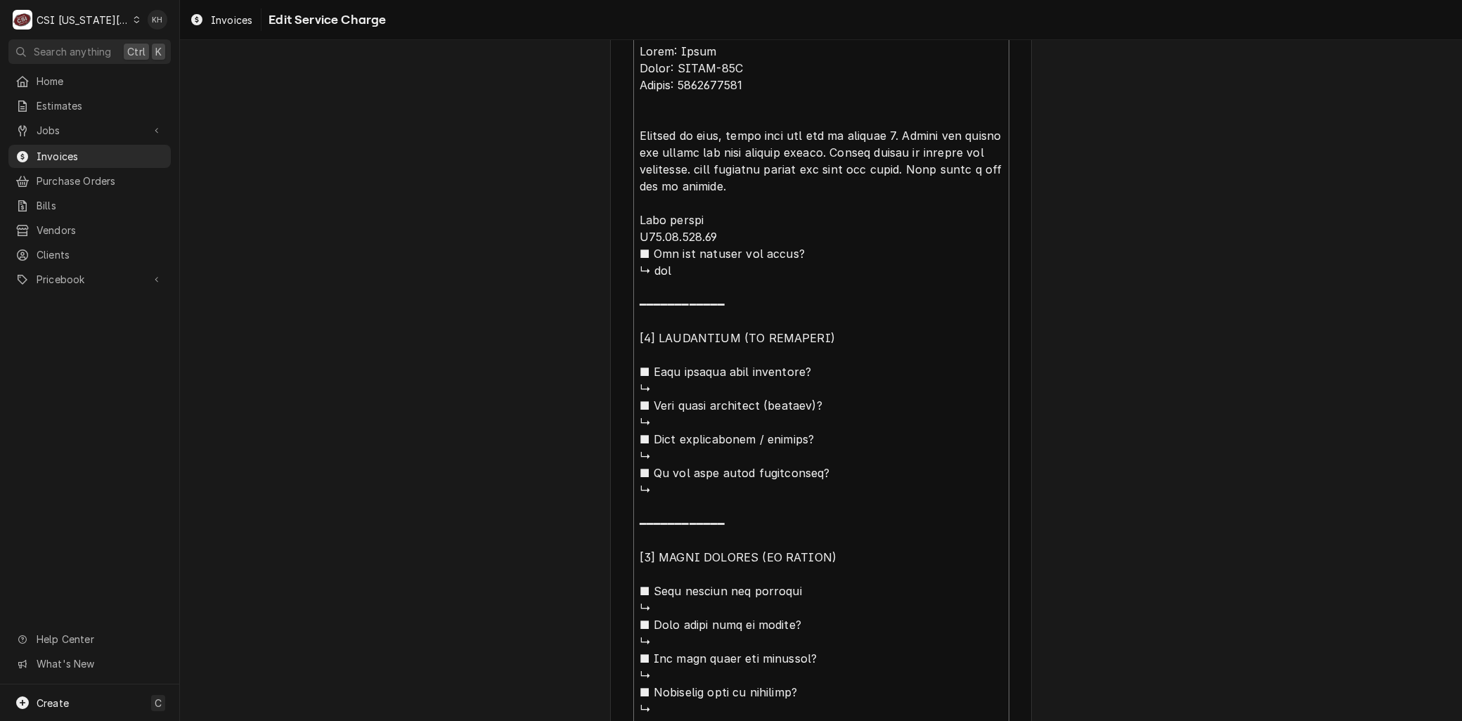
type textarea "x"
type textarea "Brand: Hatco Model: GRAHL-54D Serial: 5130552437 Arrived on site, found heat wa…"
click at [823, 169] on textarea "Service Summary ( optional )" at bounding box center [821, 482] width 376 height 890
drag, startPoint x: 924, startPoint y: 164, endPoint x: 930, endPoint y: 229, distance: 65.7
click at [930, 229] on textarea "Service Summary ( optional )" at bounding box center [821, 482] width 376 height 890
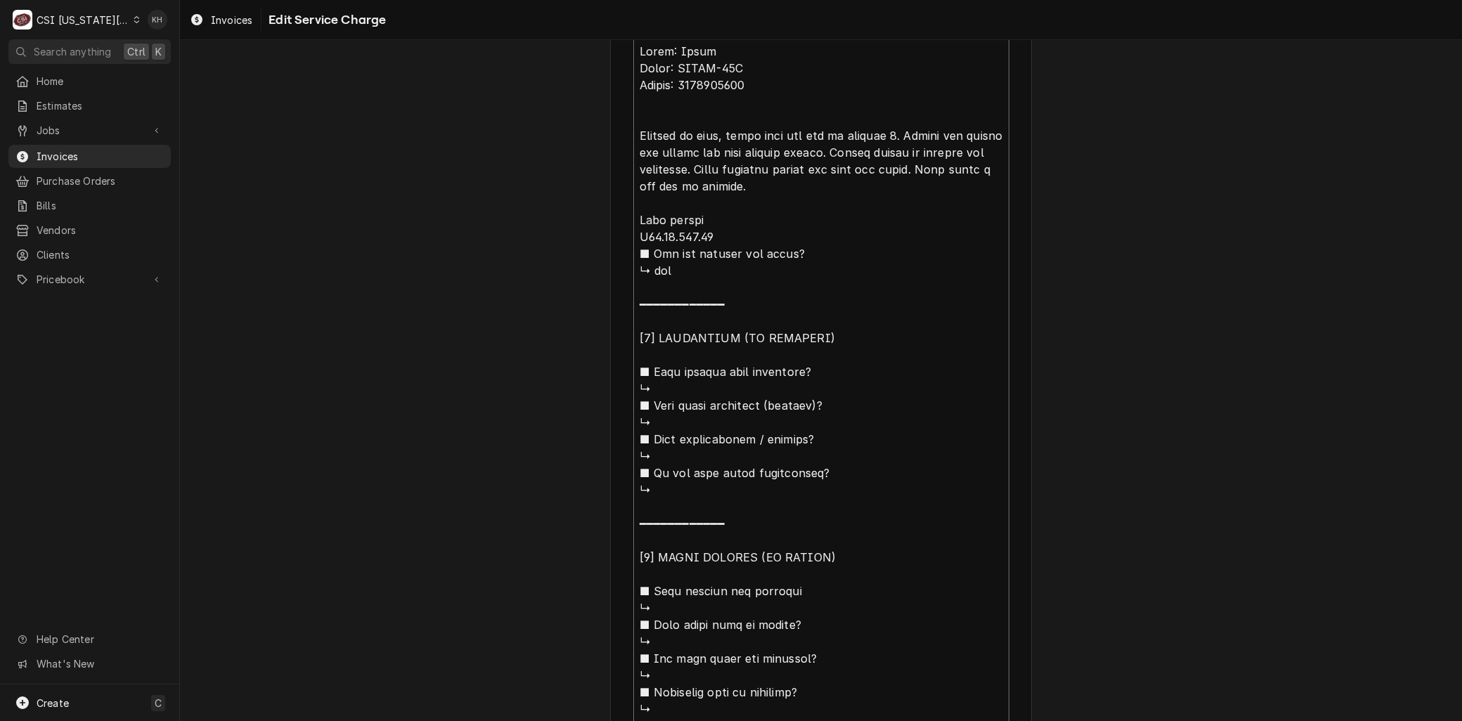
type textarea "x"
type textarea "Brand: Hatco Model: GRAHL-54D Serial: 5130552437 Arrived on site, found heat wa…"
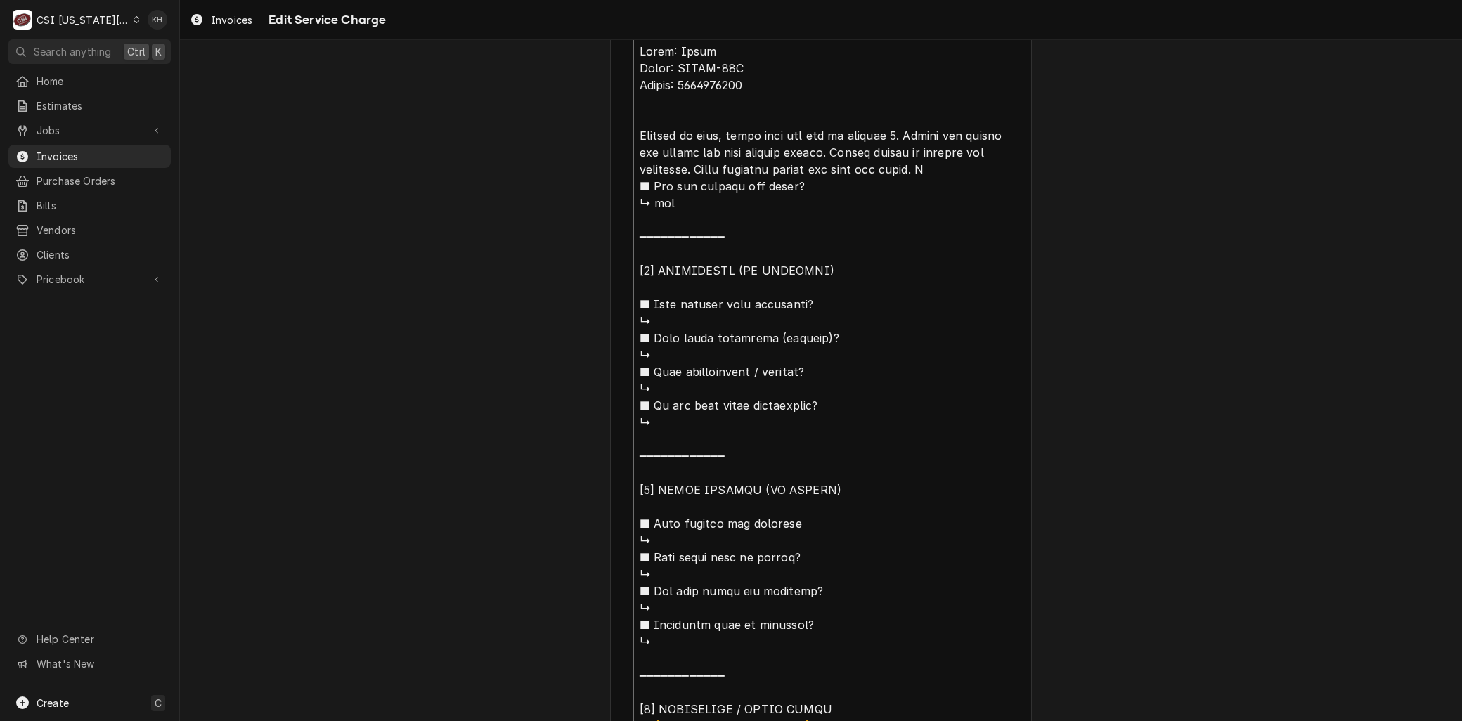
type textarea "x"
type textarea "Brand: Hatco Model: GRAHL-54D Serial: 5130552437 Arrived on site, found heat wa…"
type textarea "x"
type textarea "Brand: Hatco Model: GRAHL-54D Serial: 5130552437 Arrived on site, found heat wa…"
type textarea "x"
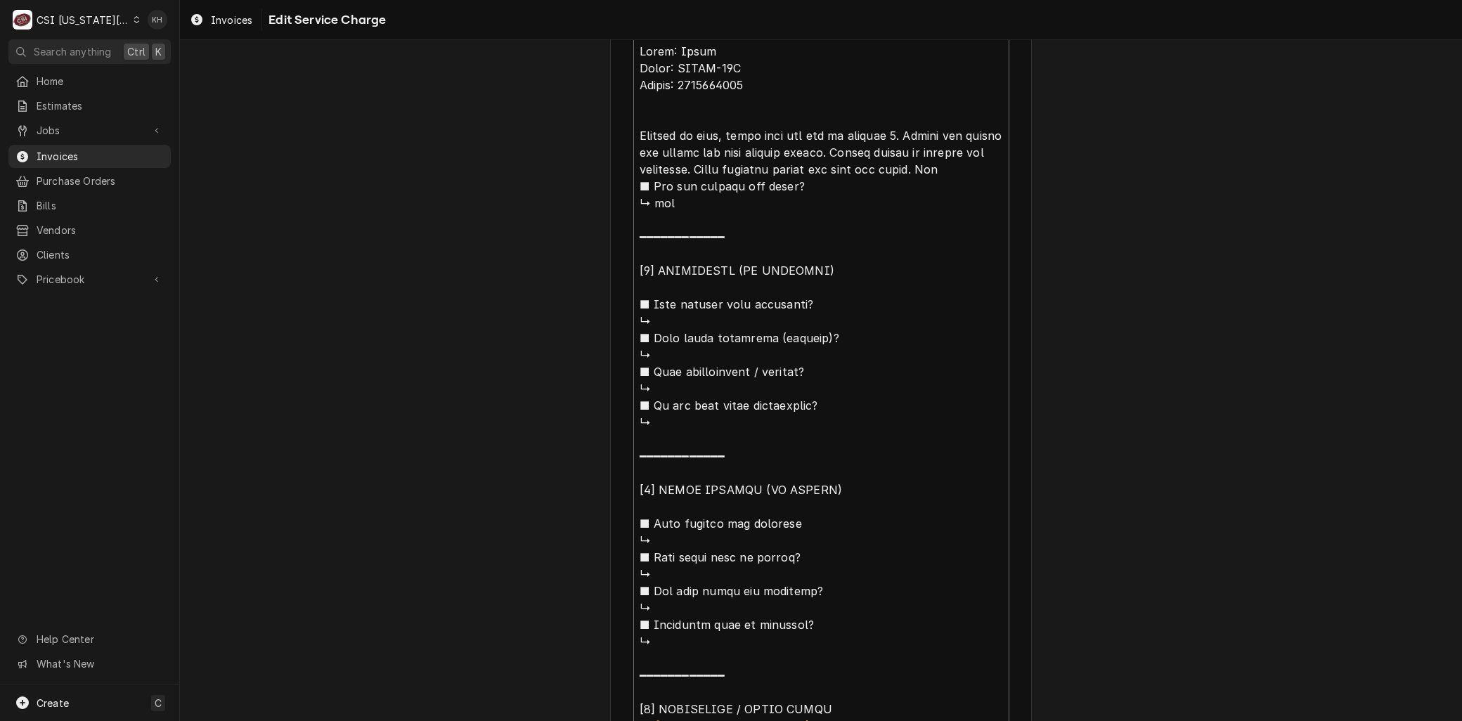
type textarea "Brand: Hatco Model: GRAHL-54D Serial: 5130552437 Arrived on site, found heat wa…"
type textarea "x"
type textarea "Brand: Hatco Model: GRAHL-54D Serial: 5130552437 Arrived on site, found heat wa…"
type textarea "x"
type textarea "Brand: Hatco Model: GRAHL-54D Serial: 5130552437 Arrived on site, found heat wa…"
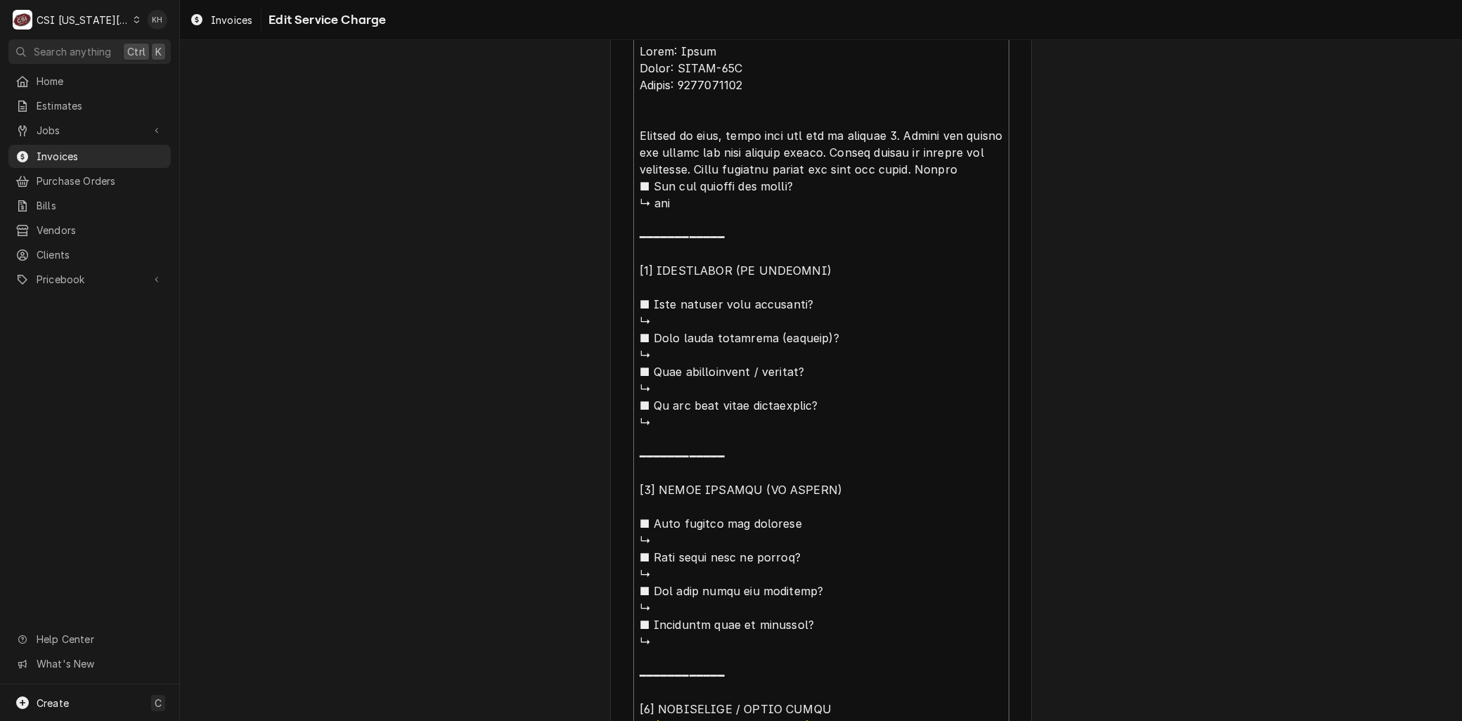
type textarea "x"
type textarea "Brand: Hatco Model: GRAHL-54D Serial: 5130552437 Arrived on site, found heat wa…"
type textarea "x"
type textarea "Brand: Hatco Model: GRAHL-54D Serial: 5130552437 Arrived on site, found heat wa…"
type textarea "x"
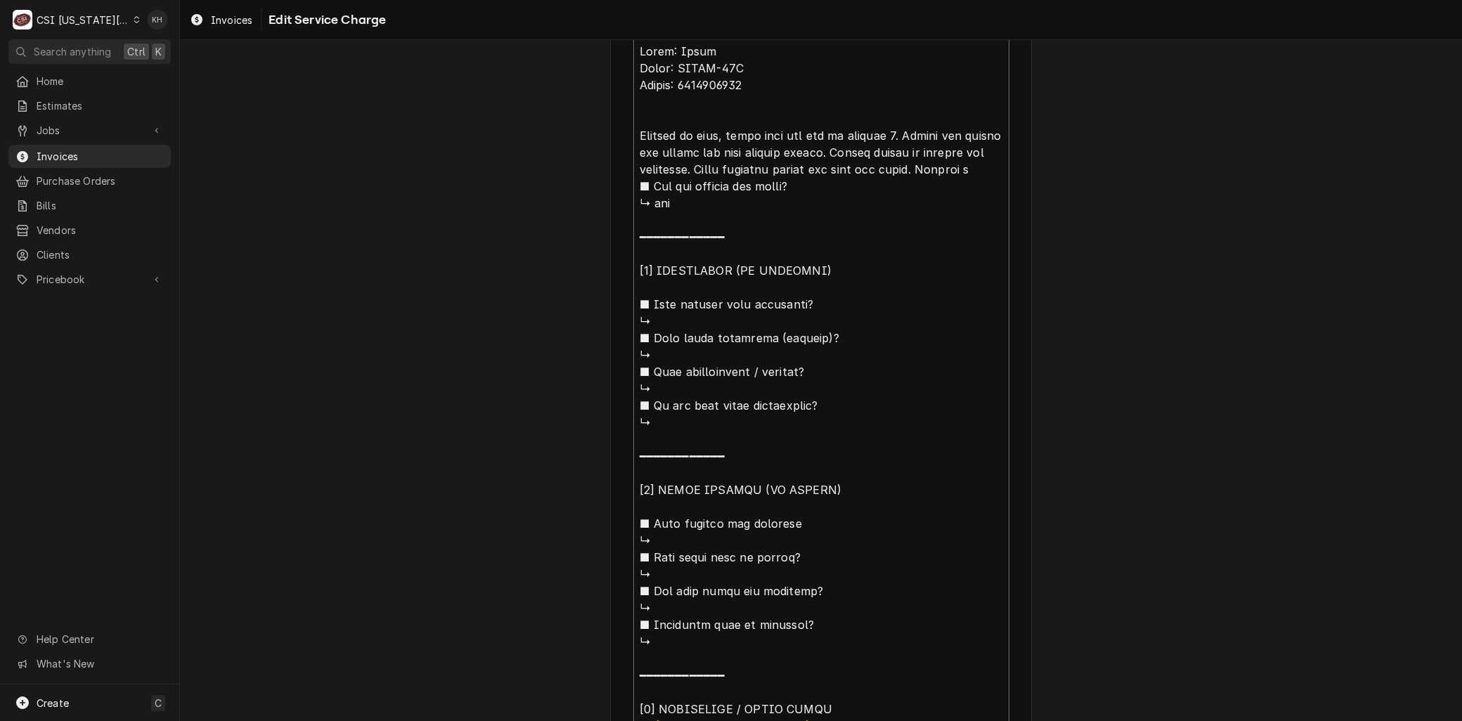
type textarea "Brand: Hatco Model: GRAHL-54D Serial: 5130552437 Arrived on site, found heat wa…"
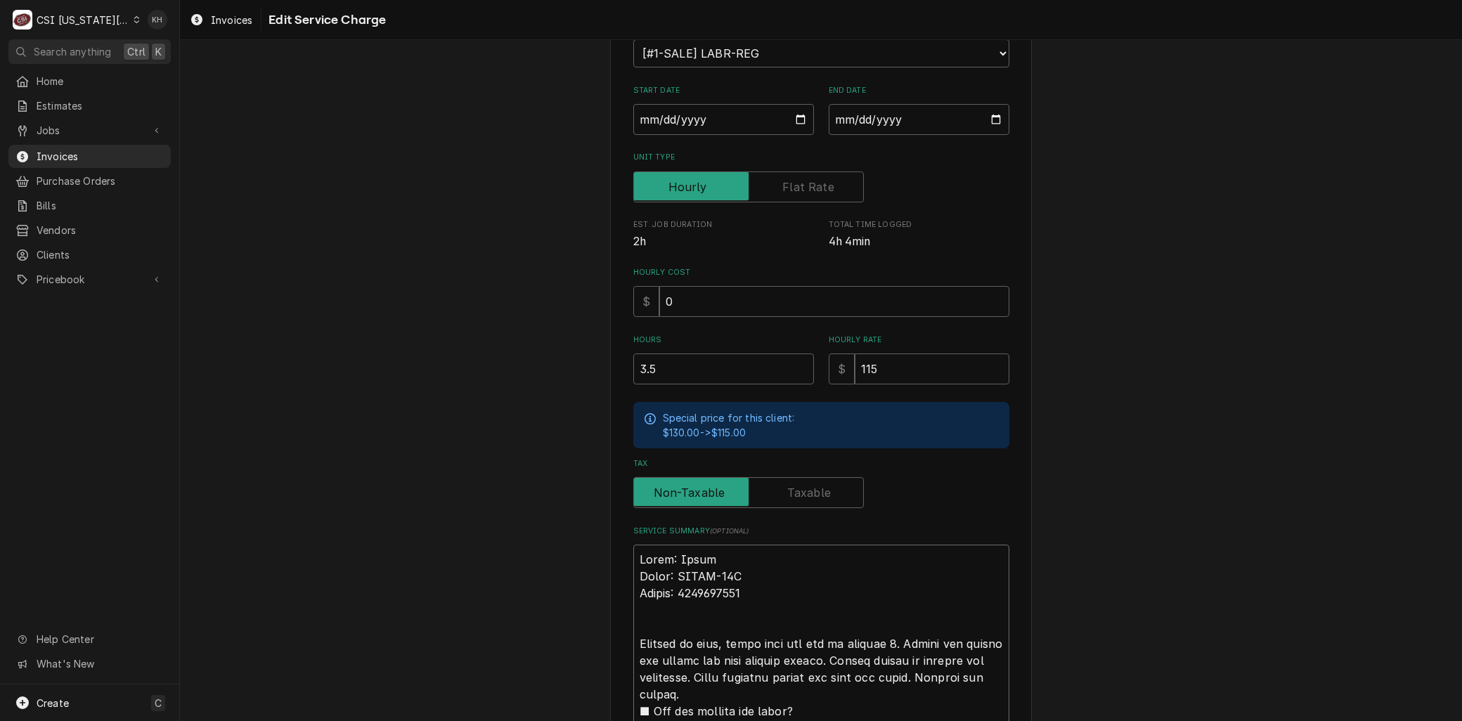
scroll to position [610, 0]
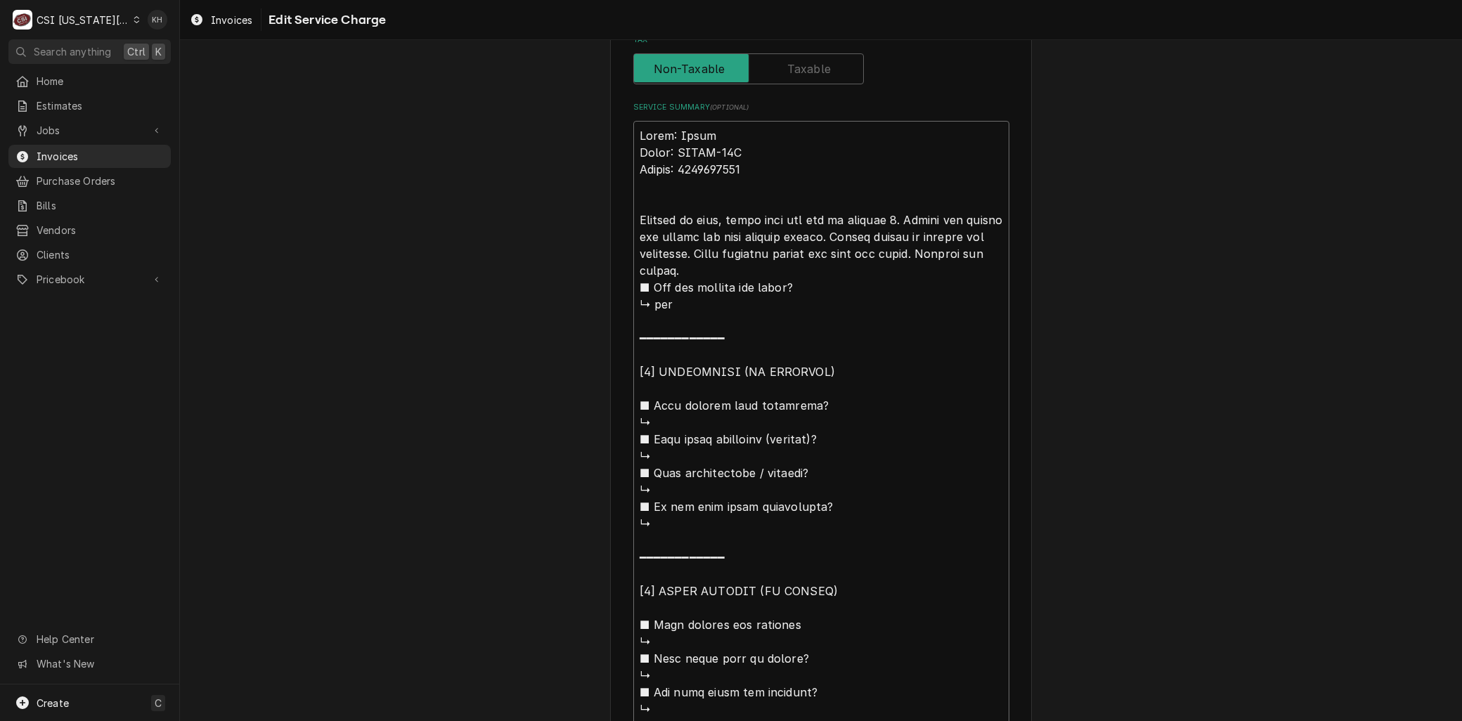
drag, startPoint x: 647, startPoint y: 571, endPoint x: 695, endPoint y: 260, distance: 314.3
click at [695, 260] on textarea "Service Summary ( optional )" at bounding box center [821, 540] width 376 height 839
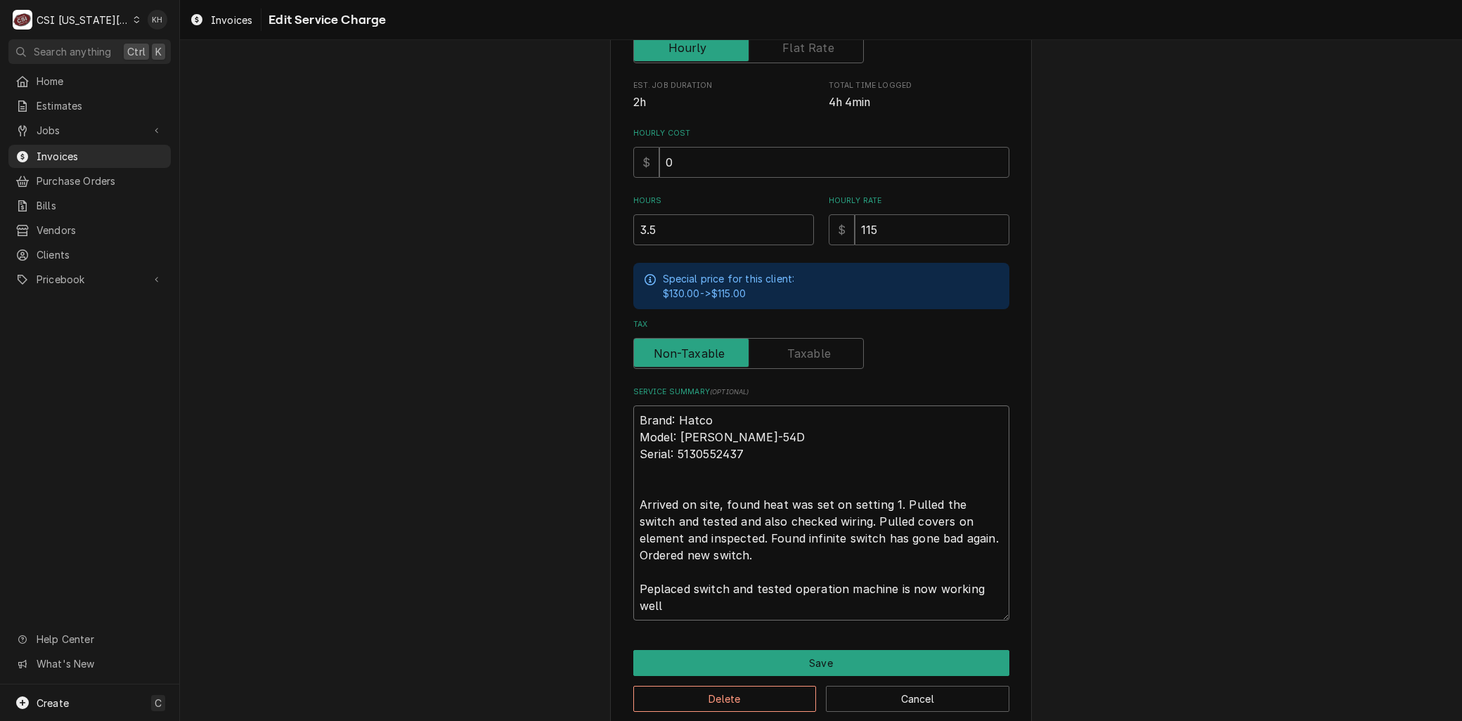
scroll to position [342, 0]
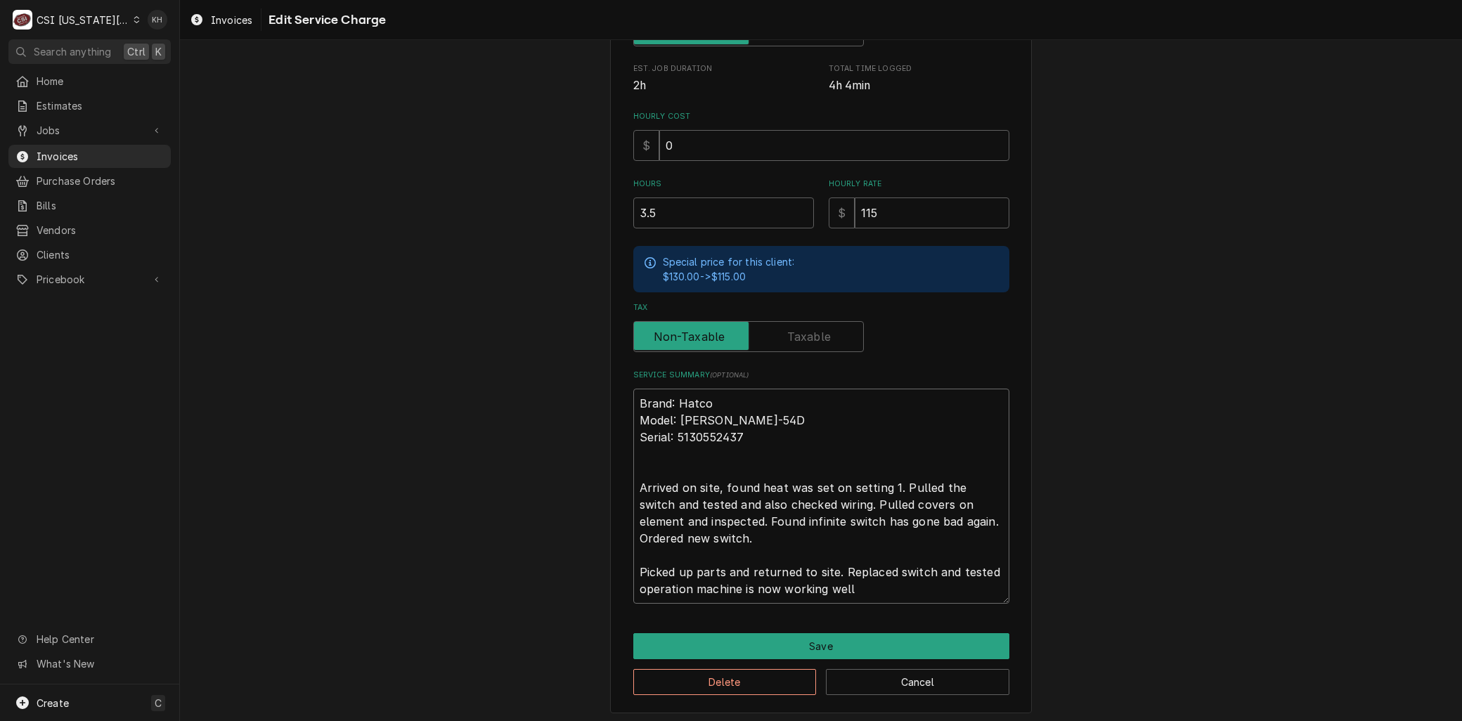
click at [886, 589] on textarea "Brand: Hatco Model: GRAHL-54D Serial: 5130552437 Arrived on site, found heat wa…" at bounding box center [821, 496] width 376 height 215
click at [682, 584] on textarea "Brand: Hatco Model: GRAHL-54D Serial: 5130552437 Arrived on site, found heat wa…" at bounding box center [821, 496] width 376 height 215
drag, startPoint x: 699, startPoint y: 588, endPoint x: 1347, endPoint y: 609, distance: 648.5
click at [1348, 610] on div "Use the fields below to edit this service charge Short Description 1-Labor (Ser…" at bounding box center [821, 218] width 1282 height 1013
click at [785, 659] on div "Delete Cancel" at bounding box center [821, 677] width 376 height 36
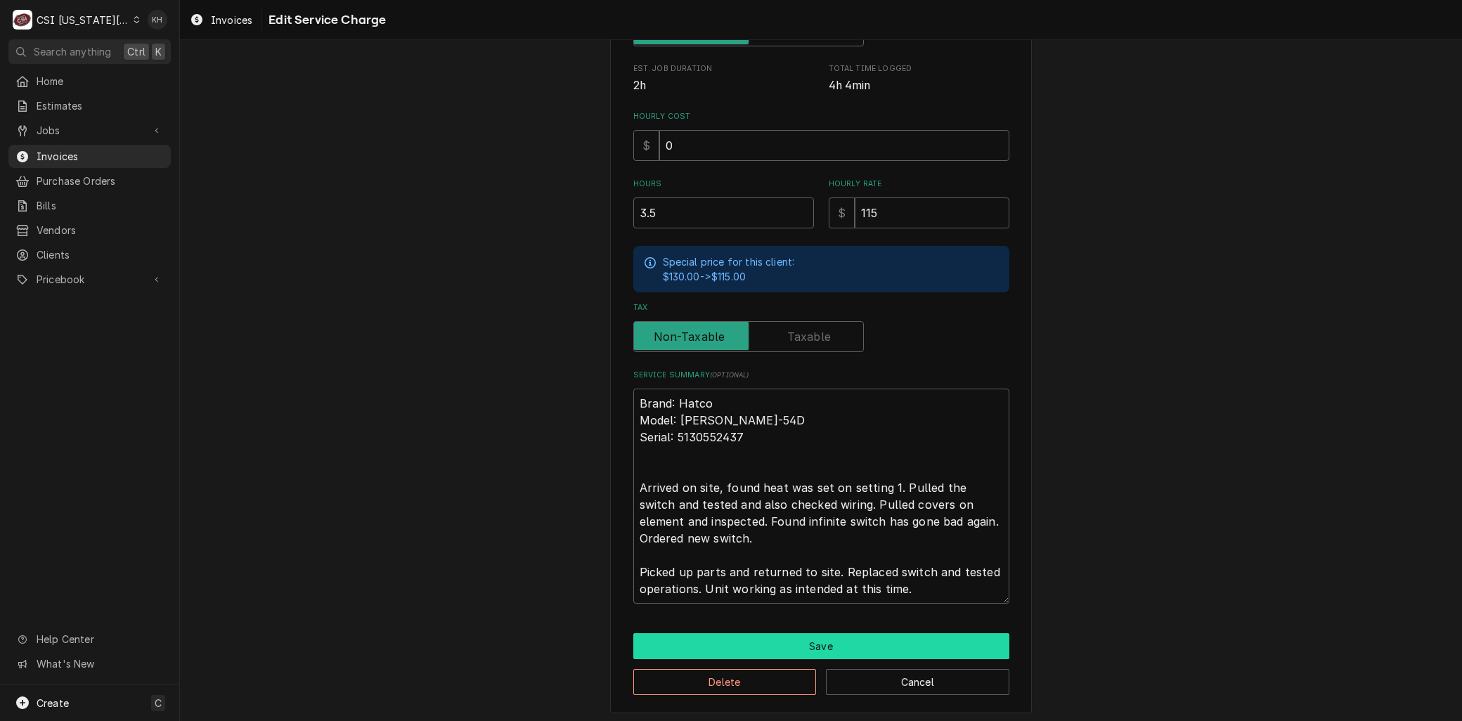
click at [781, 647] on button "Save" at bounding box center [821, 646] width 376 height 26
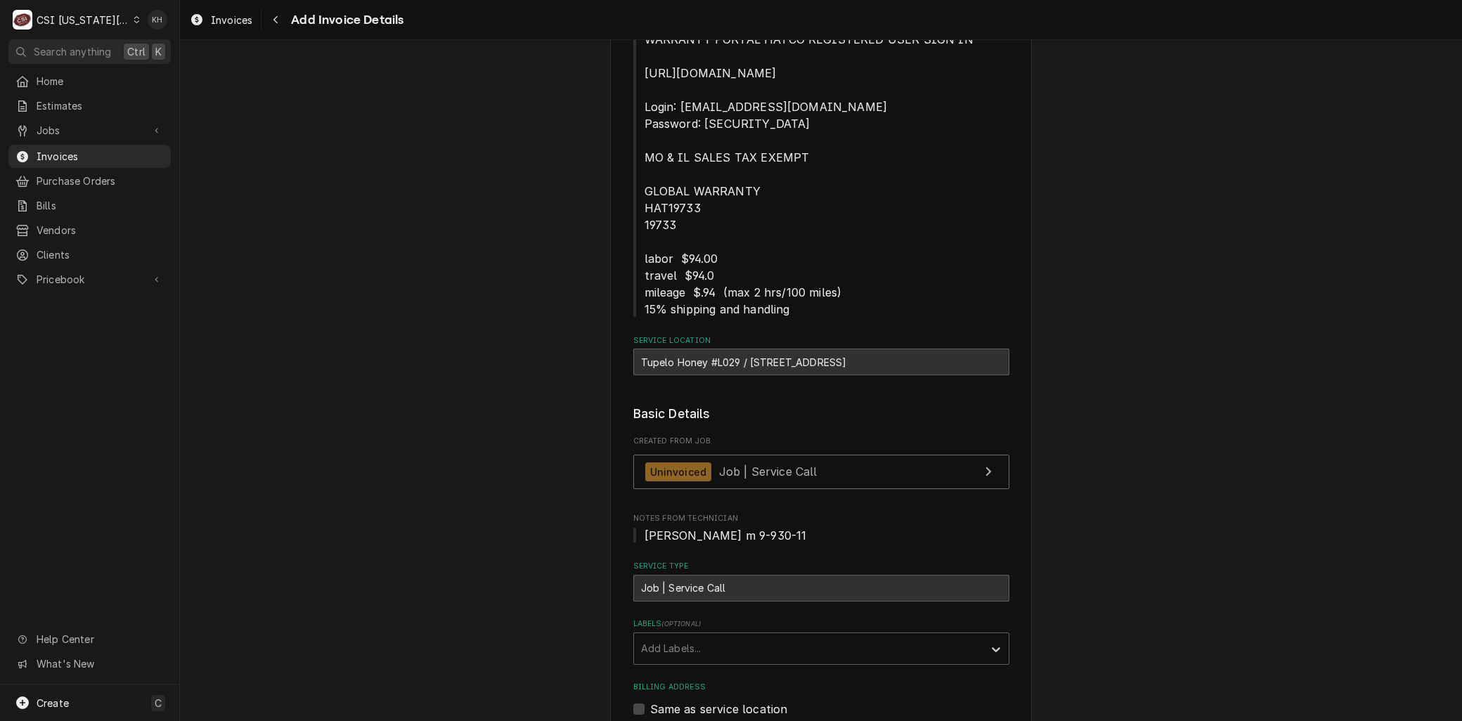
scroll to position [257, 0]
click at [706, 479] on div "Uninvoiced Job | Service Call" at bounding box center [731, 473] width 172 height 19
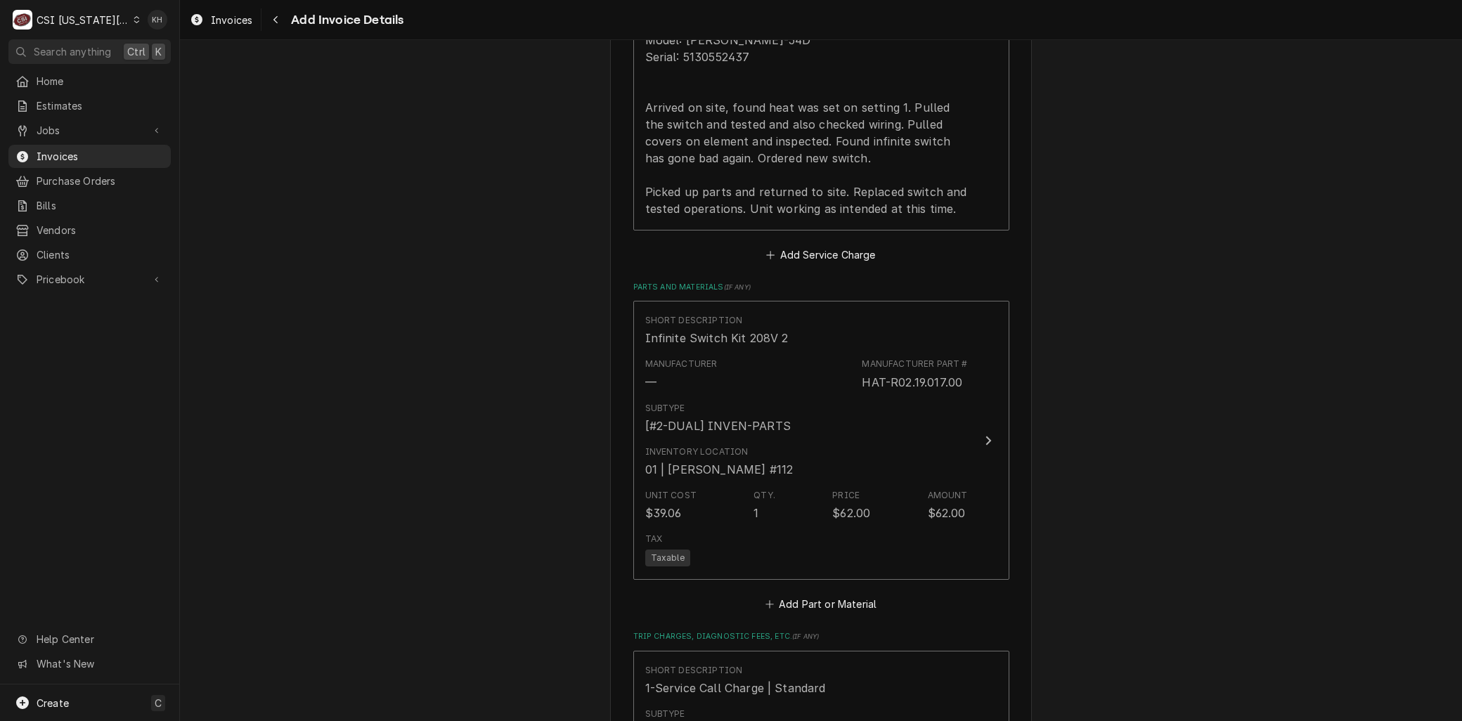
scroll to position [1975, 0]
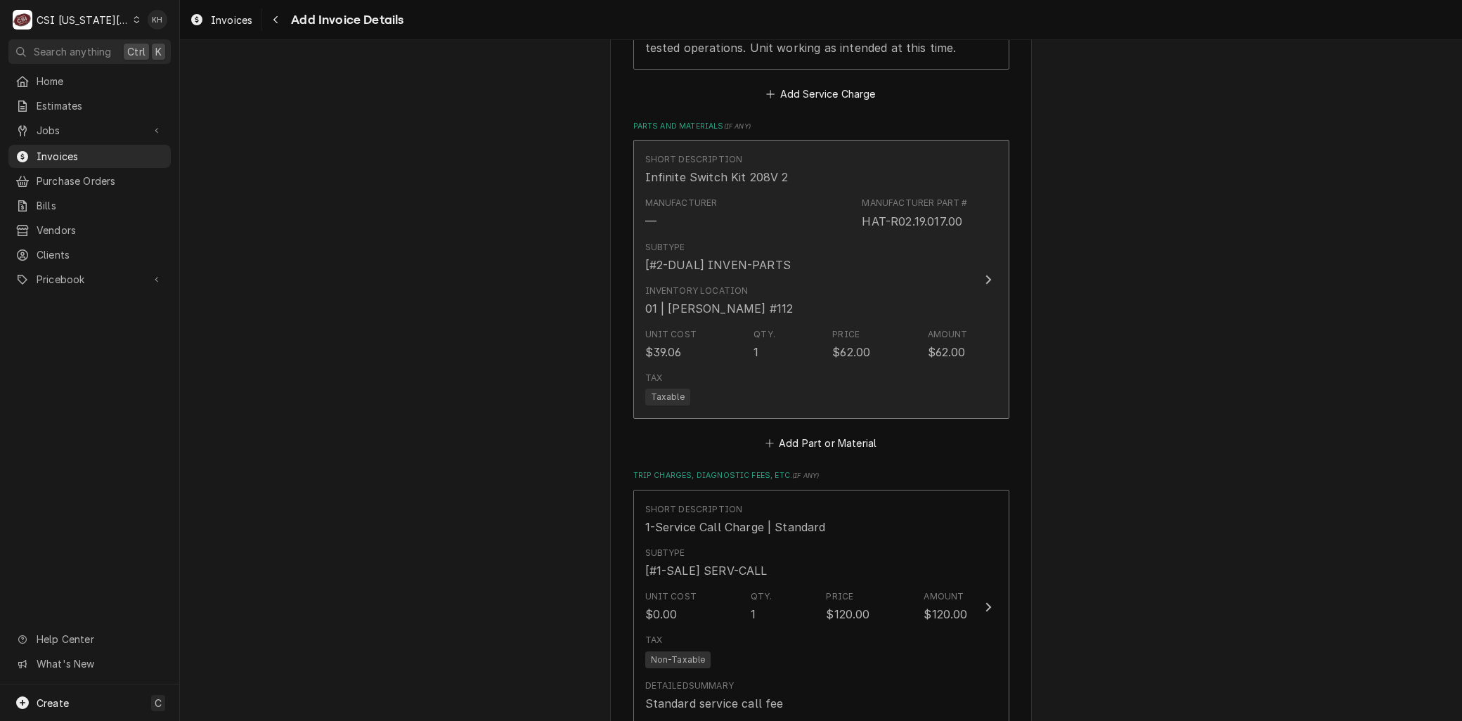
click at [849, 324] on div "Unit Cost $39.06 Qty. 1 Price $62.00 Amount $62.00" at bounding box center [806, 345] width 323 height 44
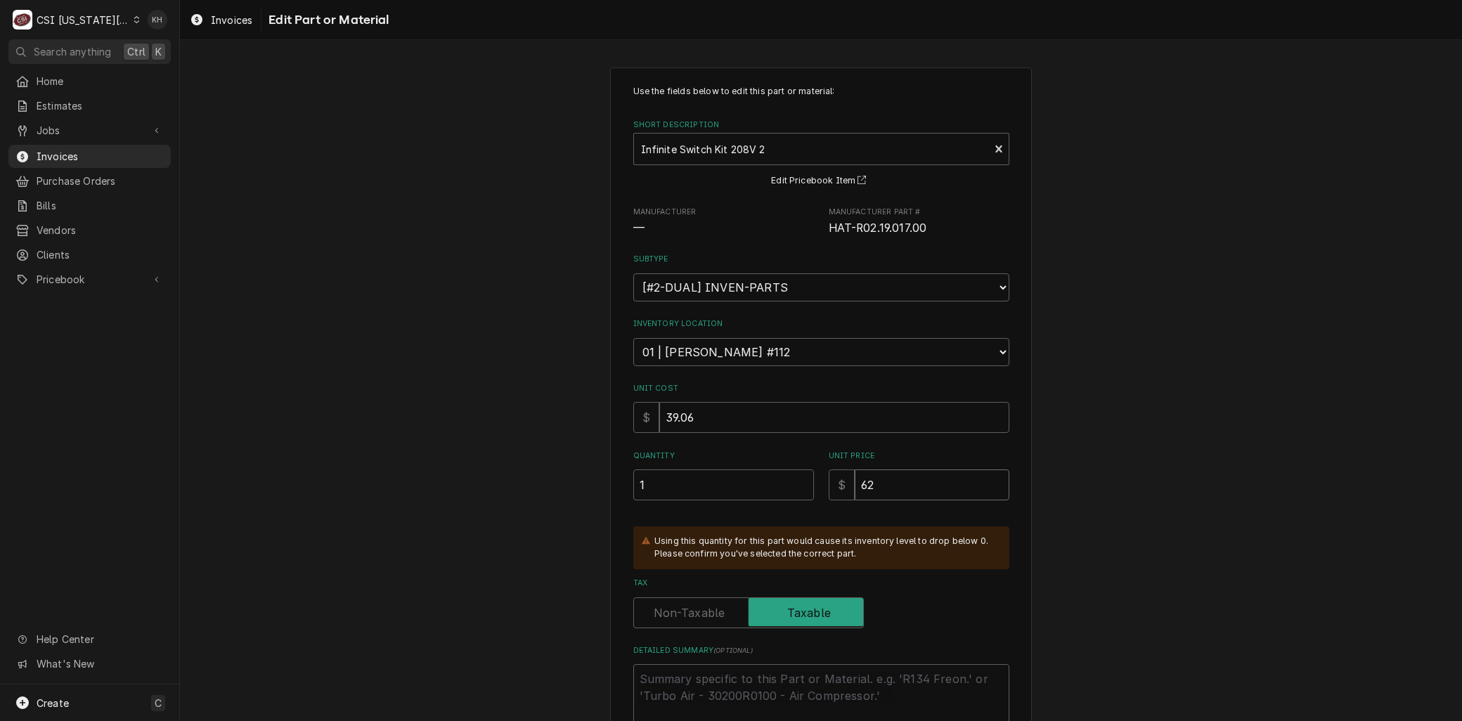
drag, startPoint x: 883, startPoint y: 479, endPoint x: 617, endPoint y: 473, distance: 266.5
click at [617, 473] on div "Use the fields below to edit this part or material: Short Description Infinite …" at bounding box center [821, 452] width 422 height 770
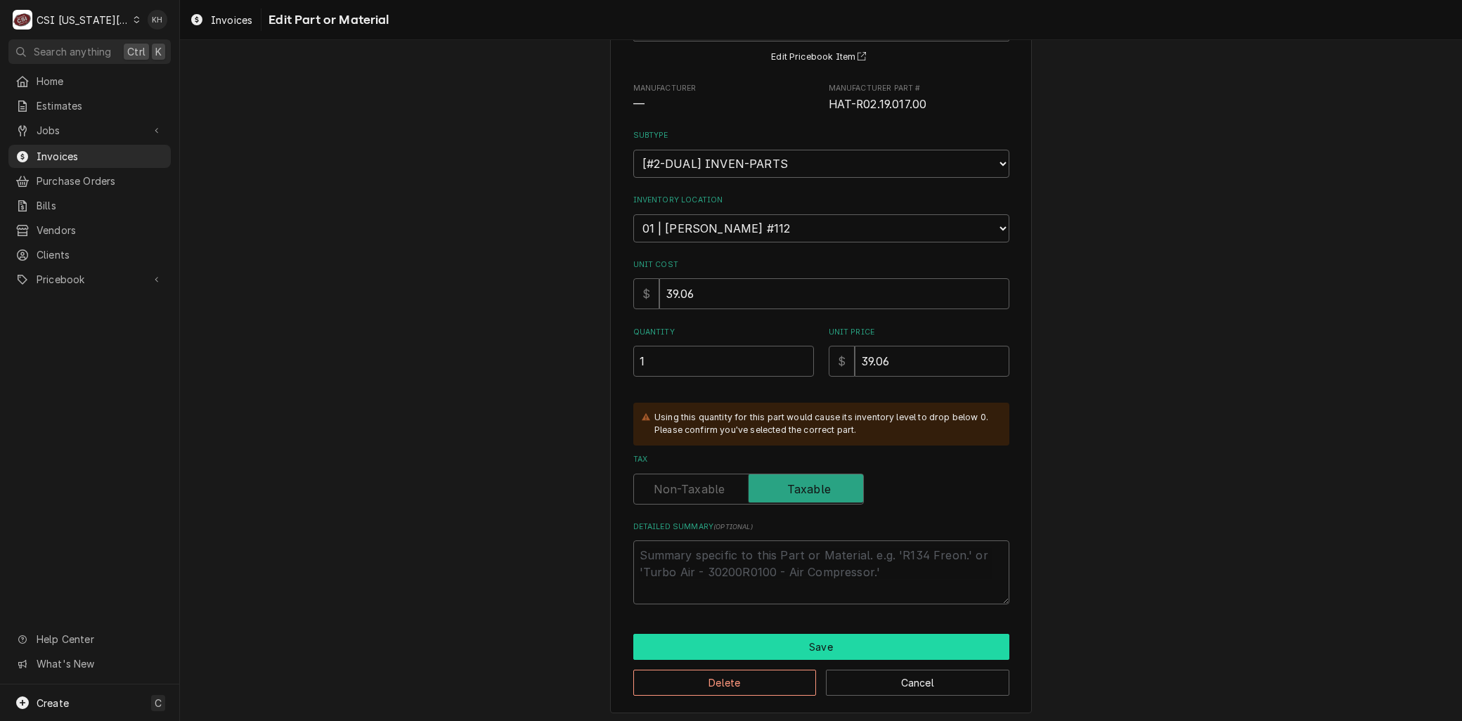
click at [717, 637] on button "Save" at bounding box center [821, 647] width 376 height 26
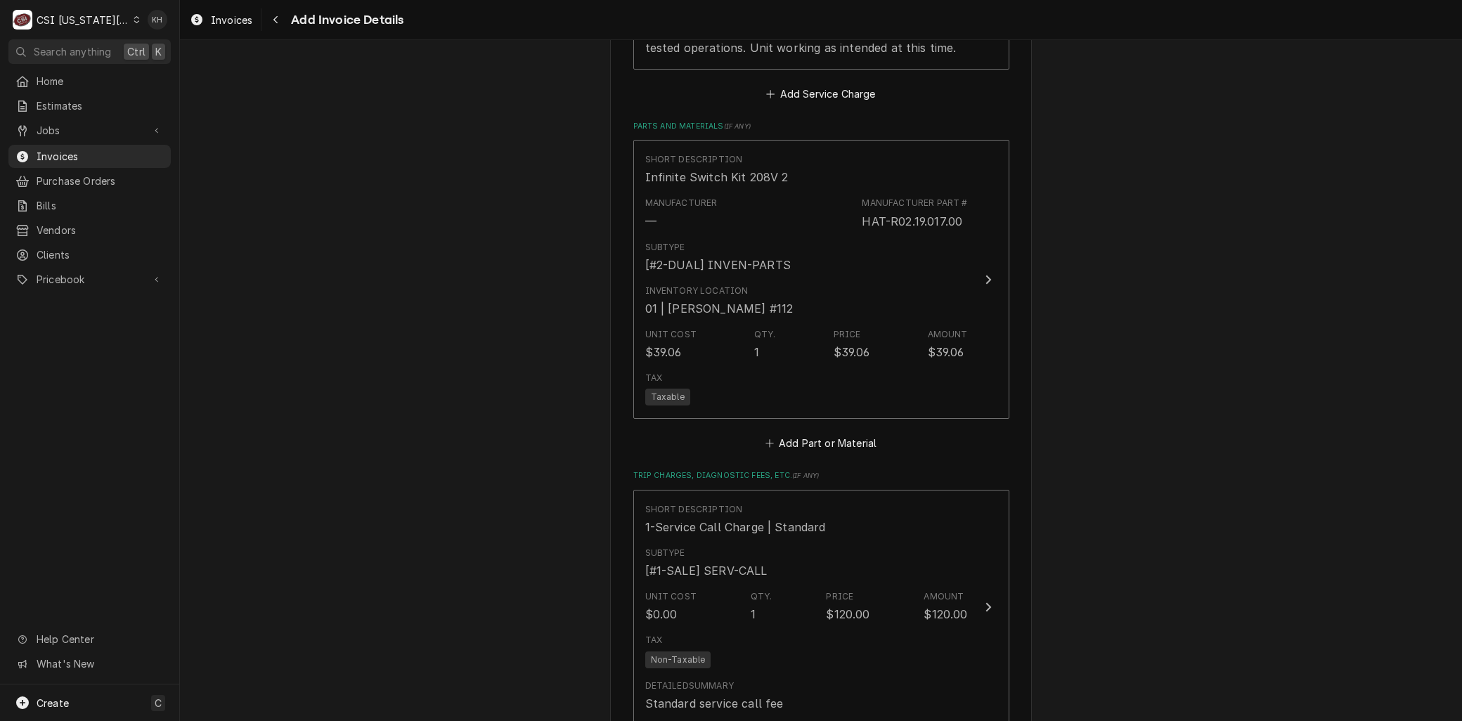
scroll to position [1958, 0]
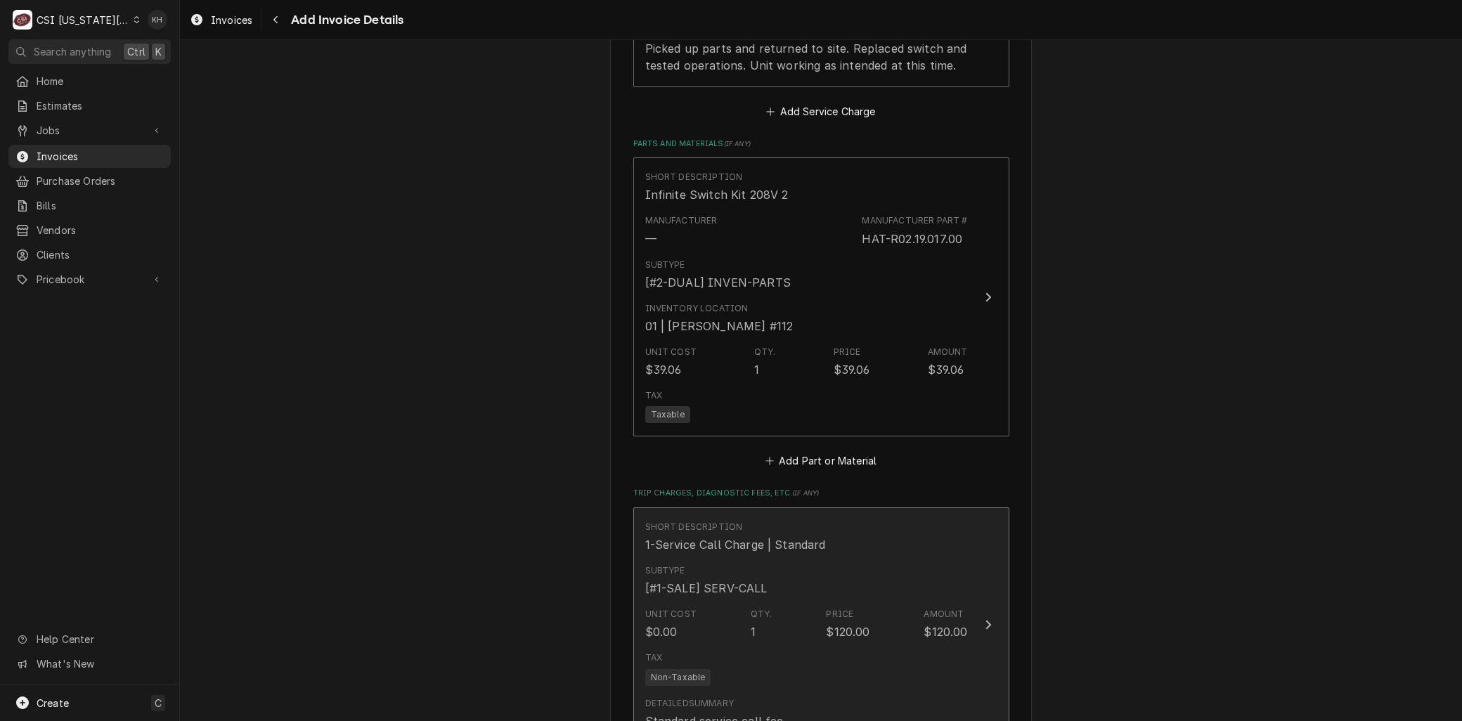
click at [673, 638] on div "Unit Cost $0.00 Qty. 1 Price $120.00 Amount $120.00" at bounding box center [806, 624] width 323 height 44
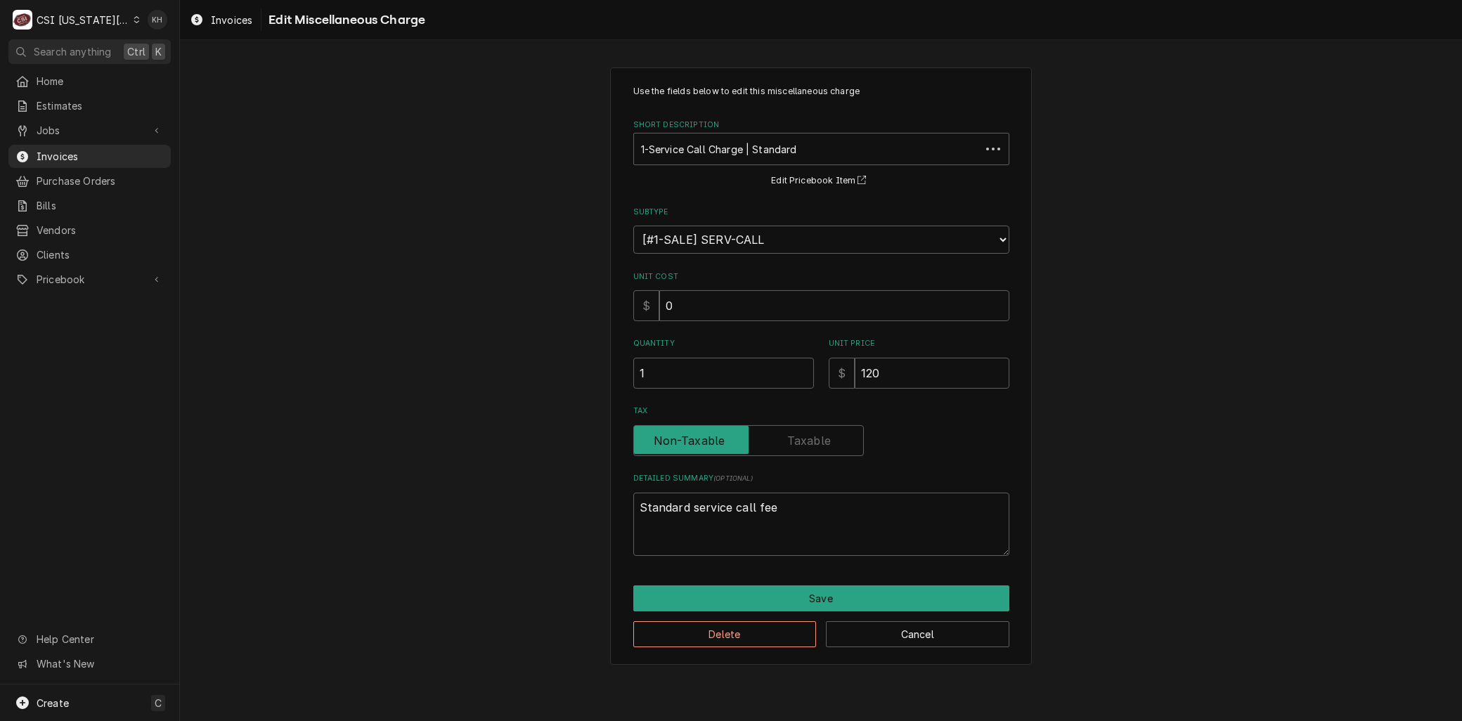
click at [710, 150] on div "Short Description" at bounding box center [807, 148] width 333 height 25
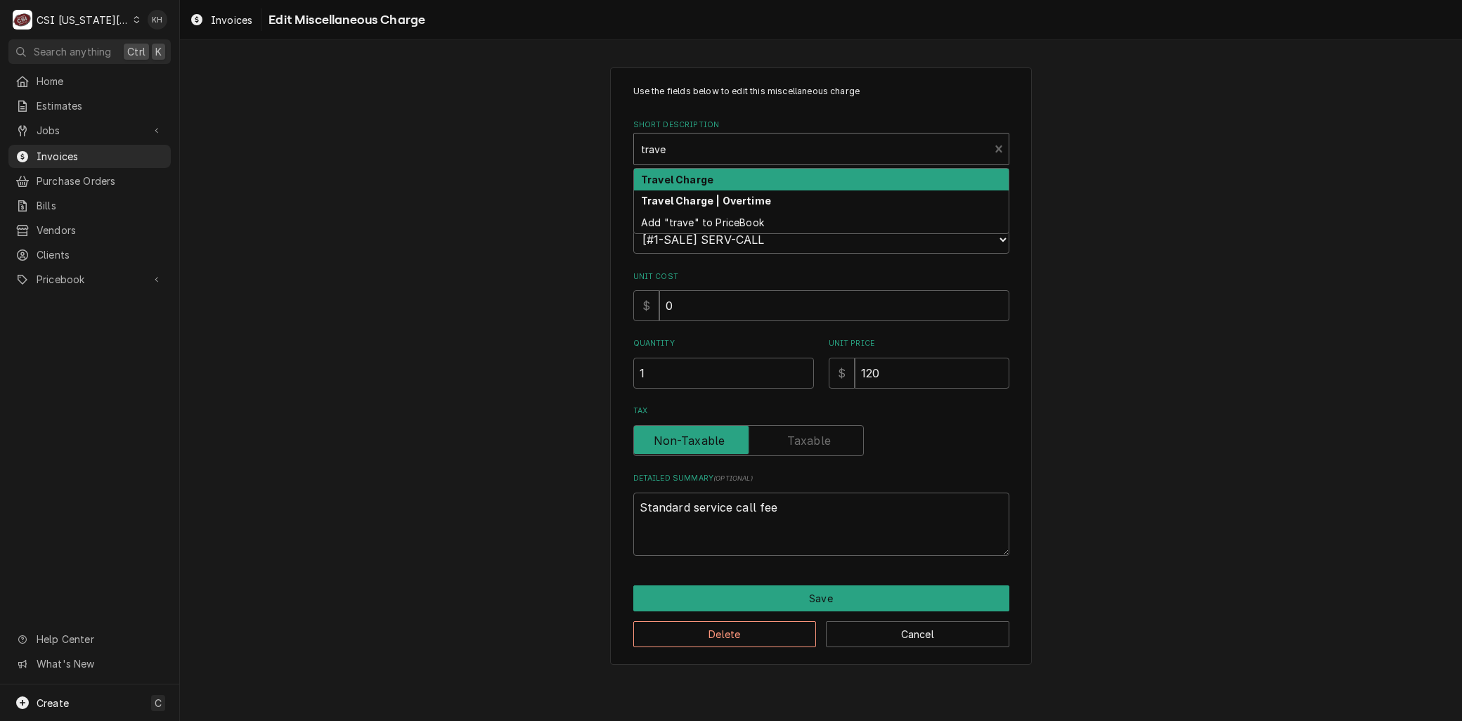
click at [686, 176] on strong "Travel Charge" at bounding box center [677, 180] width 72 height 12
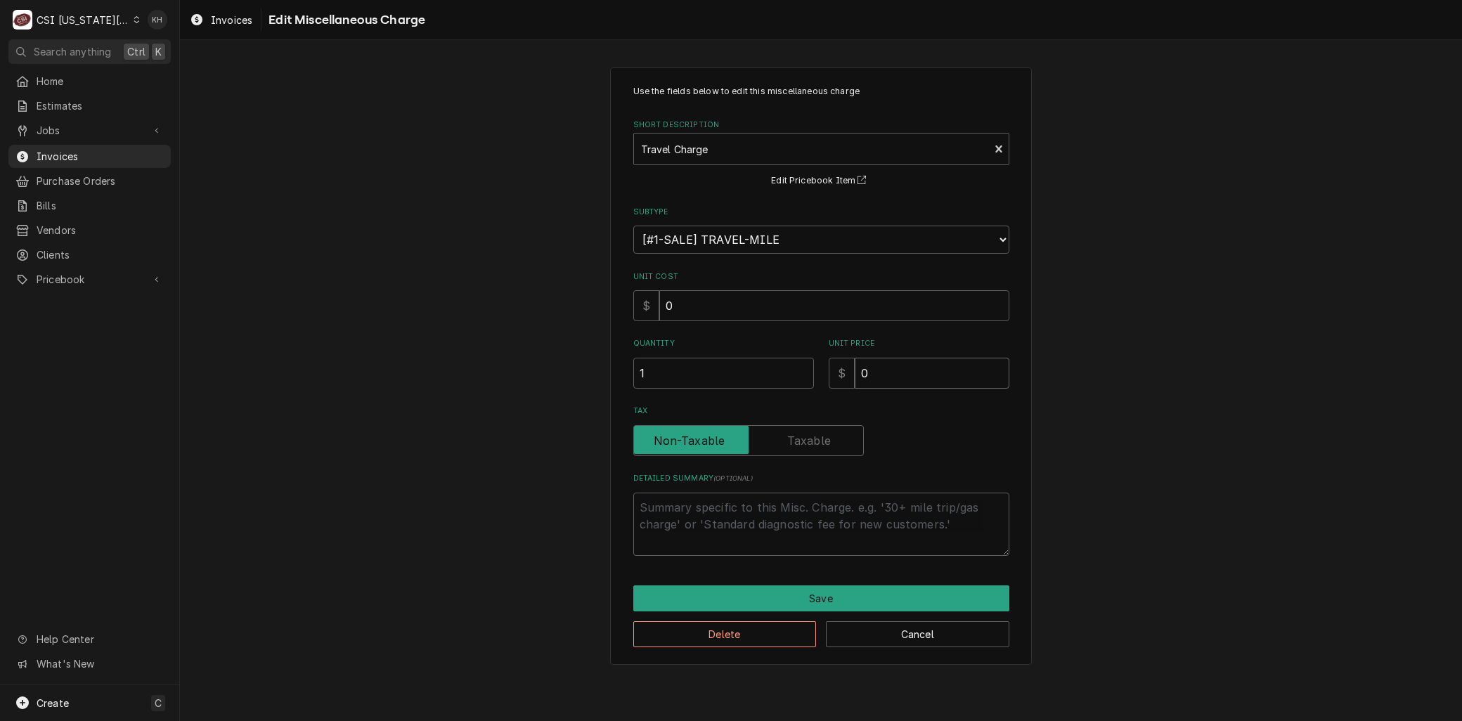
drag, startPoint x: 800, startPoint y: 373, endPoint x: 773, endPoint y: 373, distance: 26.7
click at [772, 373] on div "Quantity 1 Unit Price $ 0" at bounding box center [821, 363] width 376 height 50
click at [773, 373] on input "1" at bounding box center [723, 373] width 181 height 31
click at [770, 602] on button "Save" at bounding box center [821, 599] width 376 height 26
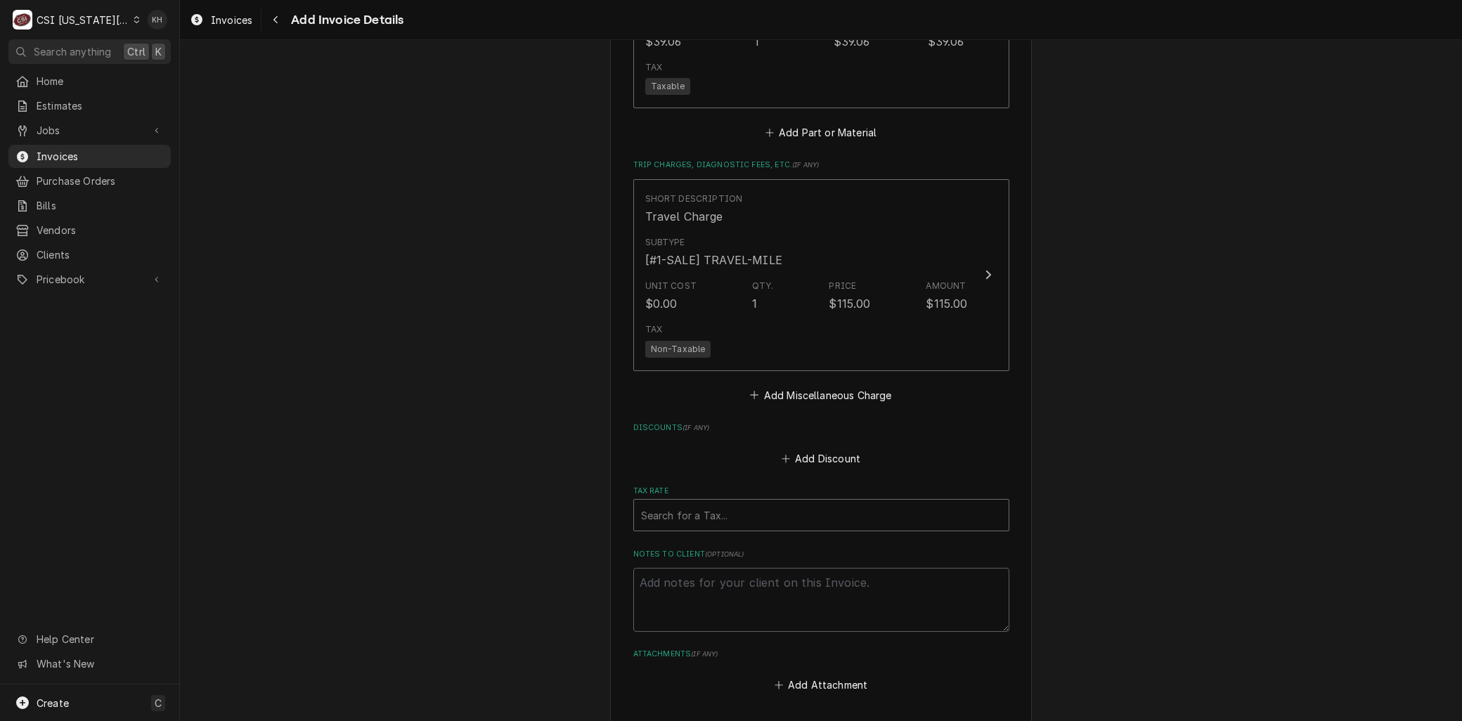
scroll to position [2297, 0]
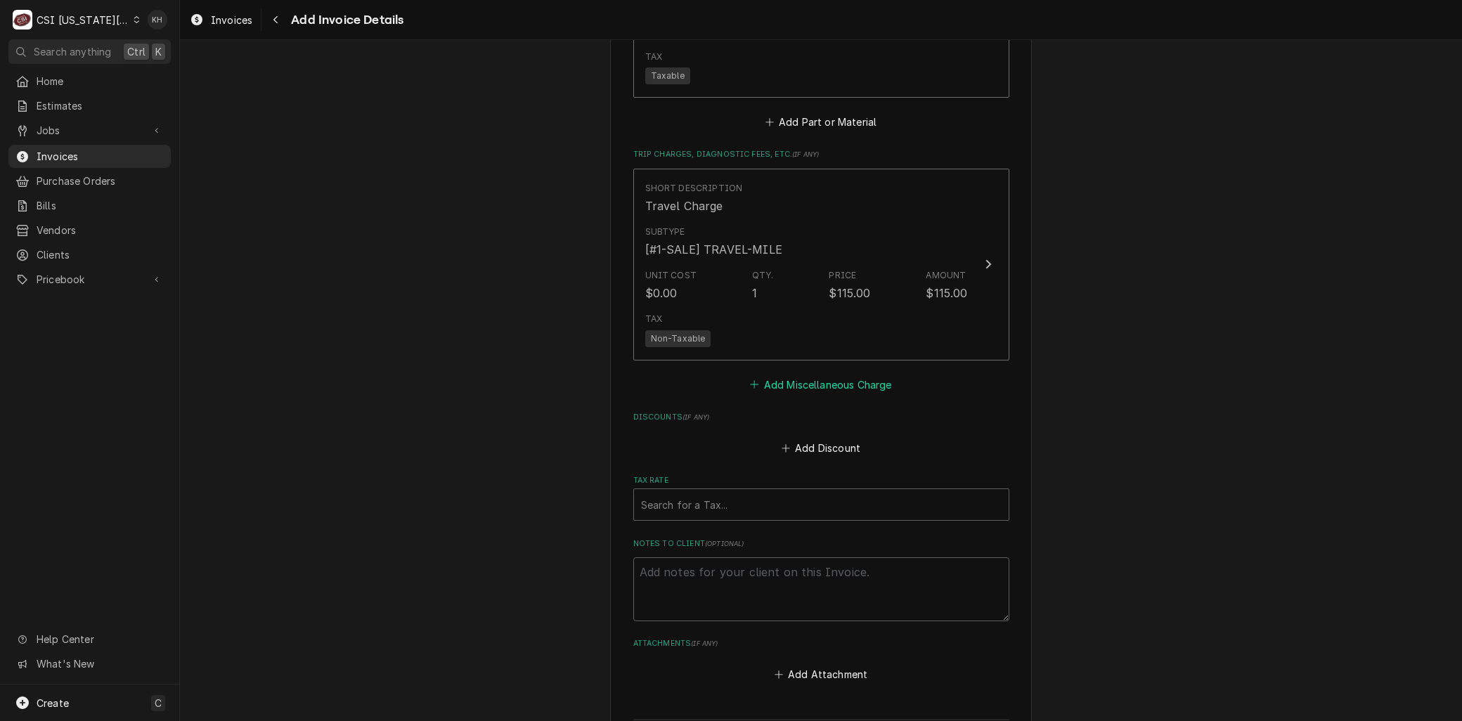
click at [834, 381] on button "Add Miscellaneous Charge" at bounding box center [821, 385] width 146 height 20
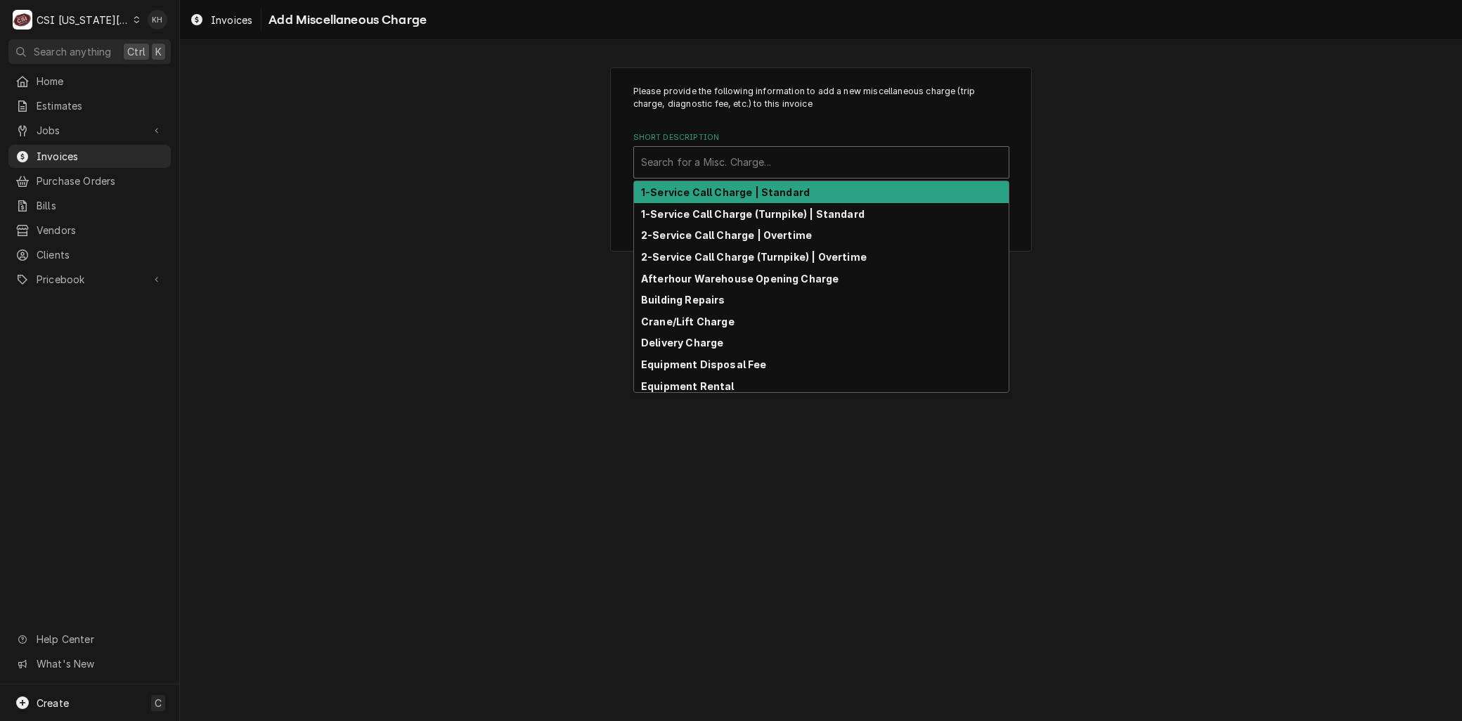
click at [684, 167] on div "Short Description" at bounding box center [821, 162] width 361 height 25
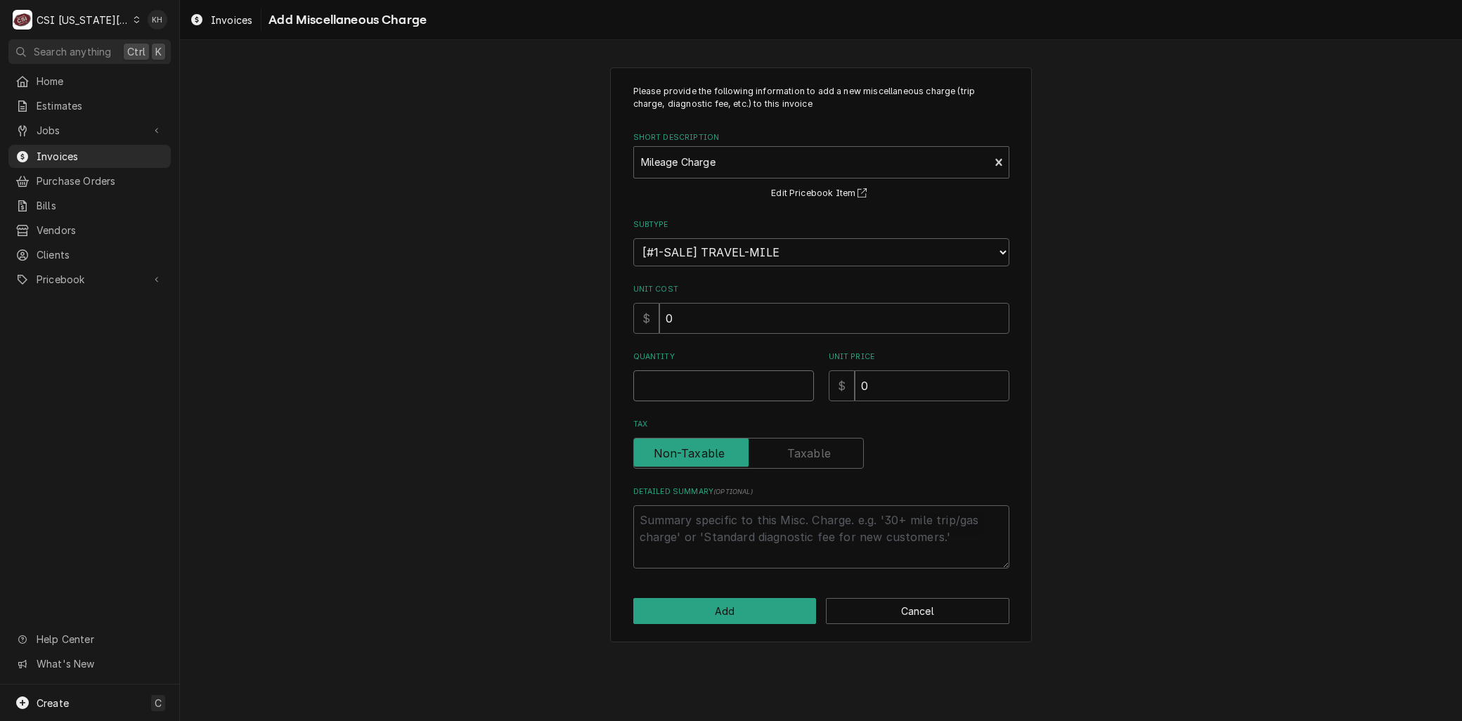
click at [666, 381] on input "Quantity" at bounding box center [723, 385] width 181 height 31
click at [743, 605] on button "Add" at bounding box center [724, 611] width 183 height 26
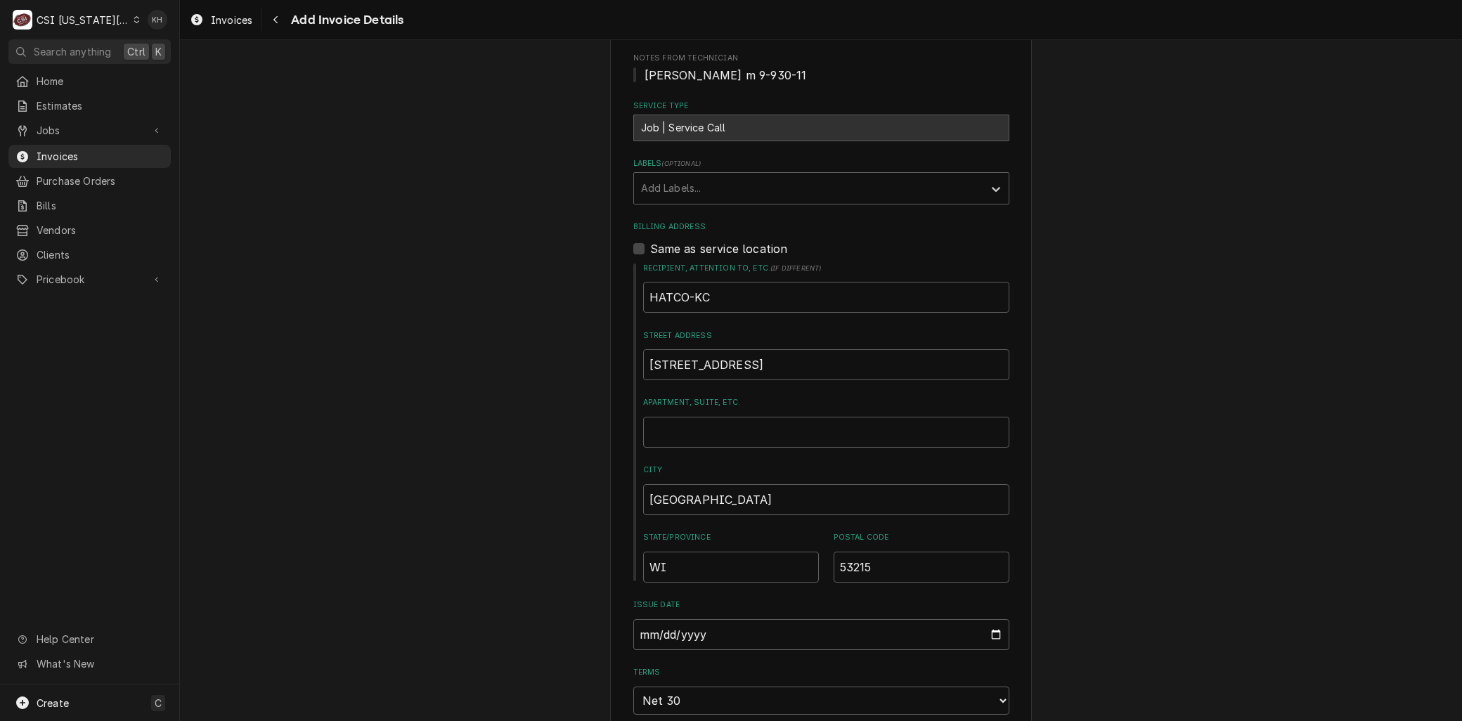
scroll to position [493, 0]
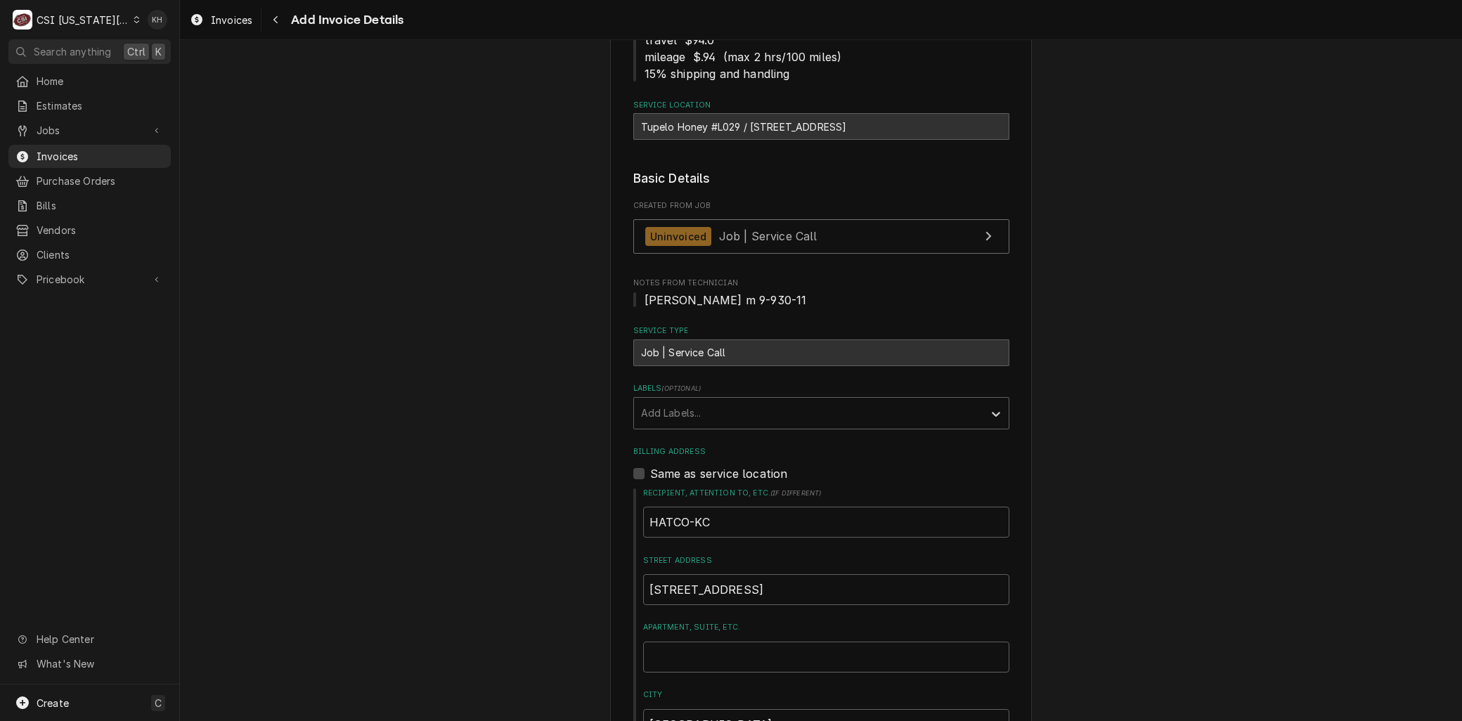
click at [781, 125] on div "Tupelo Honey #L029 / [STREET_ADDRESS]" at bounding box center [821, 126] width 376 height 27
click at [780, 125] on div "Tupelo Honey #L029 / [STREET_ADDRESS]" at bounding box center [821, 126] width 376 height 27
copy div "City"
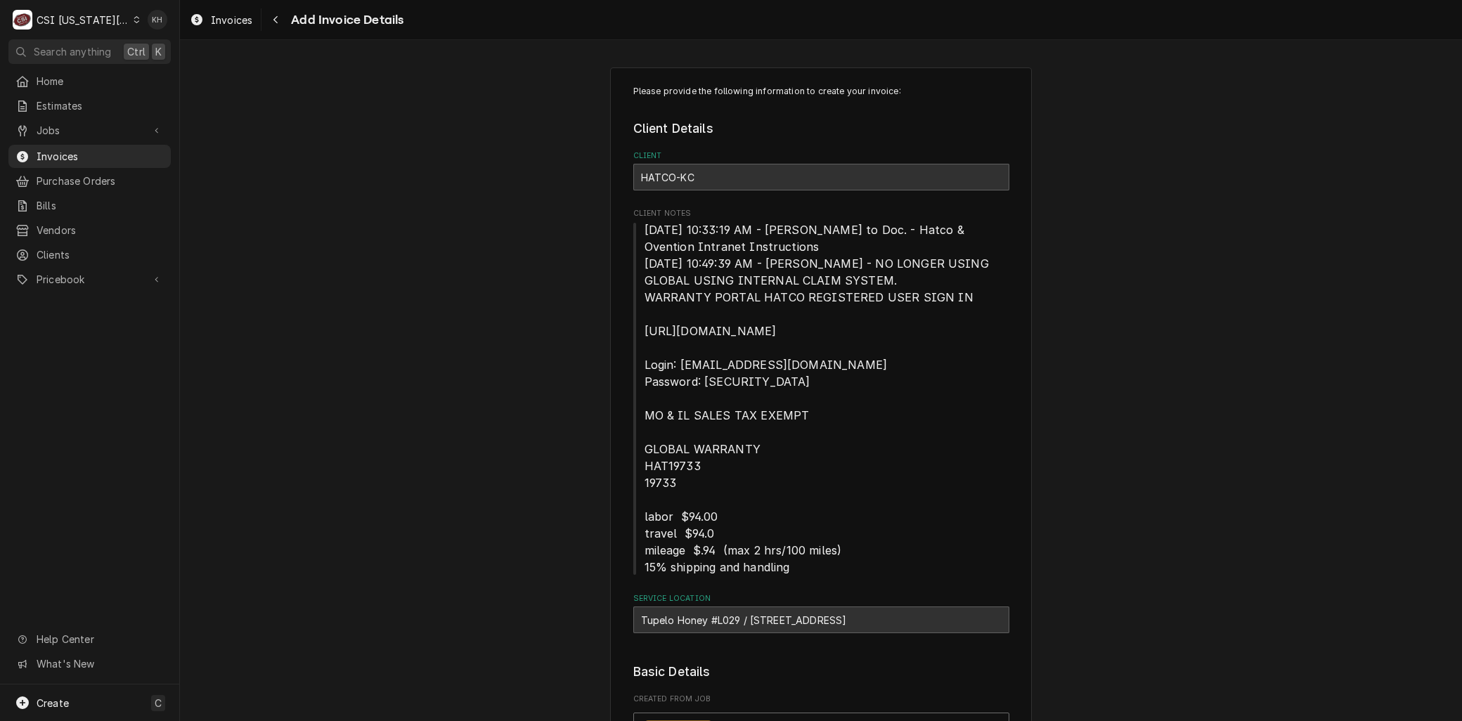
scroll to position [546, 0]
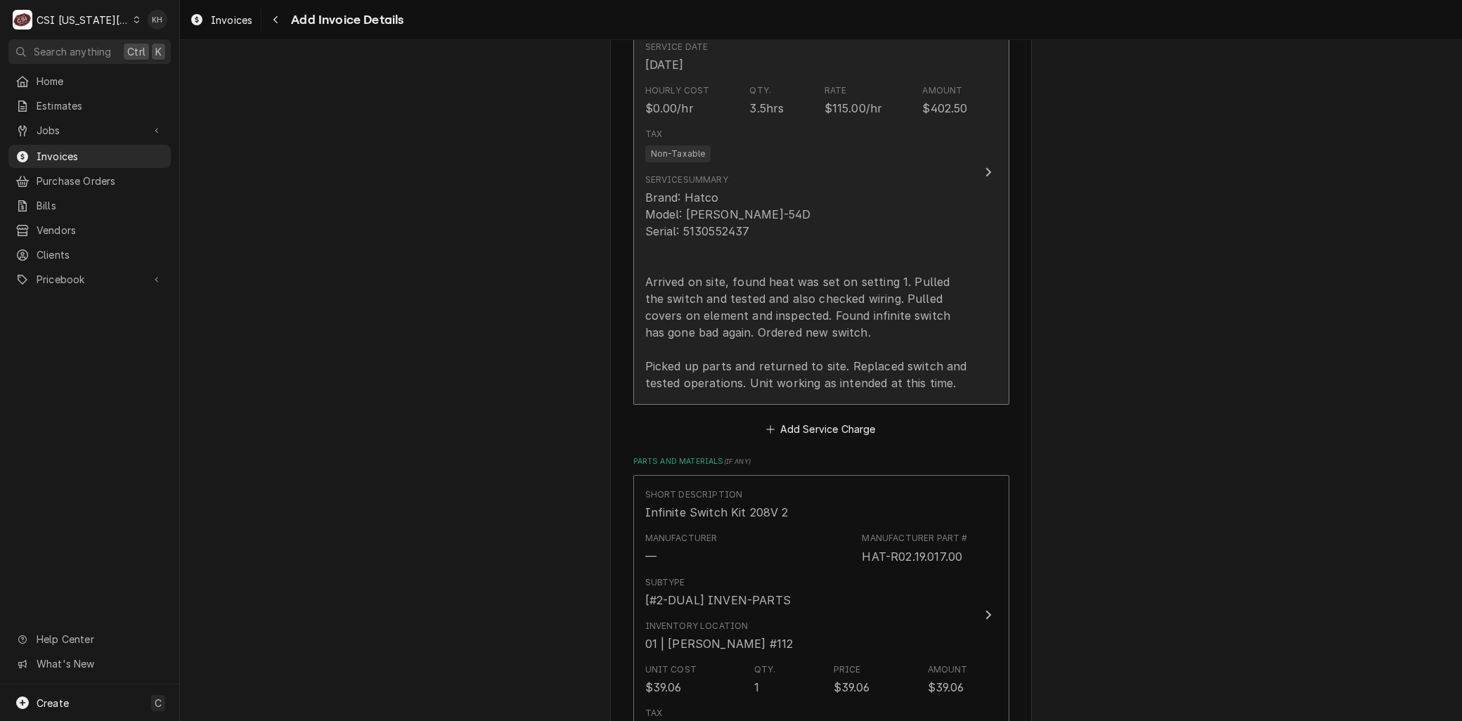
click at [713, 257] on div "Brand: Hatco Model: GRAHL-54D Serial: 5130552437 Arrived on site, found heat wa…" at bounding box center [806, 290] width 323 height 202
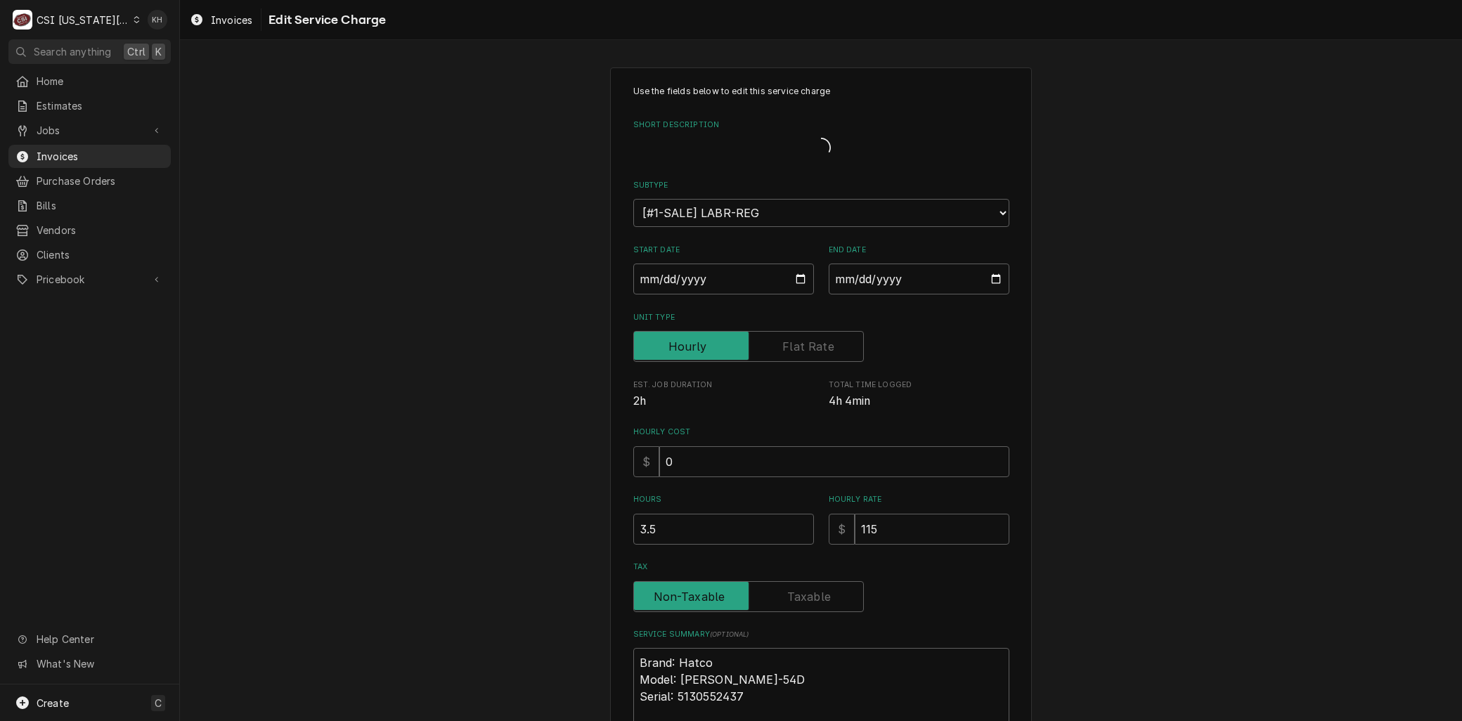
click at [782, 572] on div "Use the fields below to edit this service charge Short Description Subtype Choo…" at bounding box center [821, 474] width 376 height 779
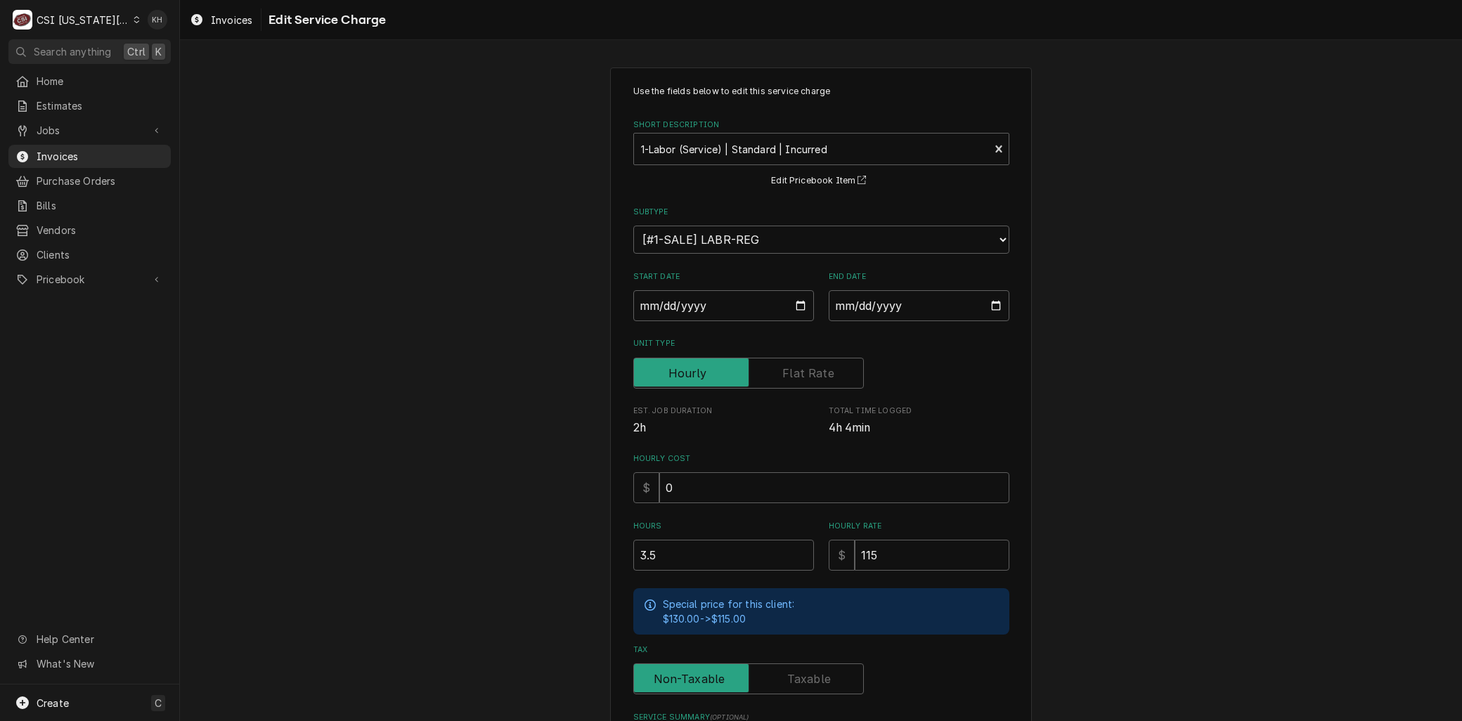
click at [798, 678] on label "Tax" at bounding box center [748, 679] width 231 height 31
click at [798, 678] on input "Tax" at bounding box center [749, 679] width 218 height 31
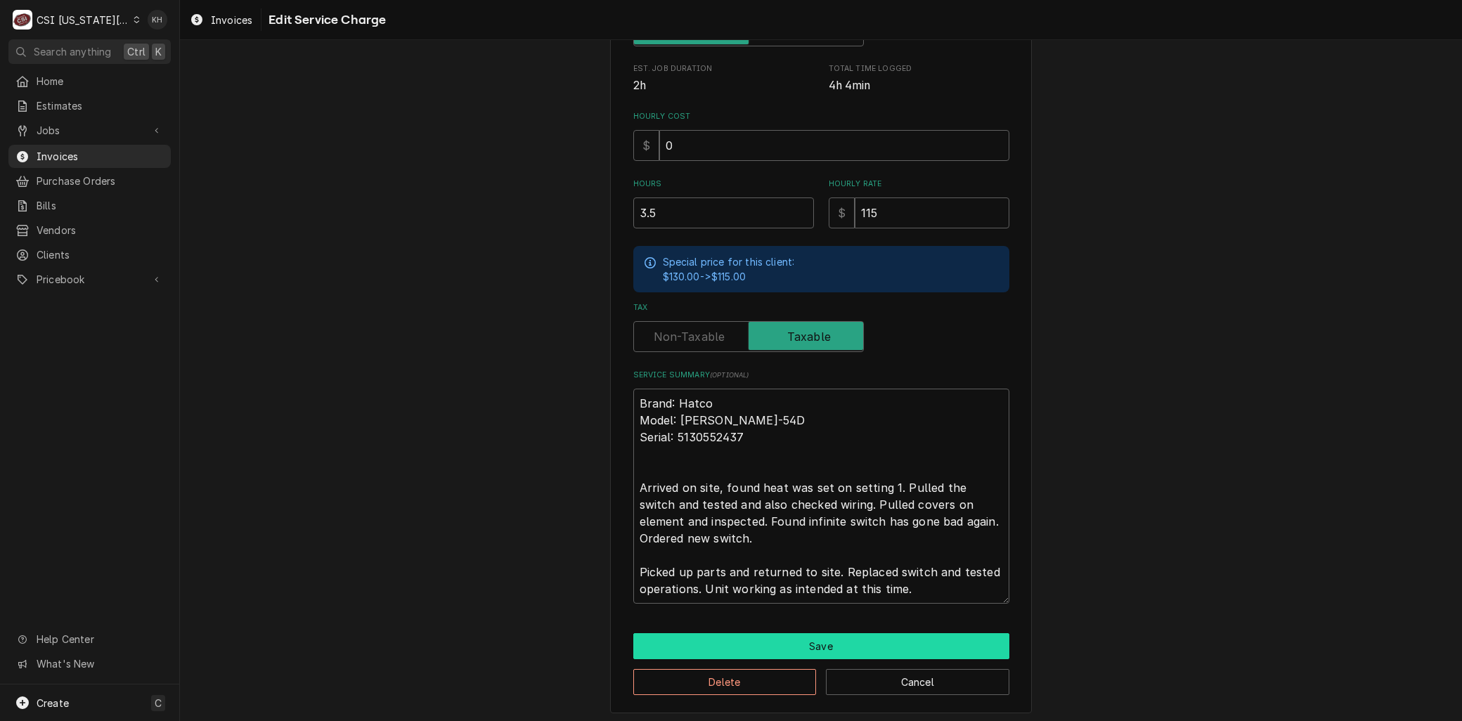
click at [796, 648] on button "Save" at bounding box center [821, 646] width 376 height 26
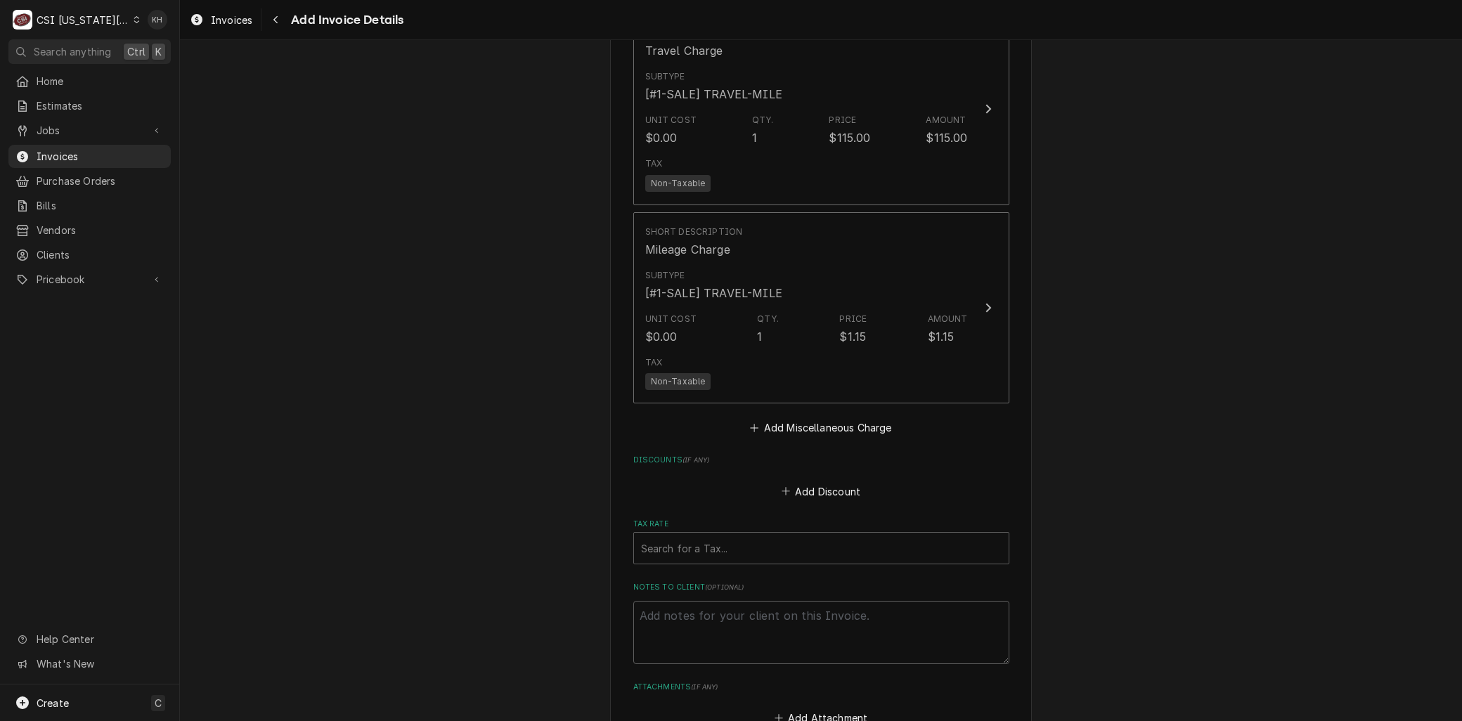
scroll to position [2604, 0]
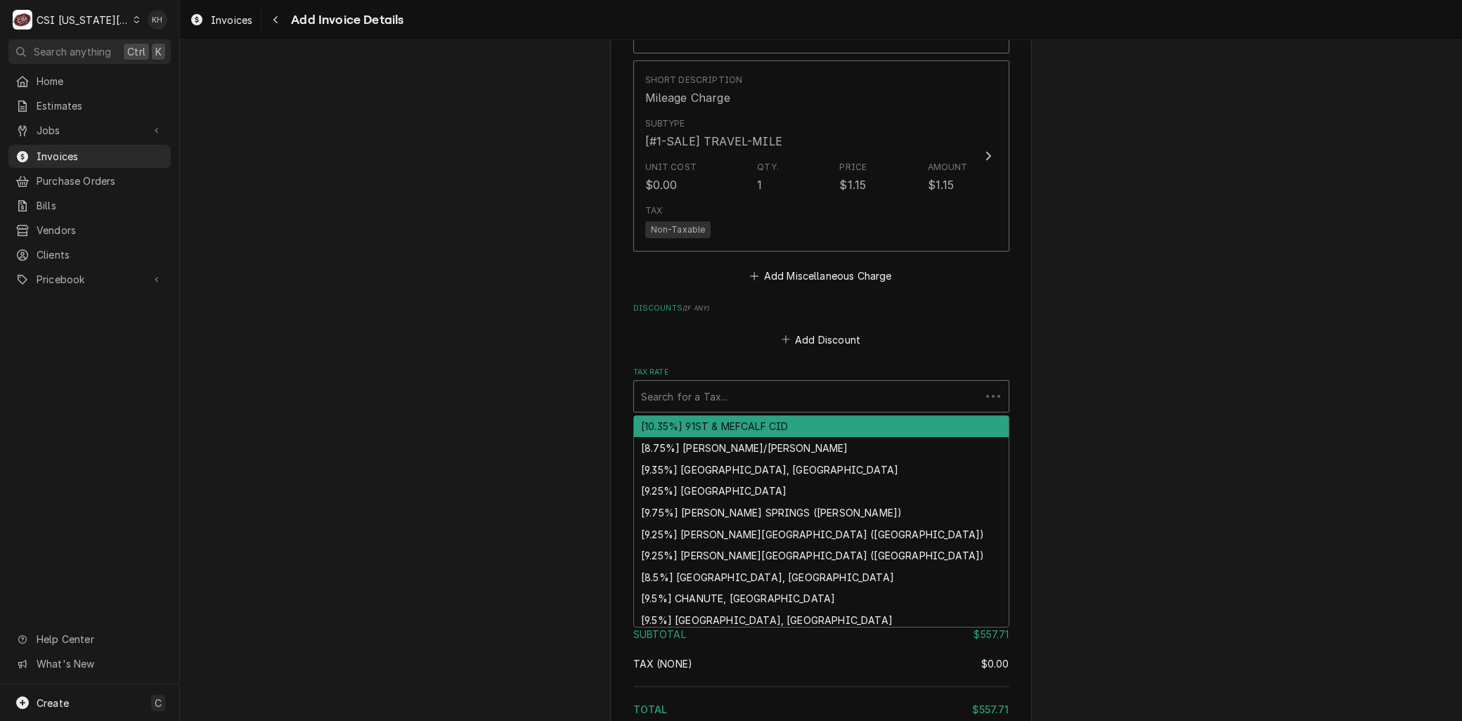
click at [682, 396] on div "Tax Rate" at bounding box center [807, 396] width 333 height 25
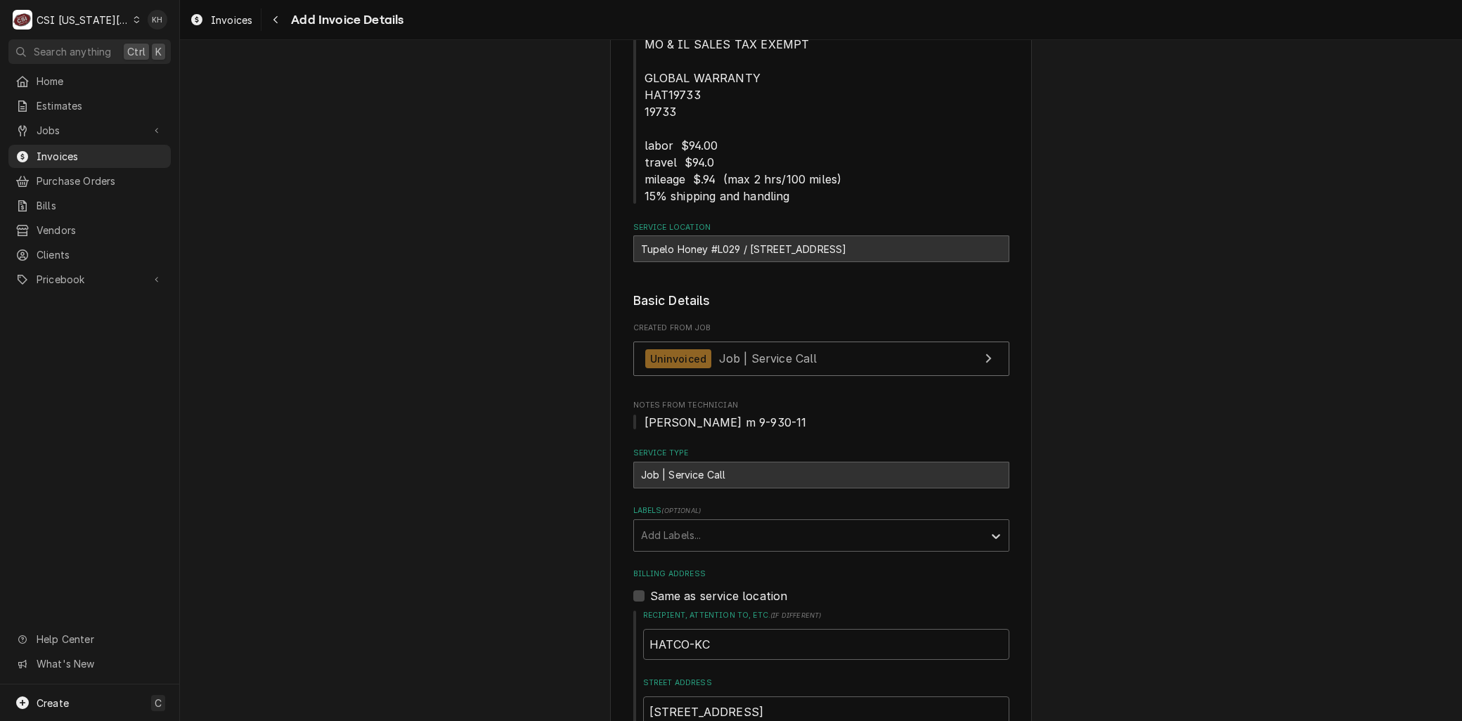
scroll to position [183, 0]
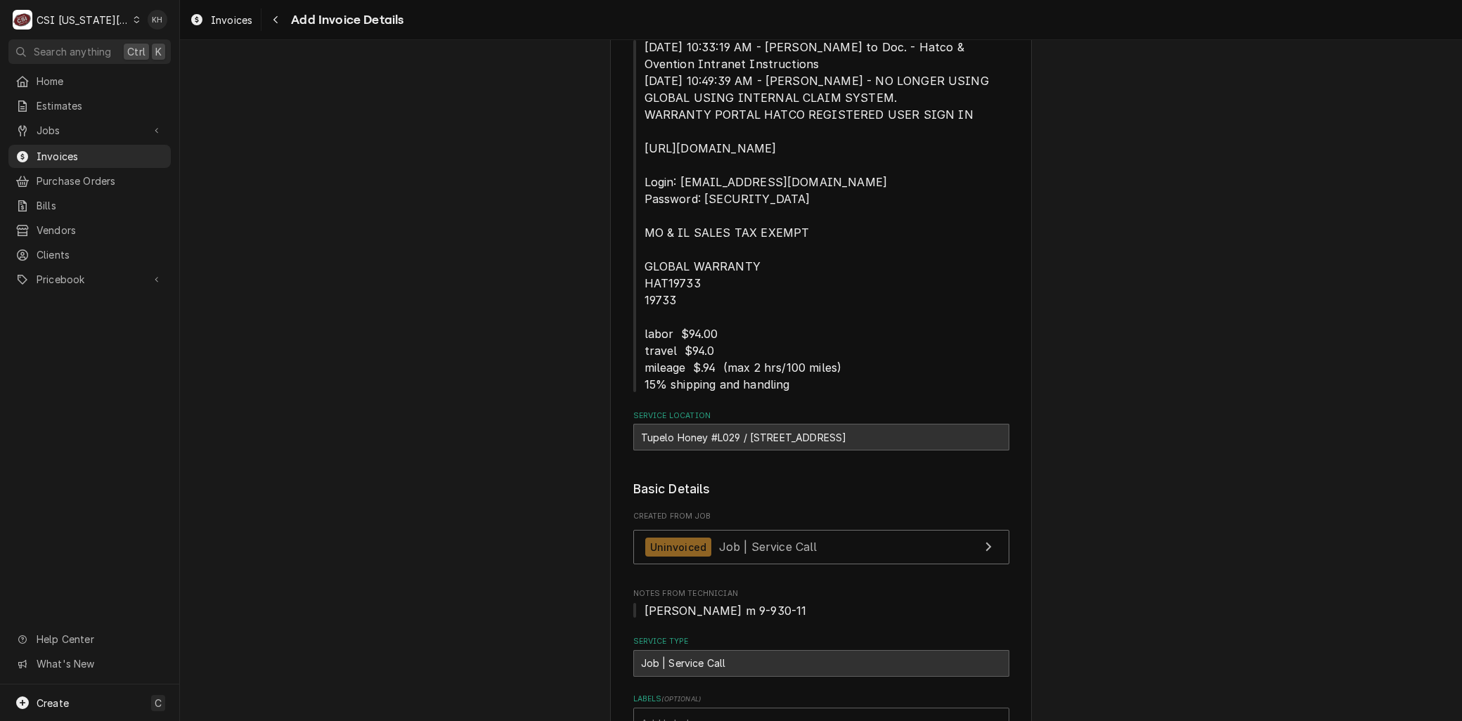
click at [789, 432] on div "Tupelo Honey #L029 / [STREET_ADDRESS]" at bounding box center [821, 437] width 376 height 27
click at [788, 432] on div "Tupelo Honey #L029 / [STREET_ADDRESS]" at bounding box center [821, 437] width 376 height 27
copy div "City"
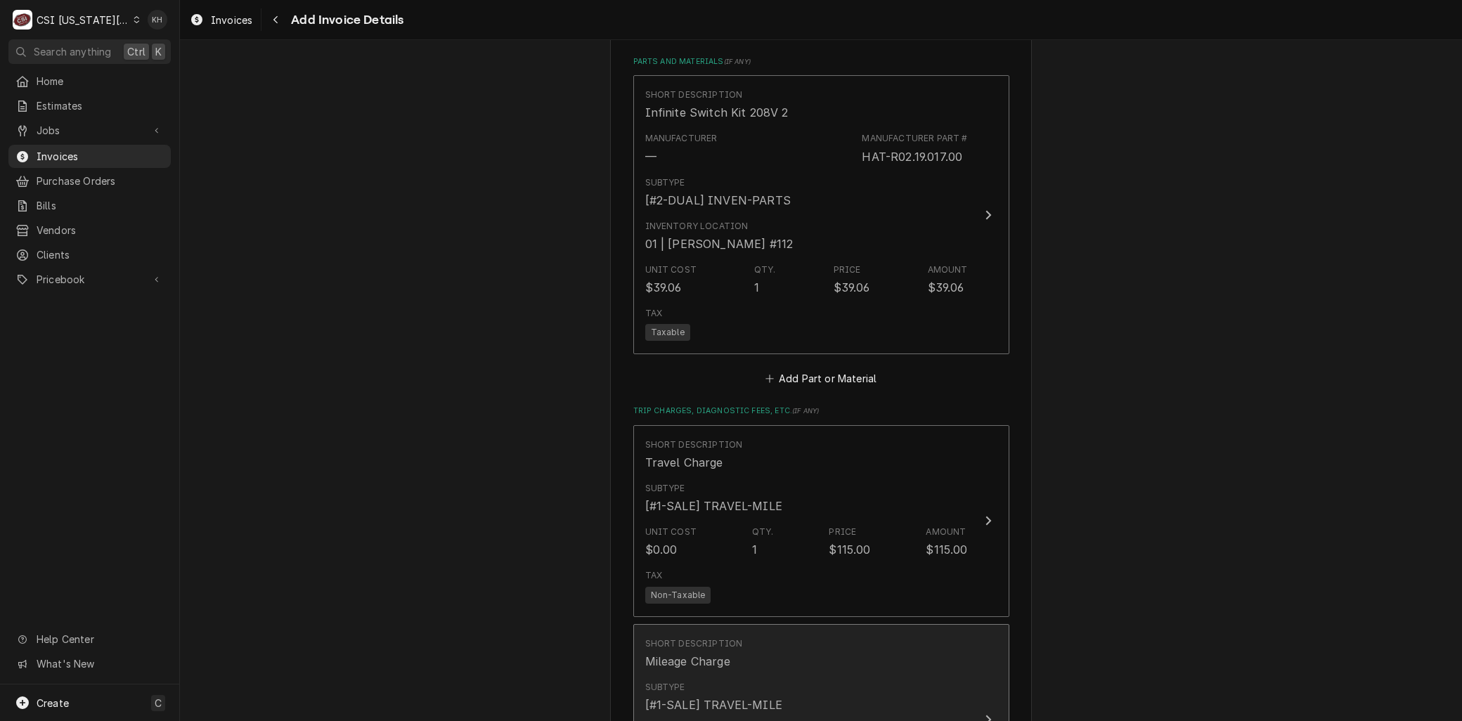
scroll to position [2213, 0]
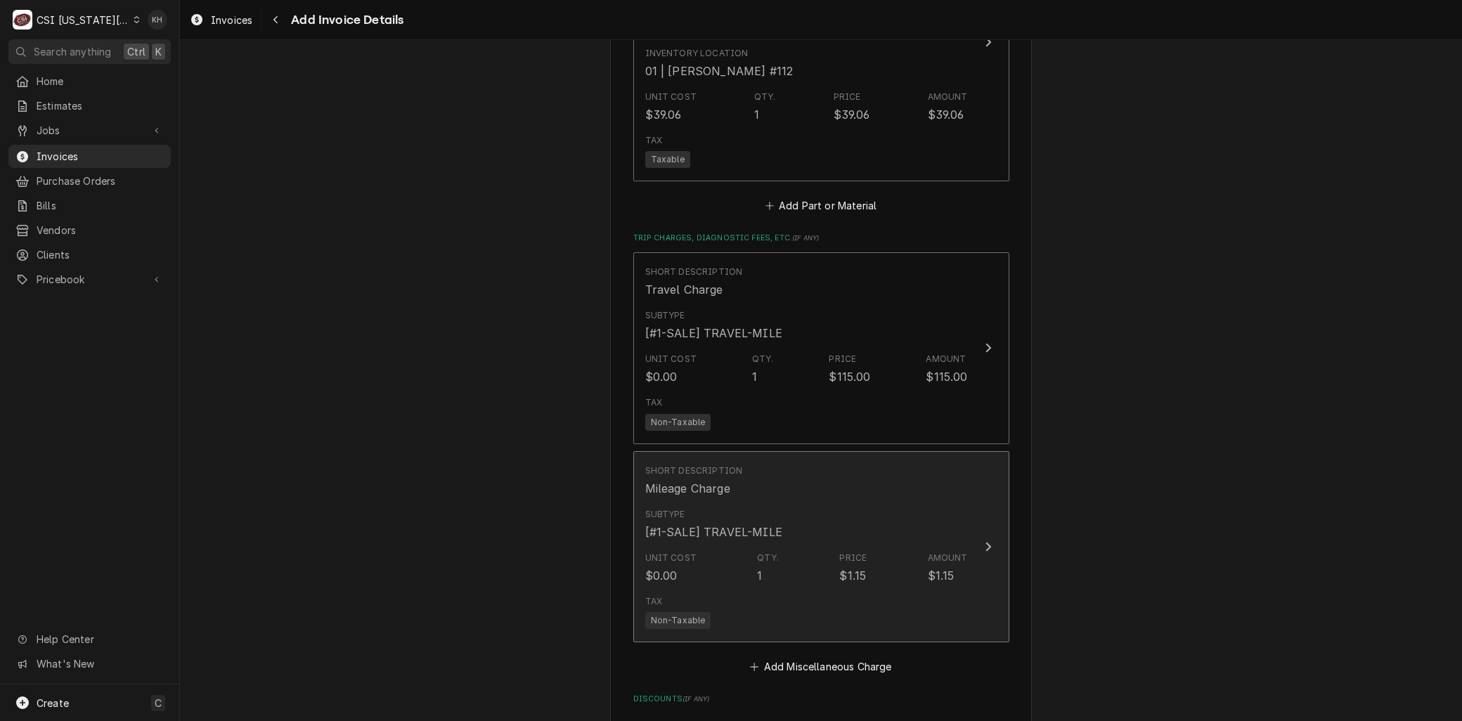
click at [685, 530] on div "[#1-SALE] TRAVEL-MILE" at bounding box center [713, 532] width 137 height 17
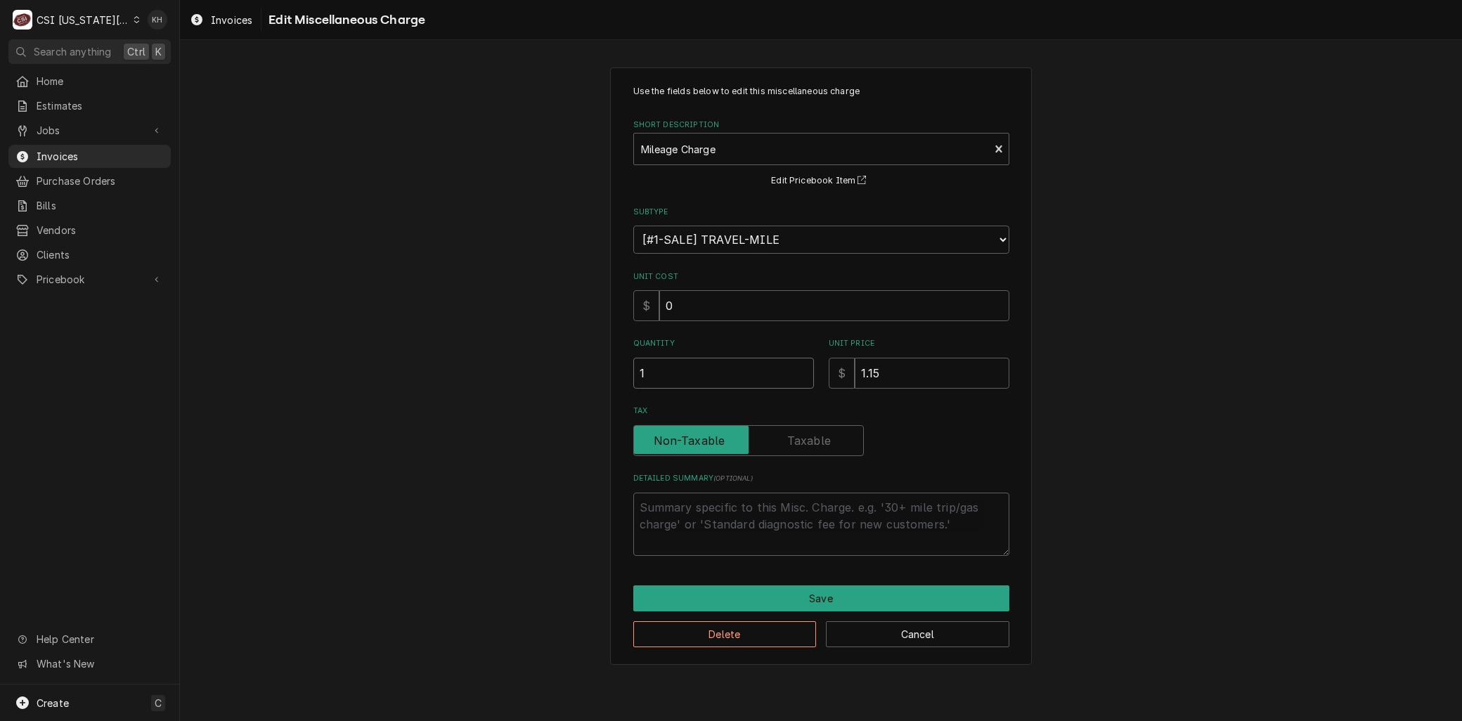
click at [658, 381] on input "1" at bounding box center [723, 373] width 181 height 31
click at [774, 605] on button "Save" at bounding box center [821, 599] width 376 height 26
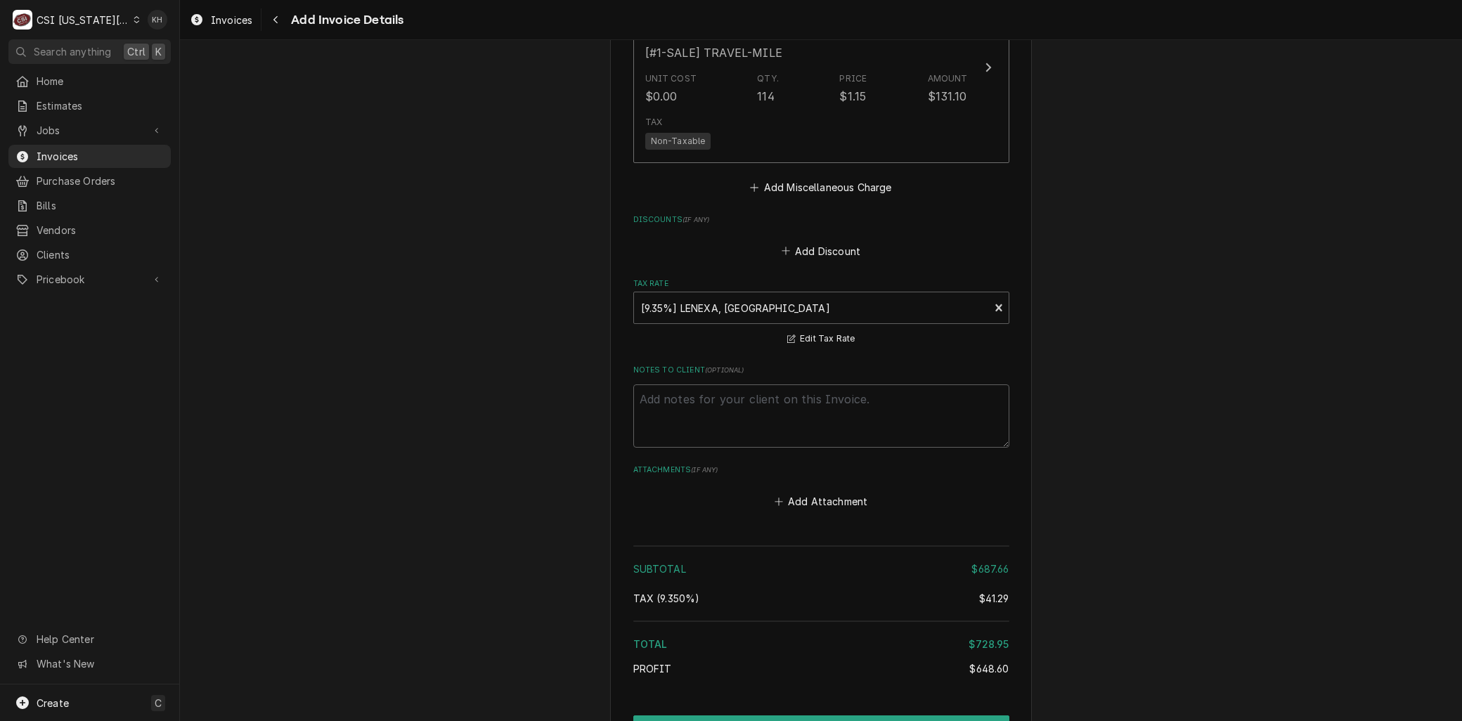
scroll to position [2067, 0]
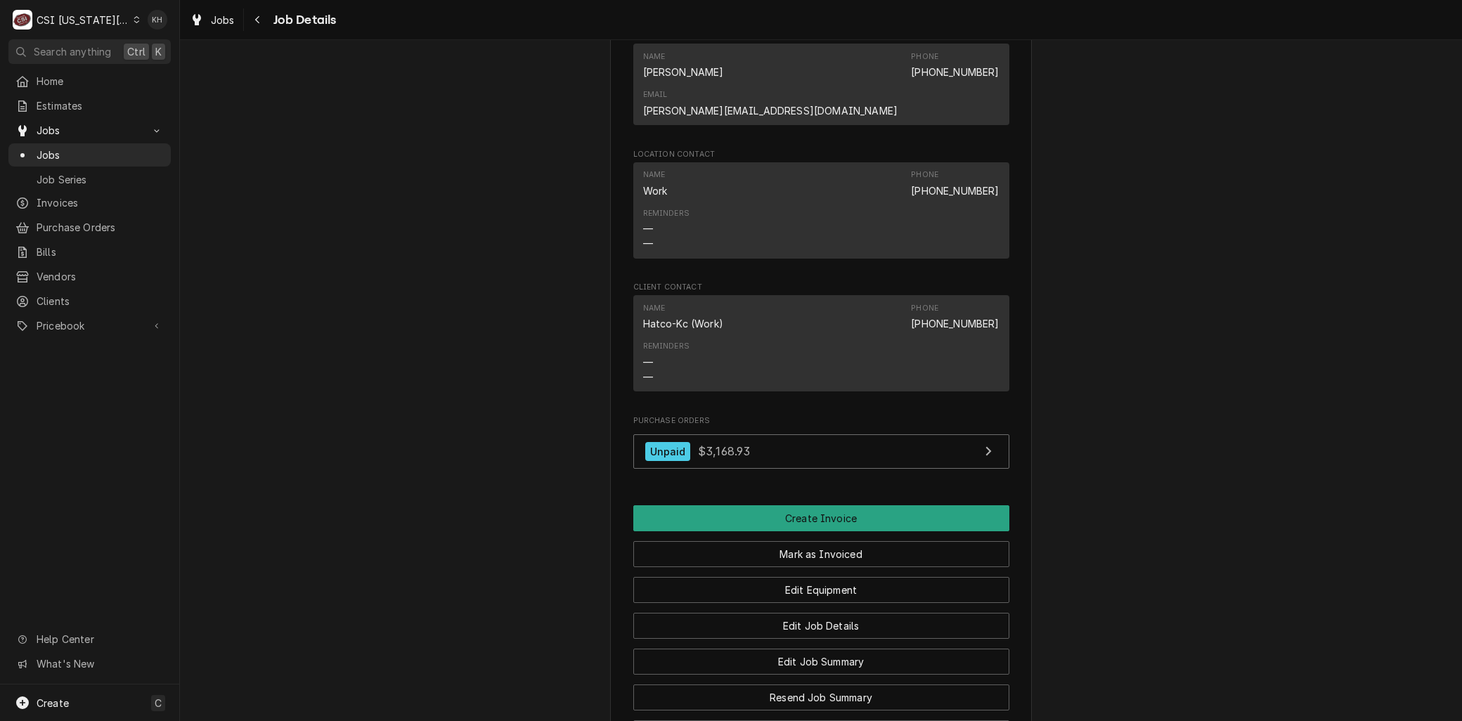
scroll to position [1640, 0]
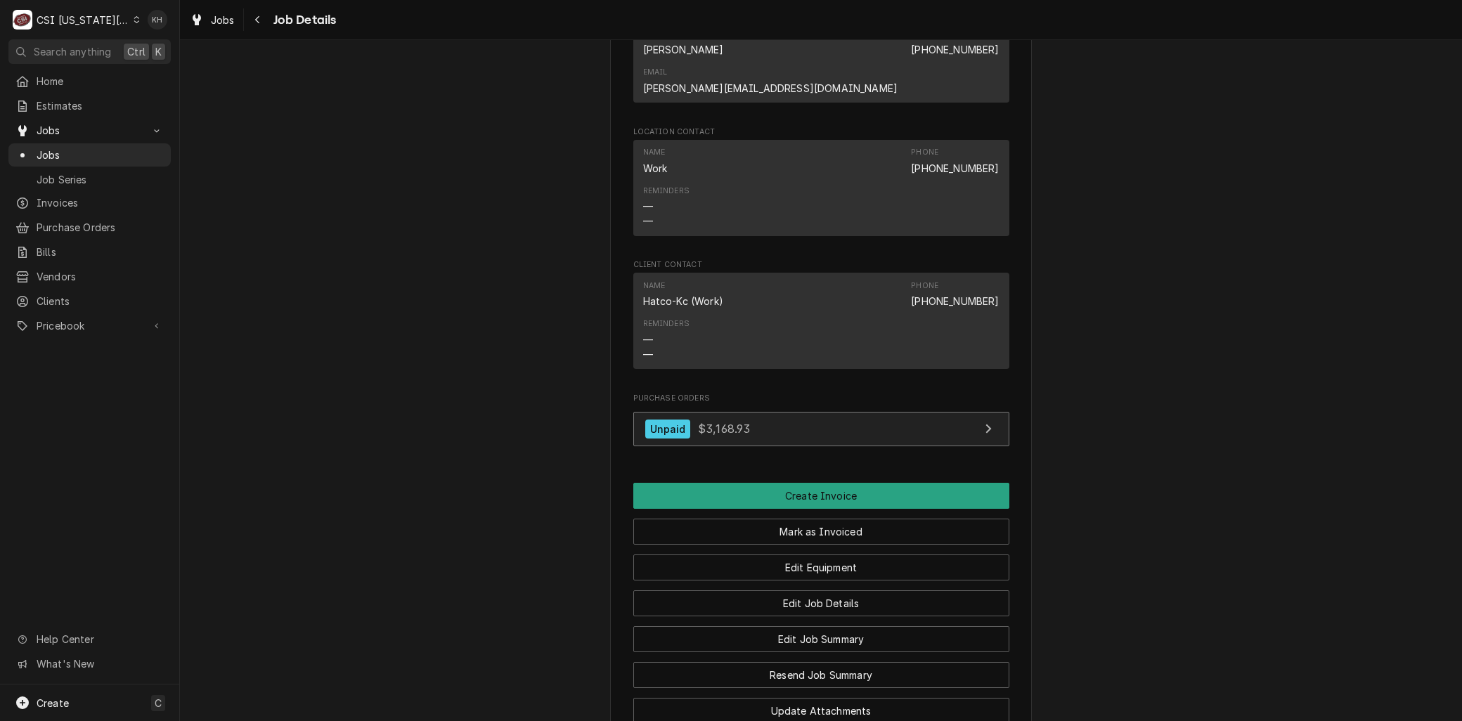
click at [699, 422] on span "$3,168.93" at bounding box center [724, 429] width 52 height 14
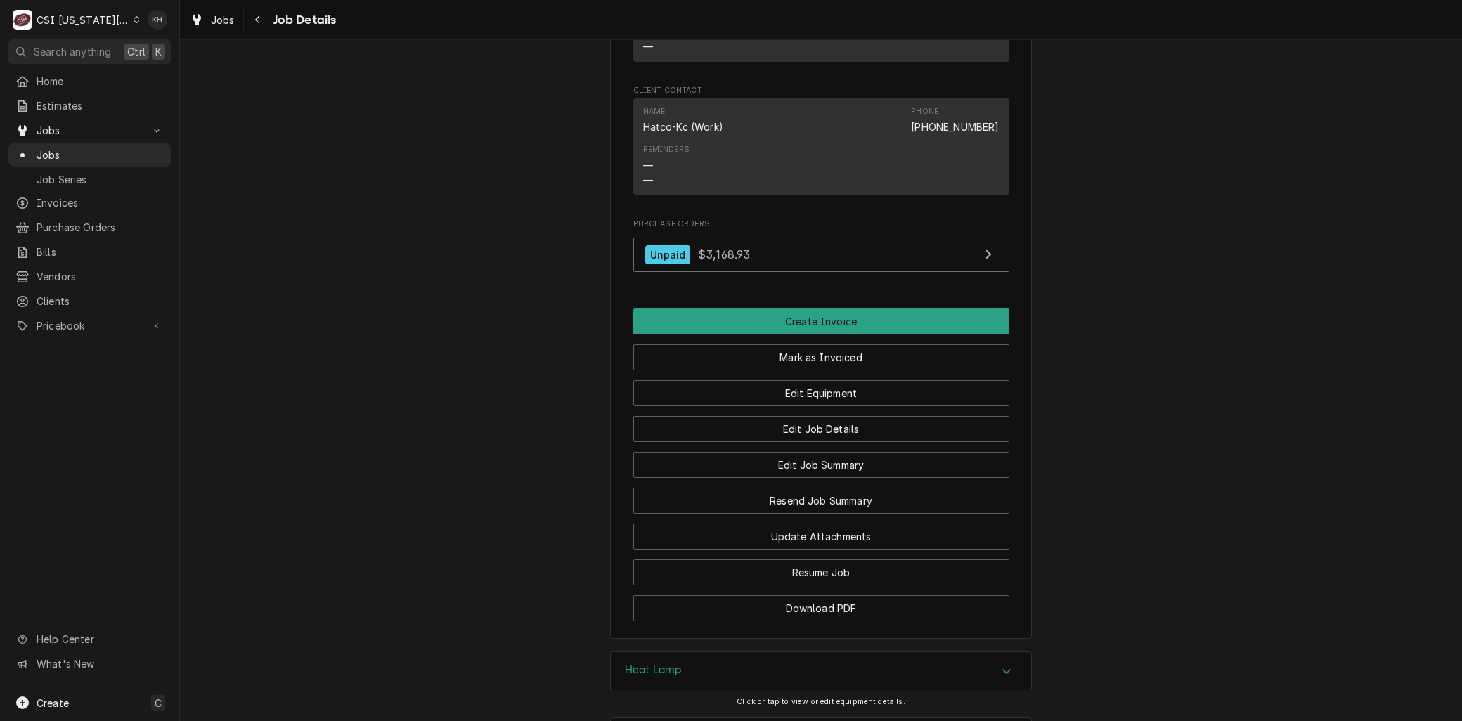
scroll to position [1989, 0]
